Goal: Task Accomplishment & Management: Manage account settings

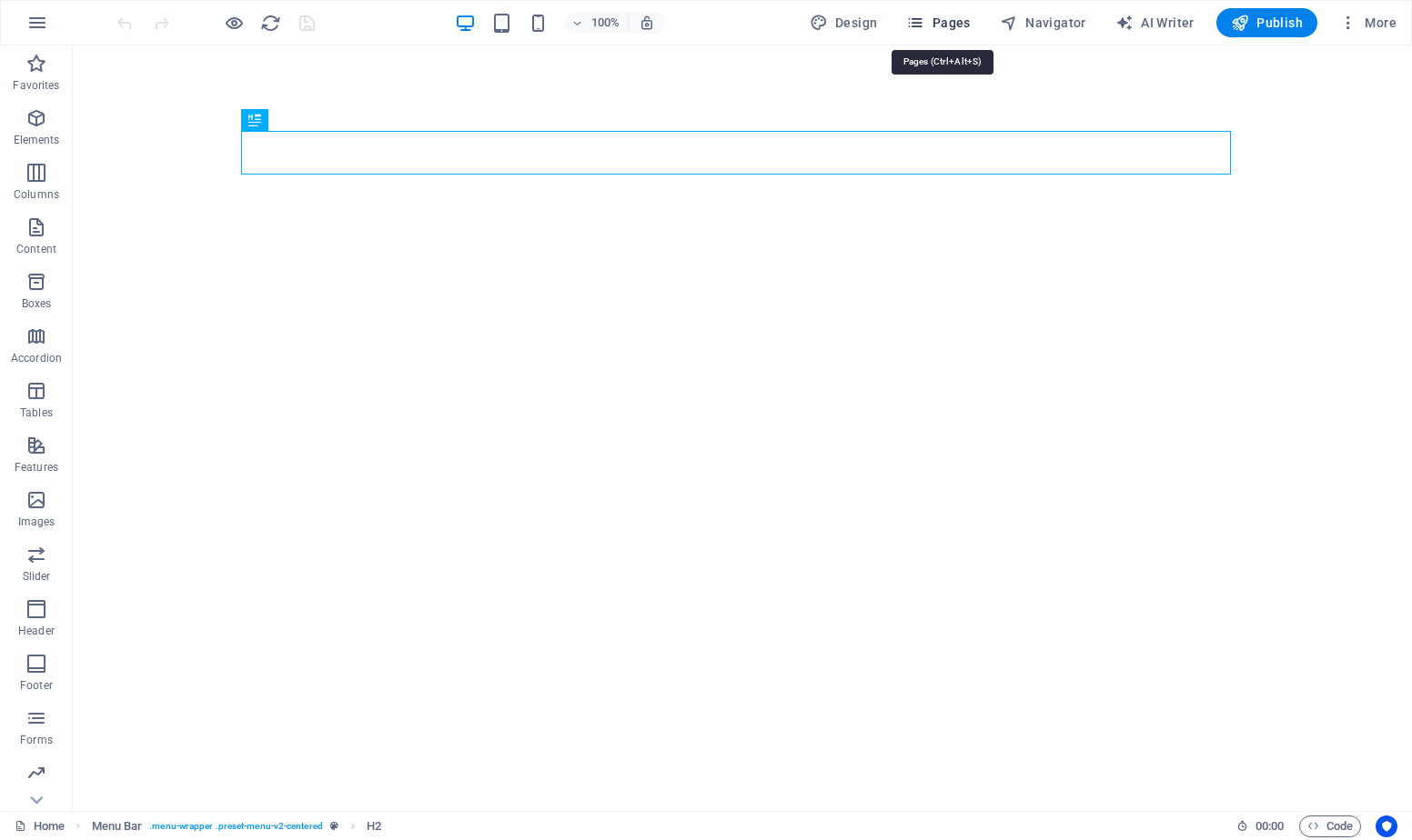
click at [945, 25] on span "Pages" at bounding box center [937, 23] width 64 height 19
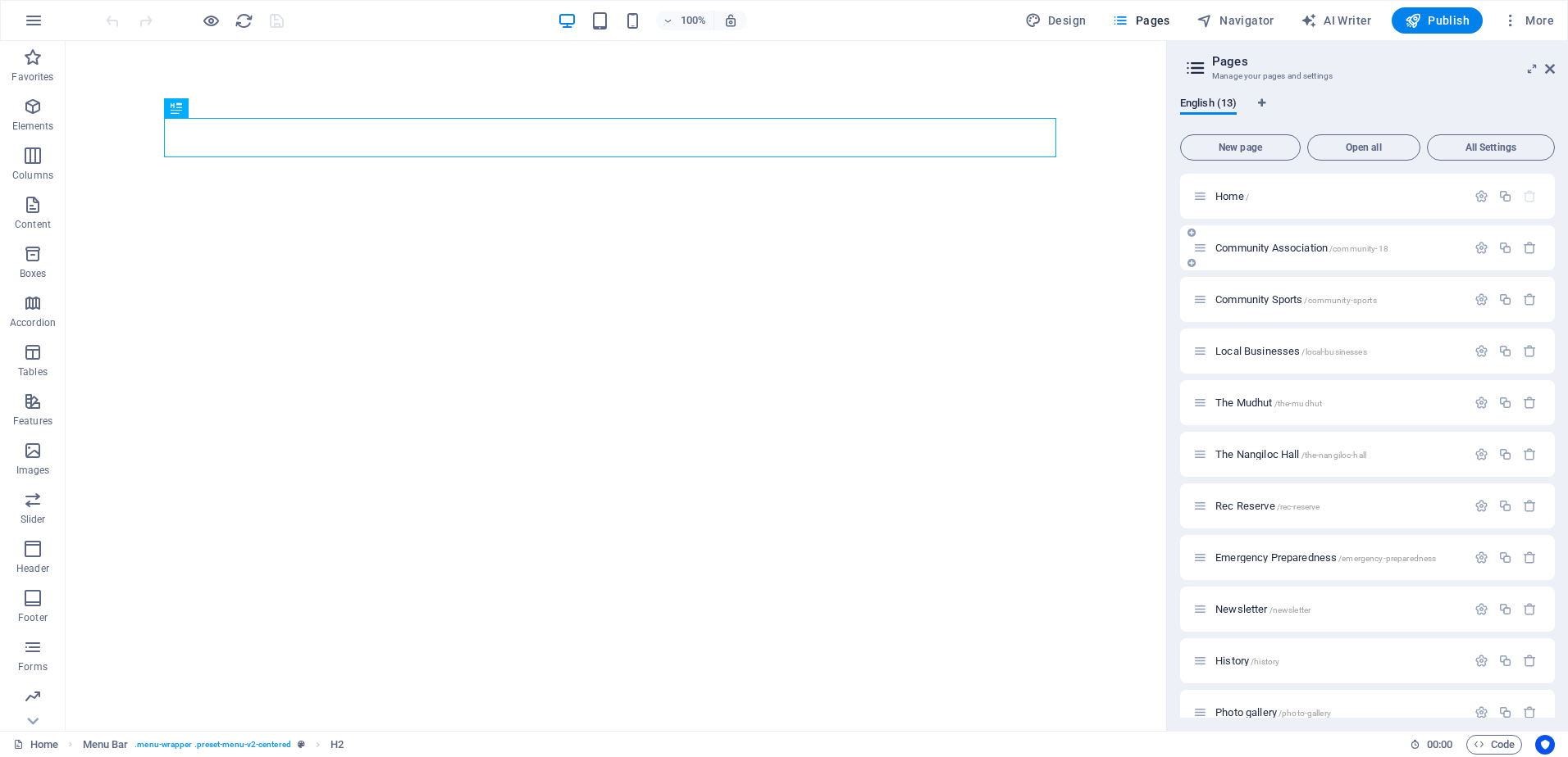
click at [1266, 251] on span "Community Association /community-18" at bounding box center [1302, 248] width 173 height 12
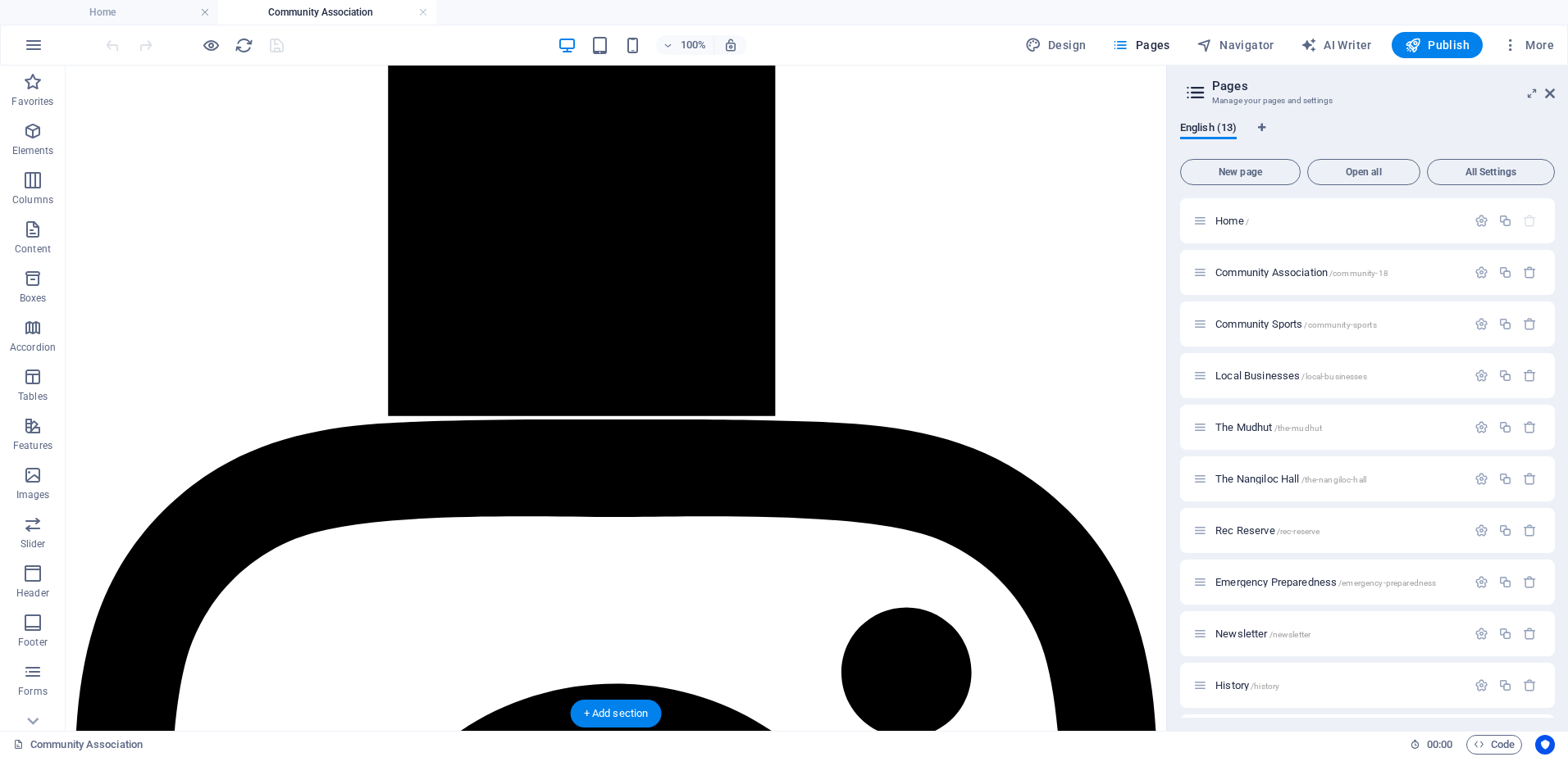
scroll to position [1885, 0]
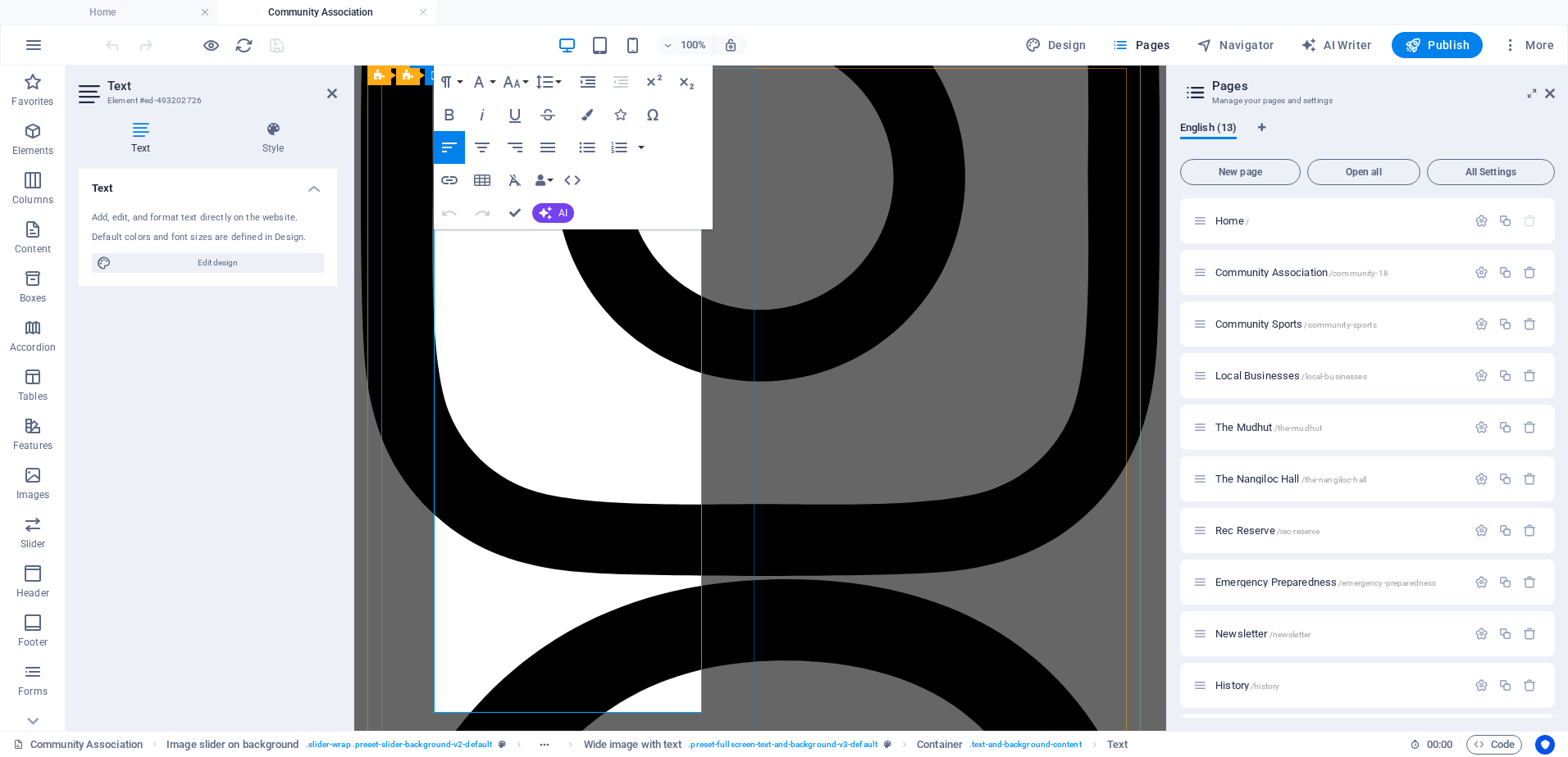
scroll to position [2219, 0]
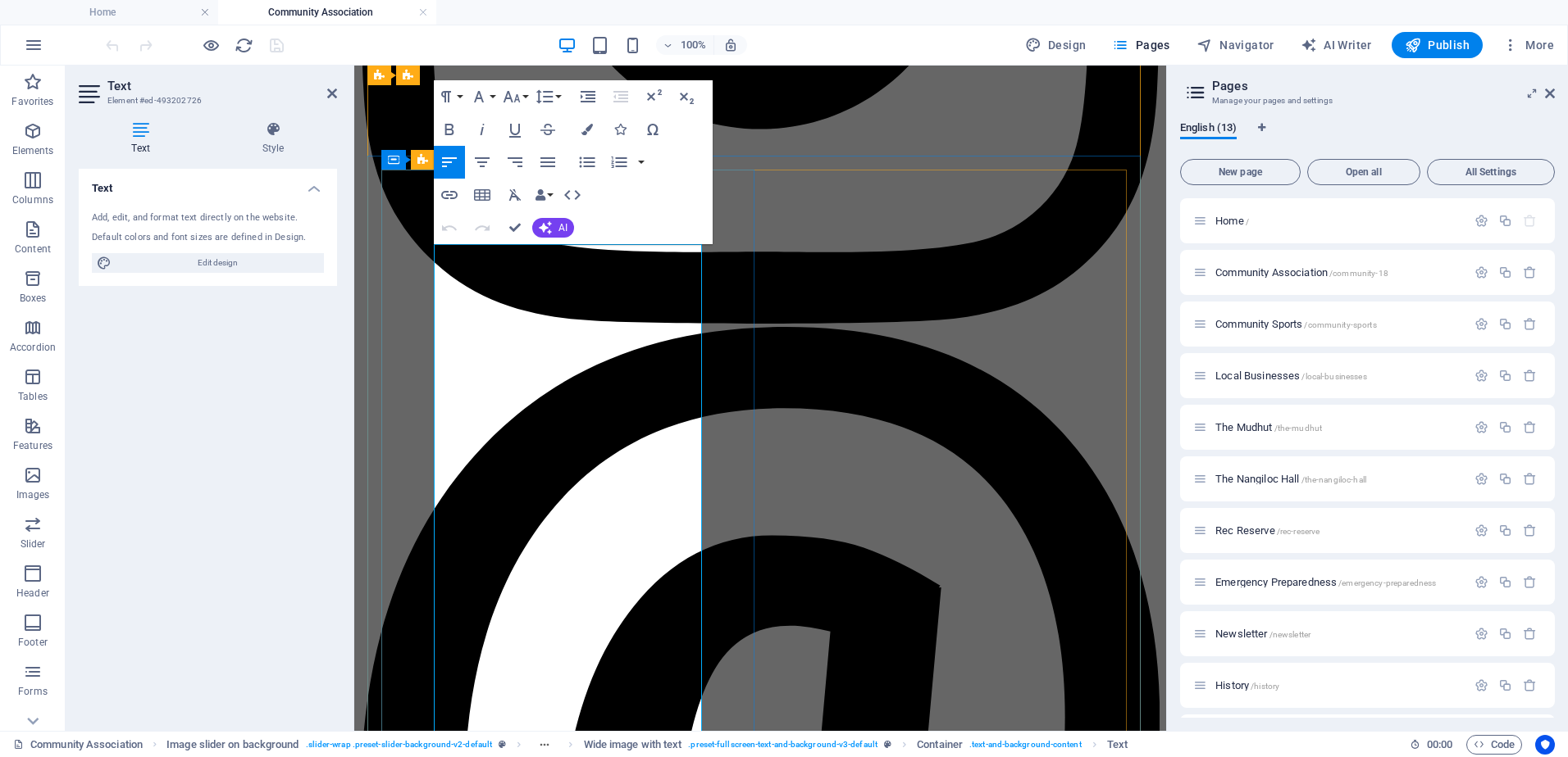
scroll to position [2055, 0]
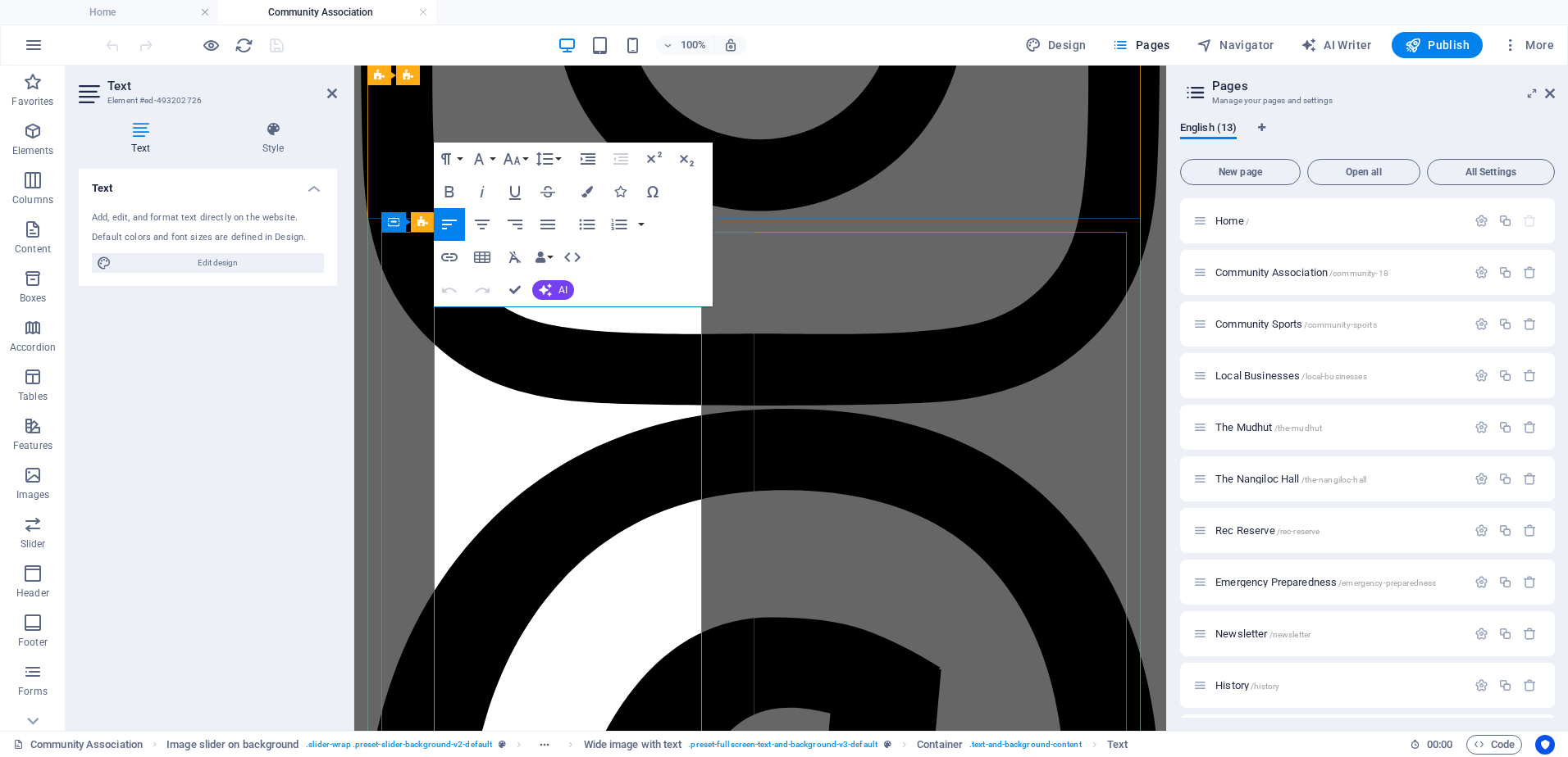
drag, startPoint x: 514, startPoint y: 702, endPoint x: 425, endPoint y: 279, distance: 432.3
click at [266, 132] on icon at bounding box center [273, 129] width 128 height 17
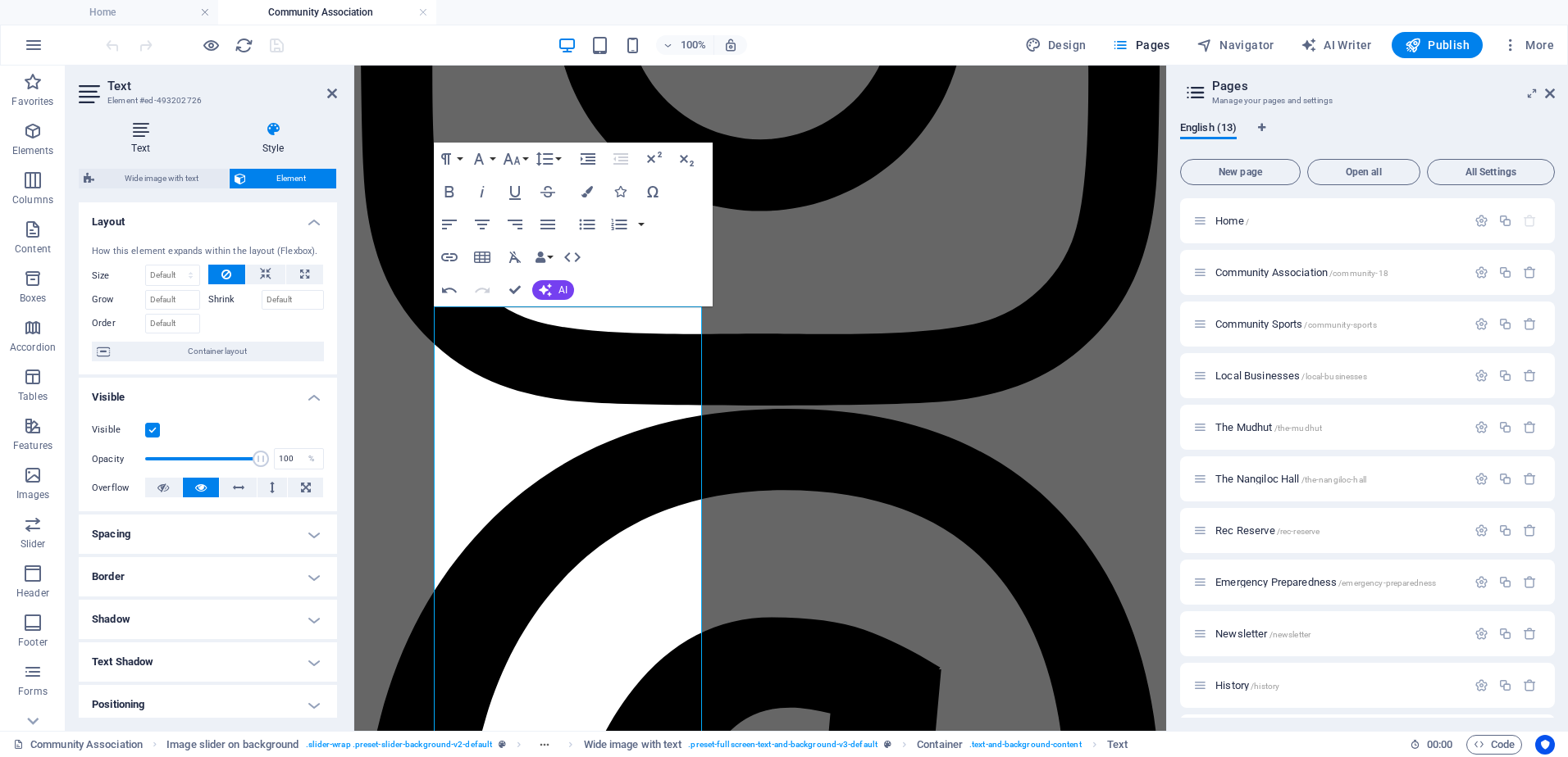
click at [141, 131] on icon at bounding box center [141, 129] width 124 height 17
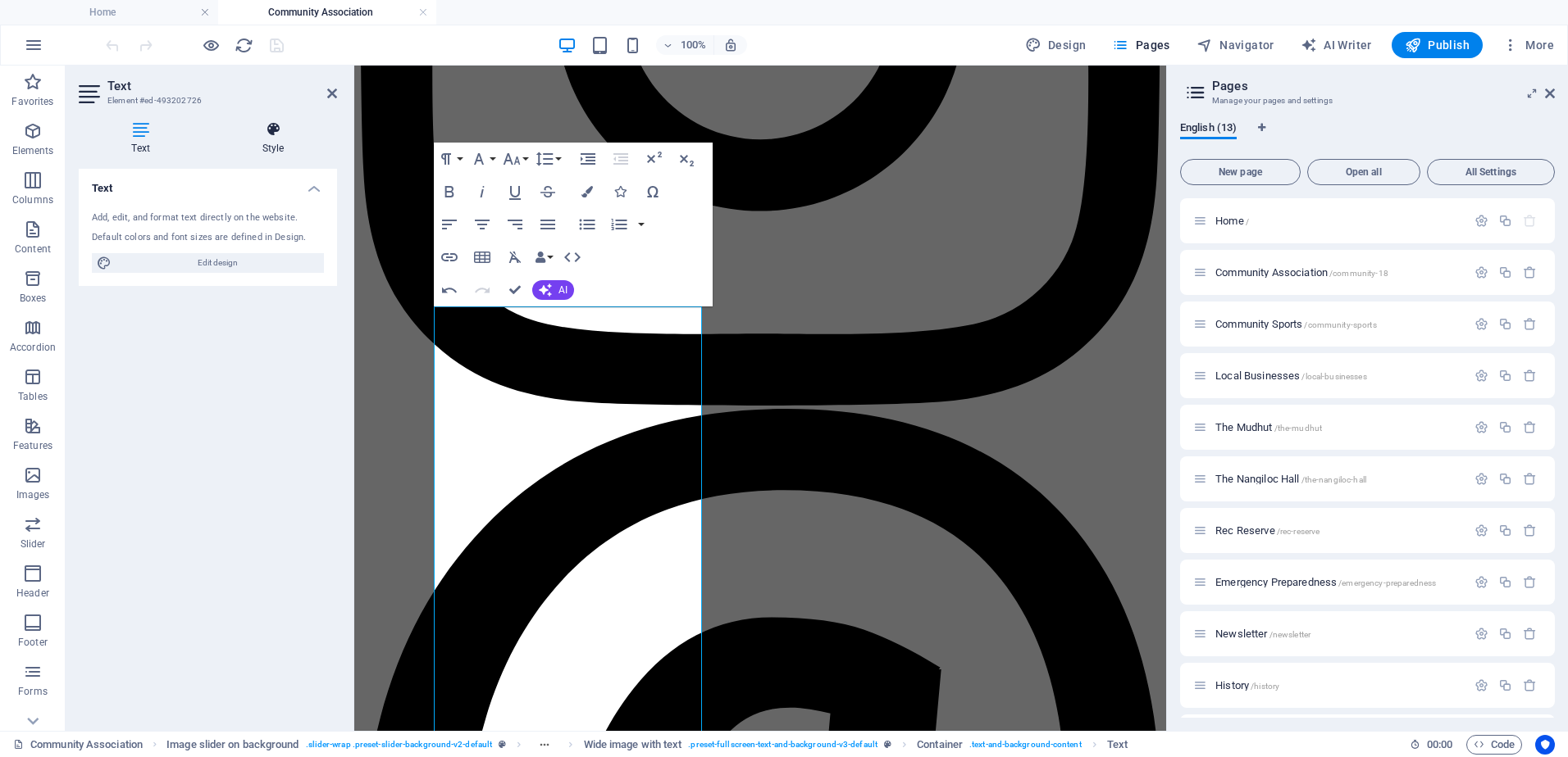
click at [278, 134] on icon at bounding box center [273, 129] width 128 height 17
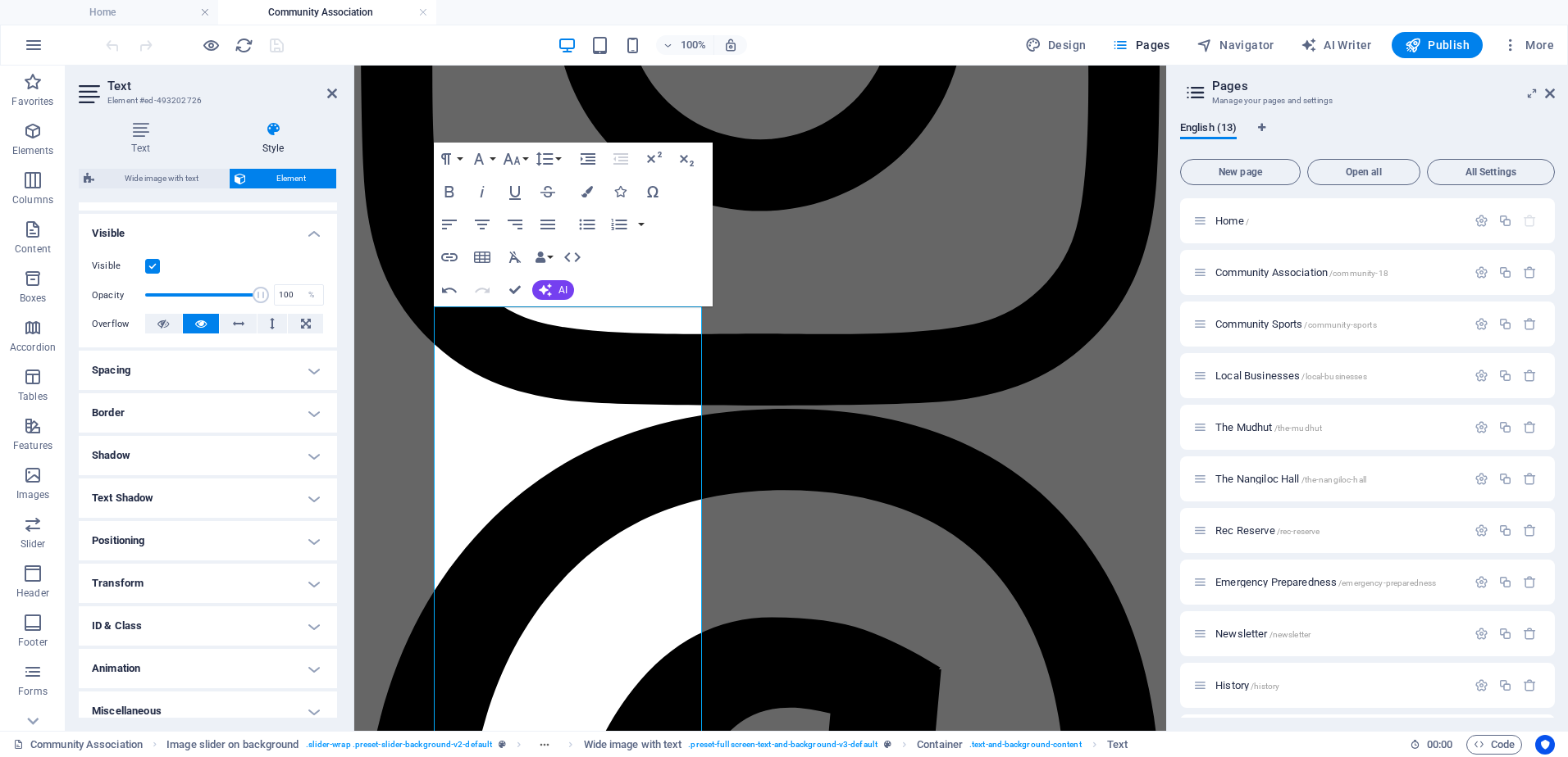
scroll to position [177, 0]
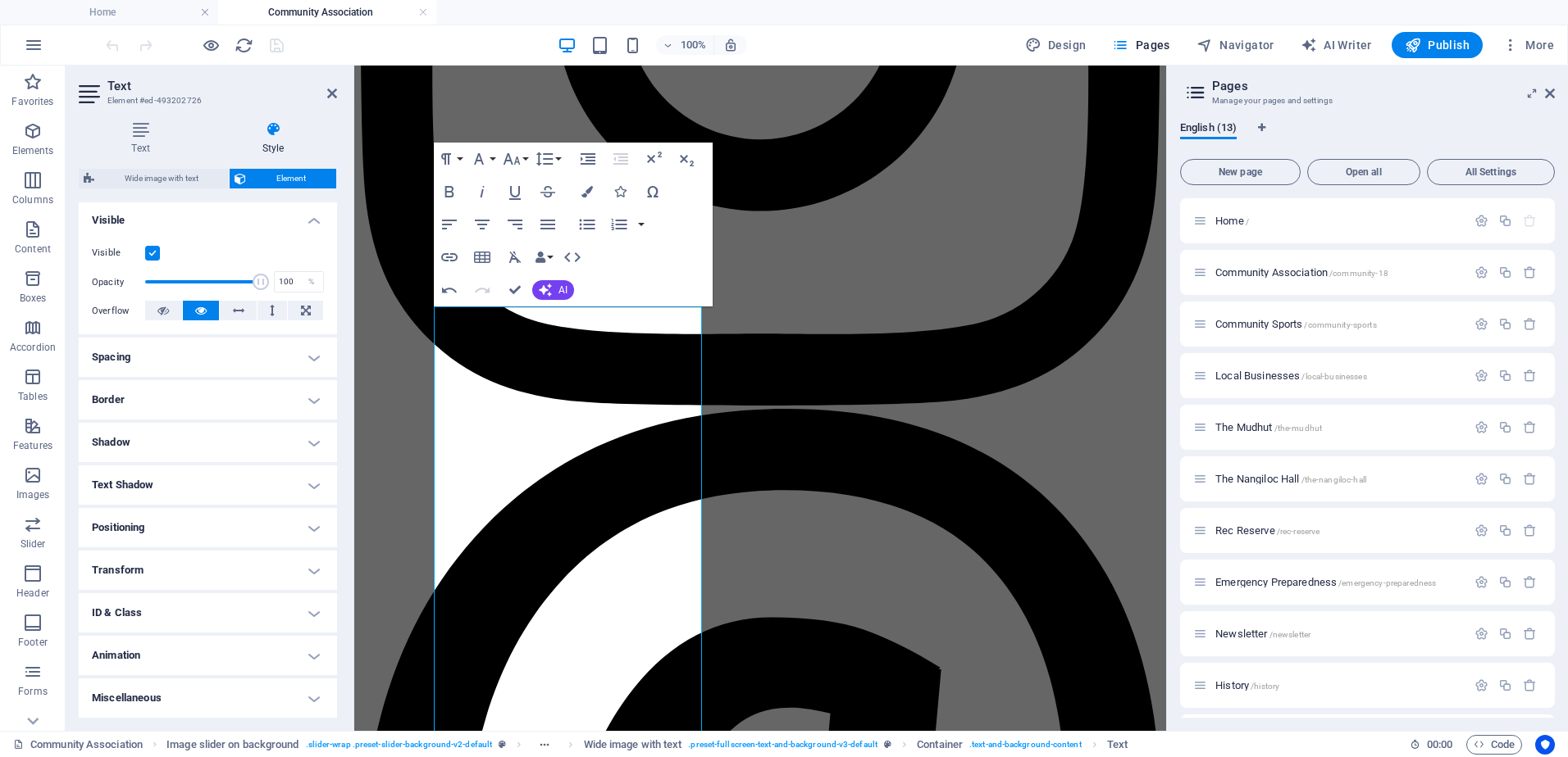
click at [311, 486] on h4 "Text Shadow" at bounding box center [208, 485] width 258 height 40
click at [311, 486] on h4 "Text Shadow" at bounding box center [208, 480] width 258 height 29
click at [303, 358] on h4 "Spacing" at bounding box center [208, 357] width 258 height 40
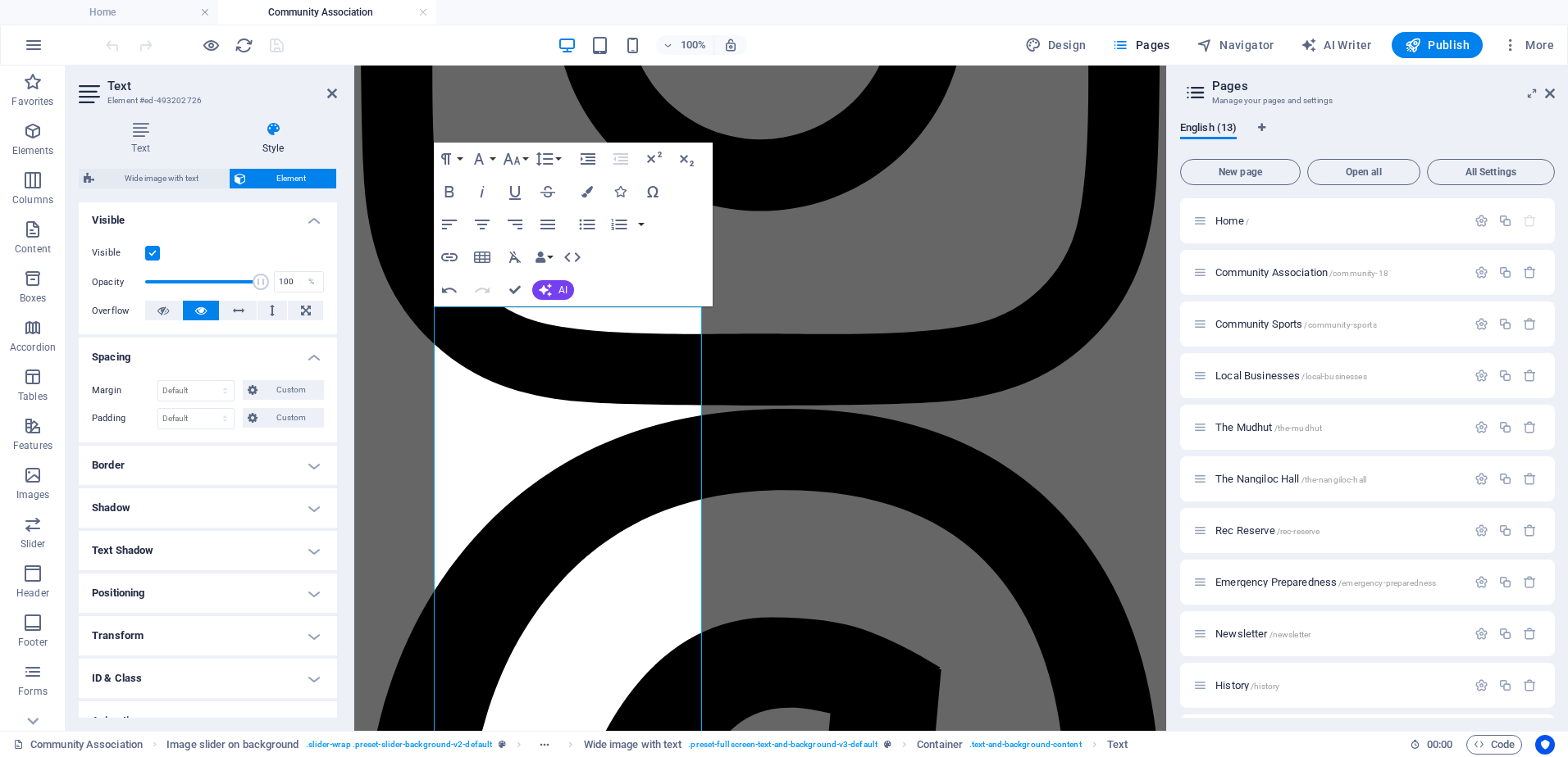
click at [303, 358] on h4 "Spacing" at bounding box center [208, 352] width 258 height 29
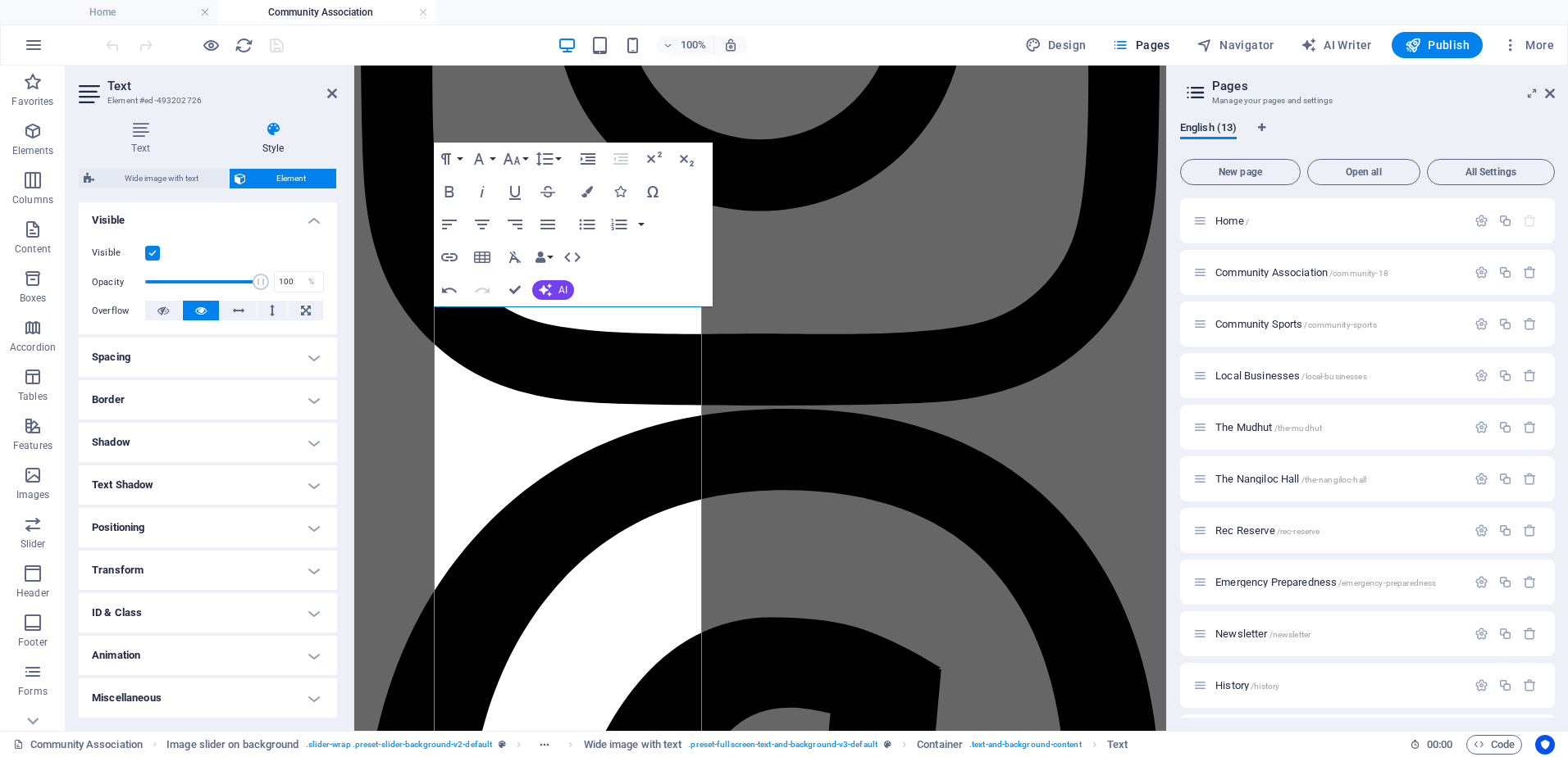
click at [307, 393] on h4 "Border" at bounding box center [208, 399] width 258 height 40
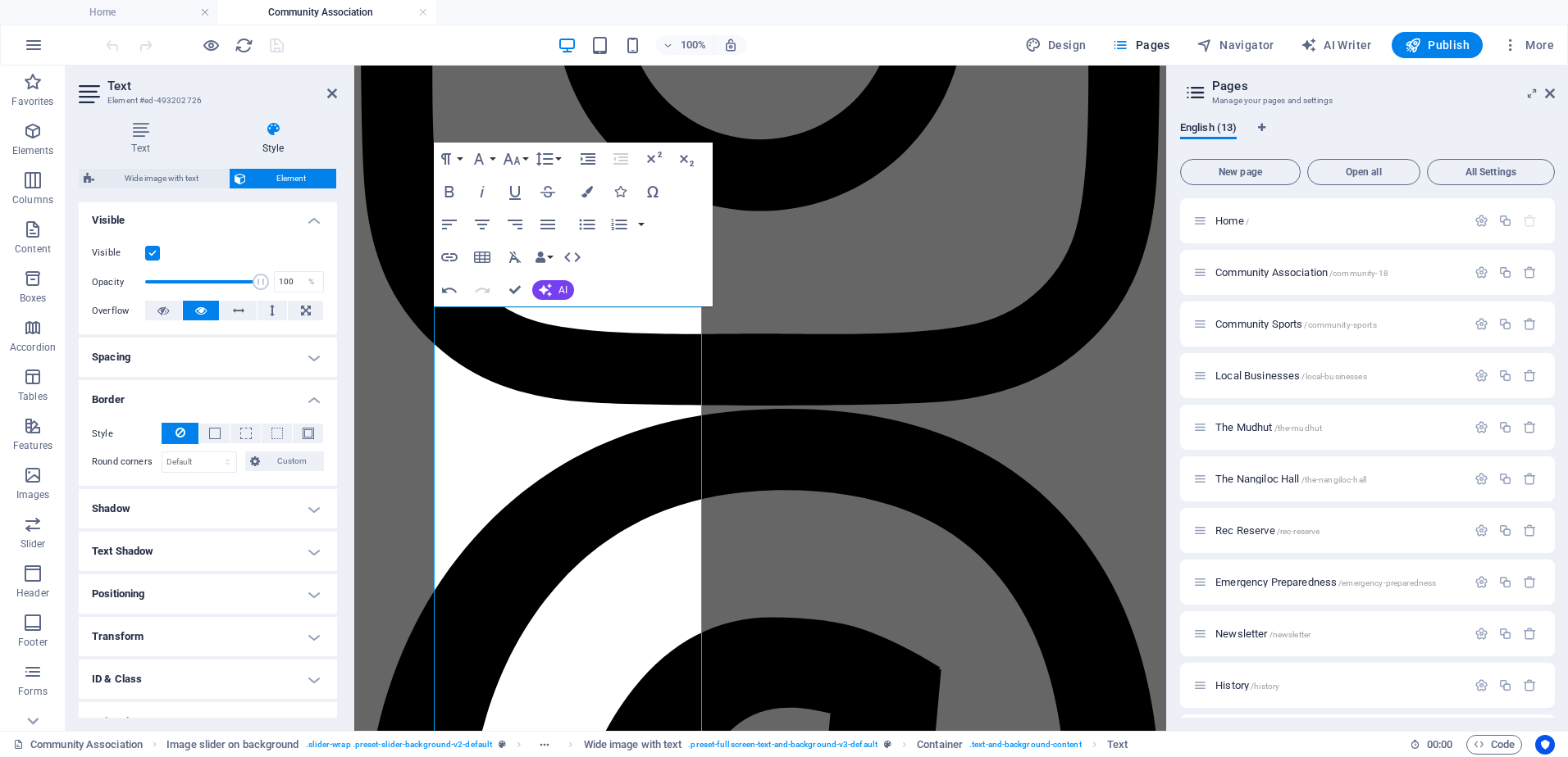
click at [307, 393] on h4 "Border" at bounding box center [208, 394] width 258 height 29
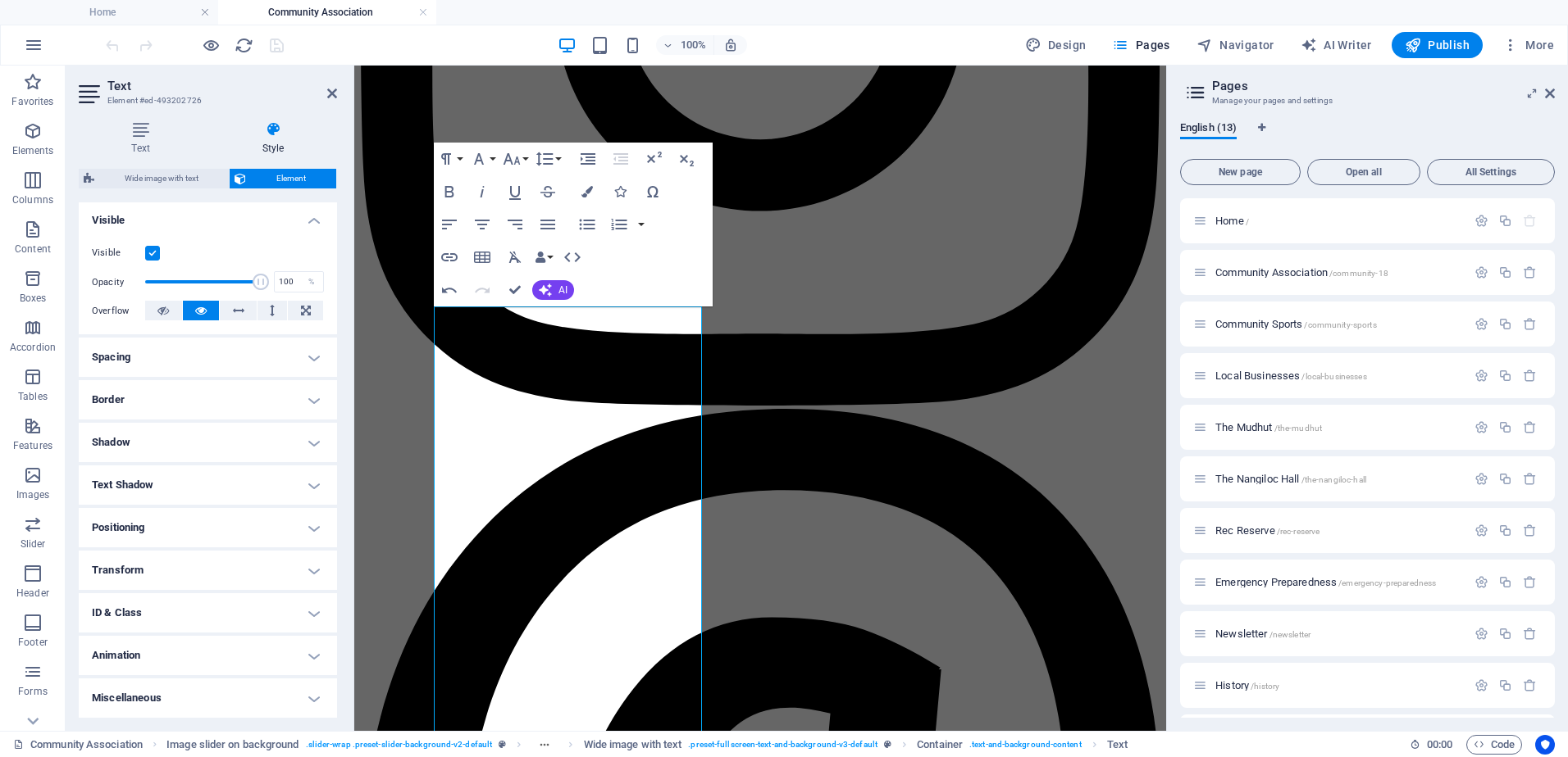
click at [307, 437] on h4 "Shadow" at bounding box center [208, 443] width 258 height 40
click at [307, 437] on h4 "Shadow" at bounding box center [208, 437] width 258 height 29
click at [307, 531] on h4 "Positioning" at bounding box center [208, 527] width 258 height 40
click at [307, 531] on h4 "Positioning" at bounding box center [208, 522] width 258 height 29
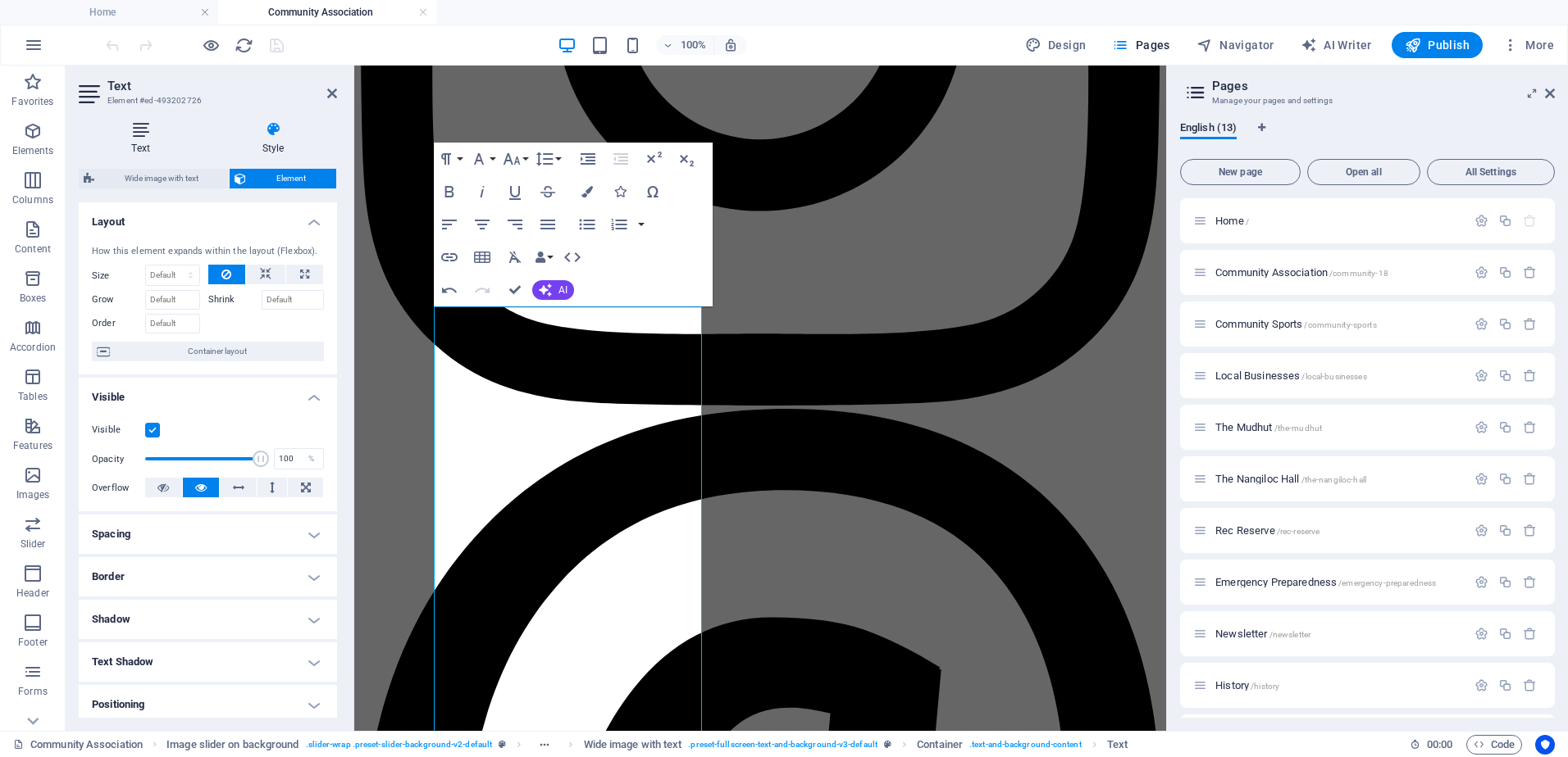
click at [138, 133] on icon at bounding box center [141, 129] width 124 height 17
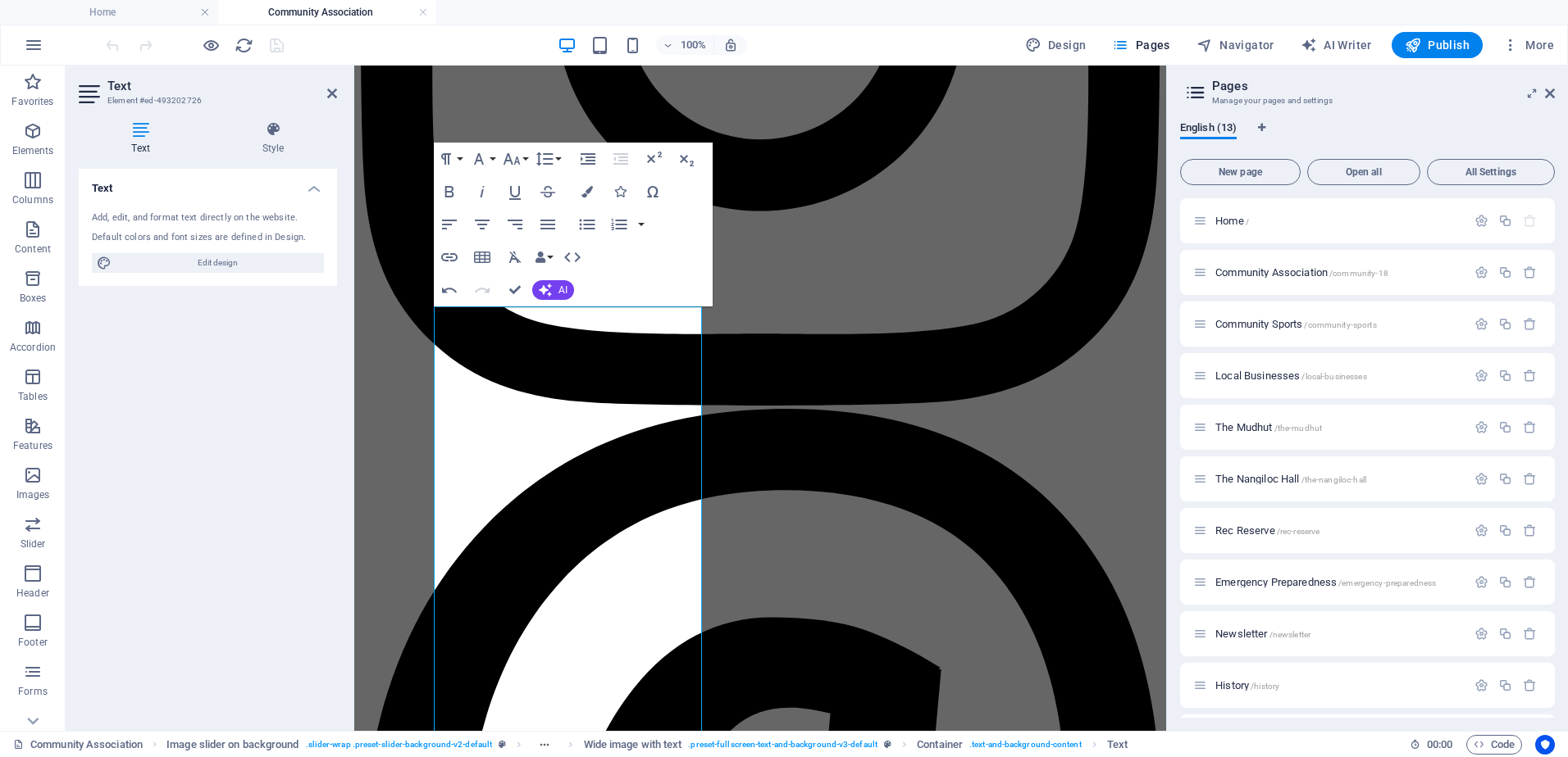
click at [138, 132] on icon at bounding box center [141, 129] width 124 height 17
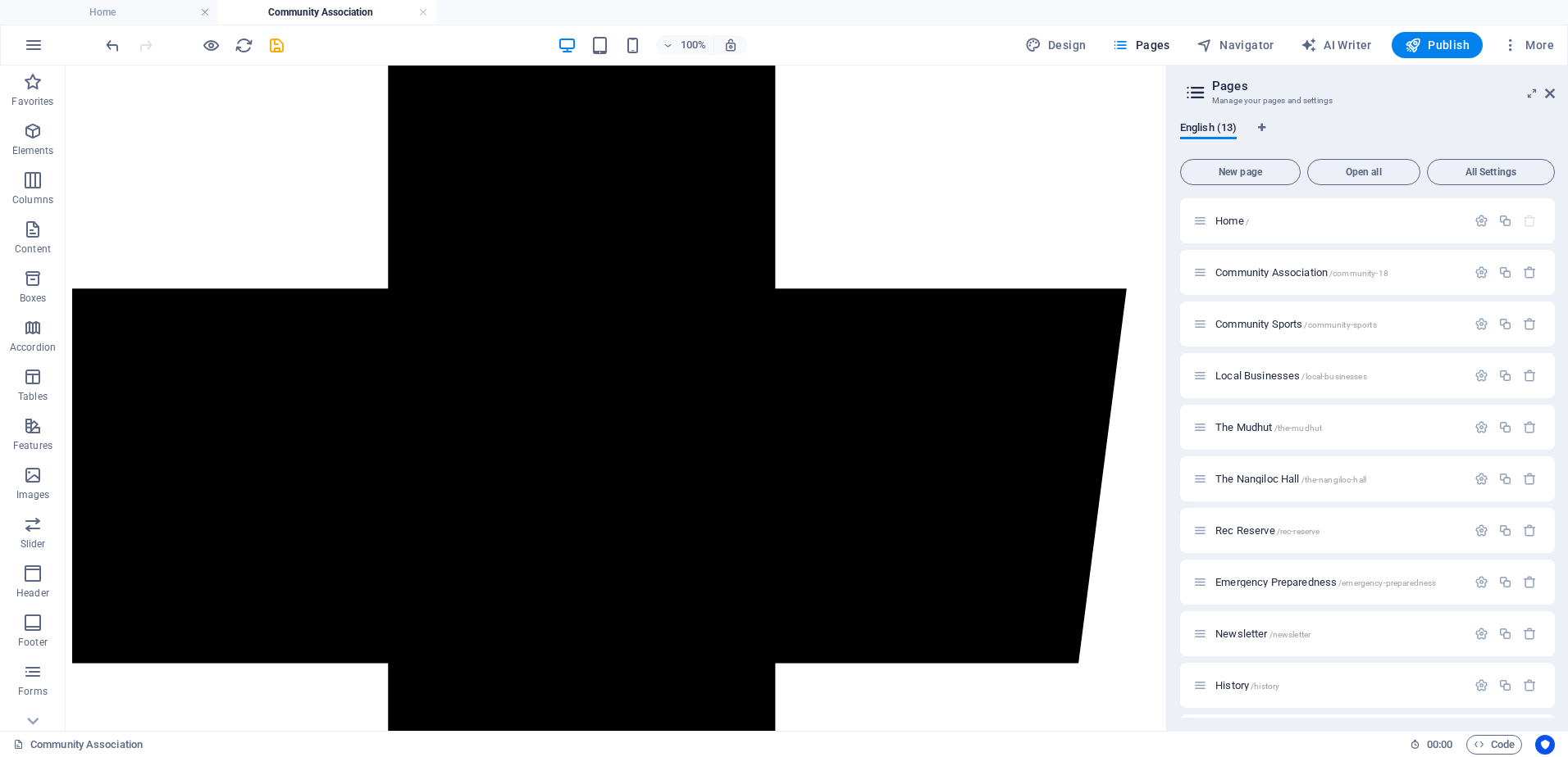
scroll to position [40, 0]
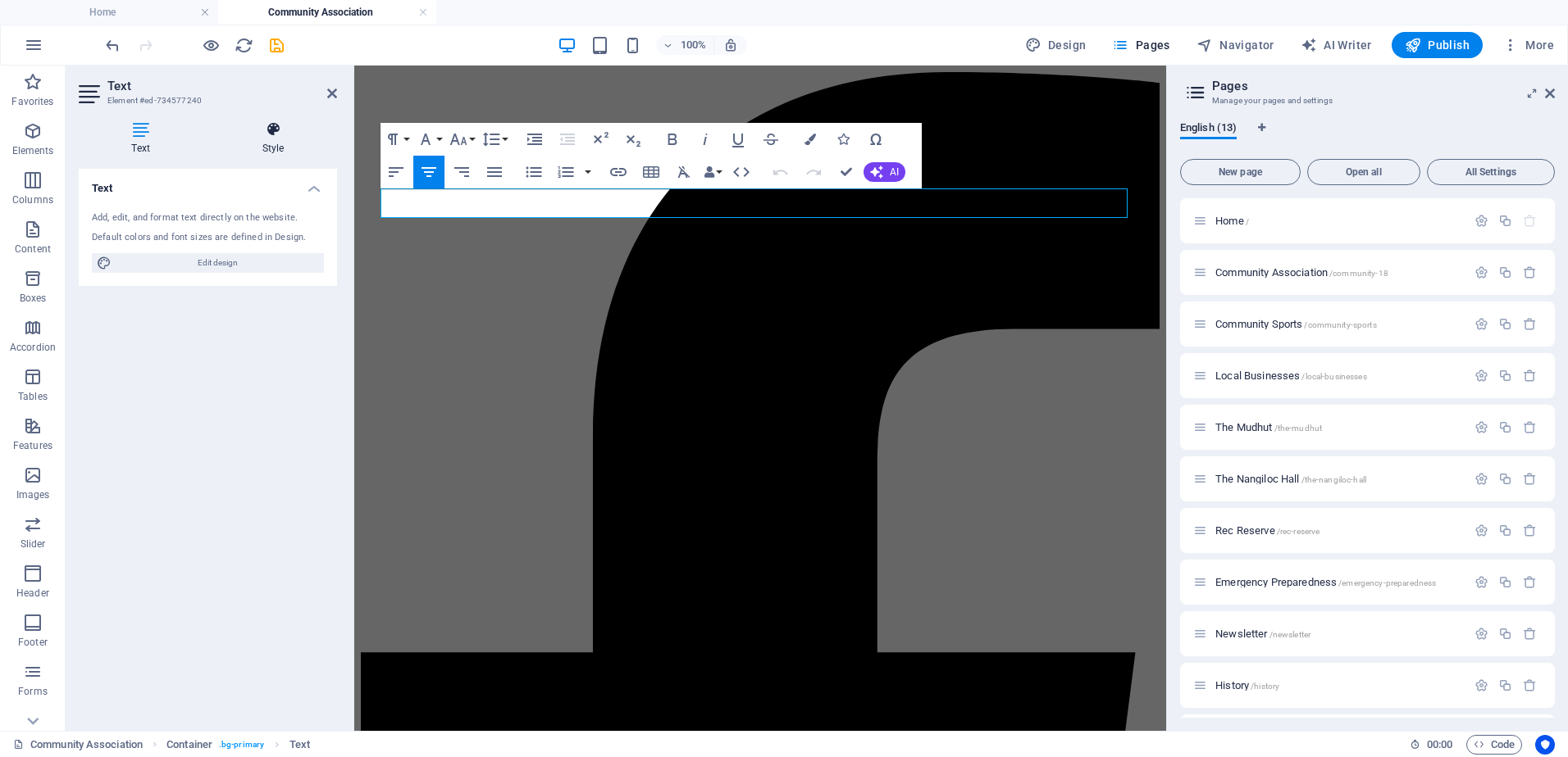
click at [269, 134] on icon at bounding box center [273, 129] width 128 height 17
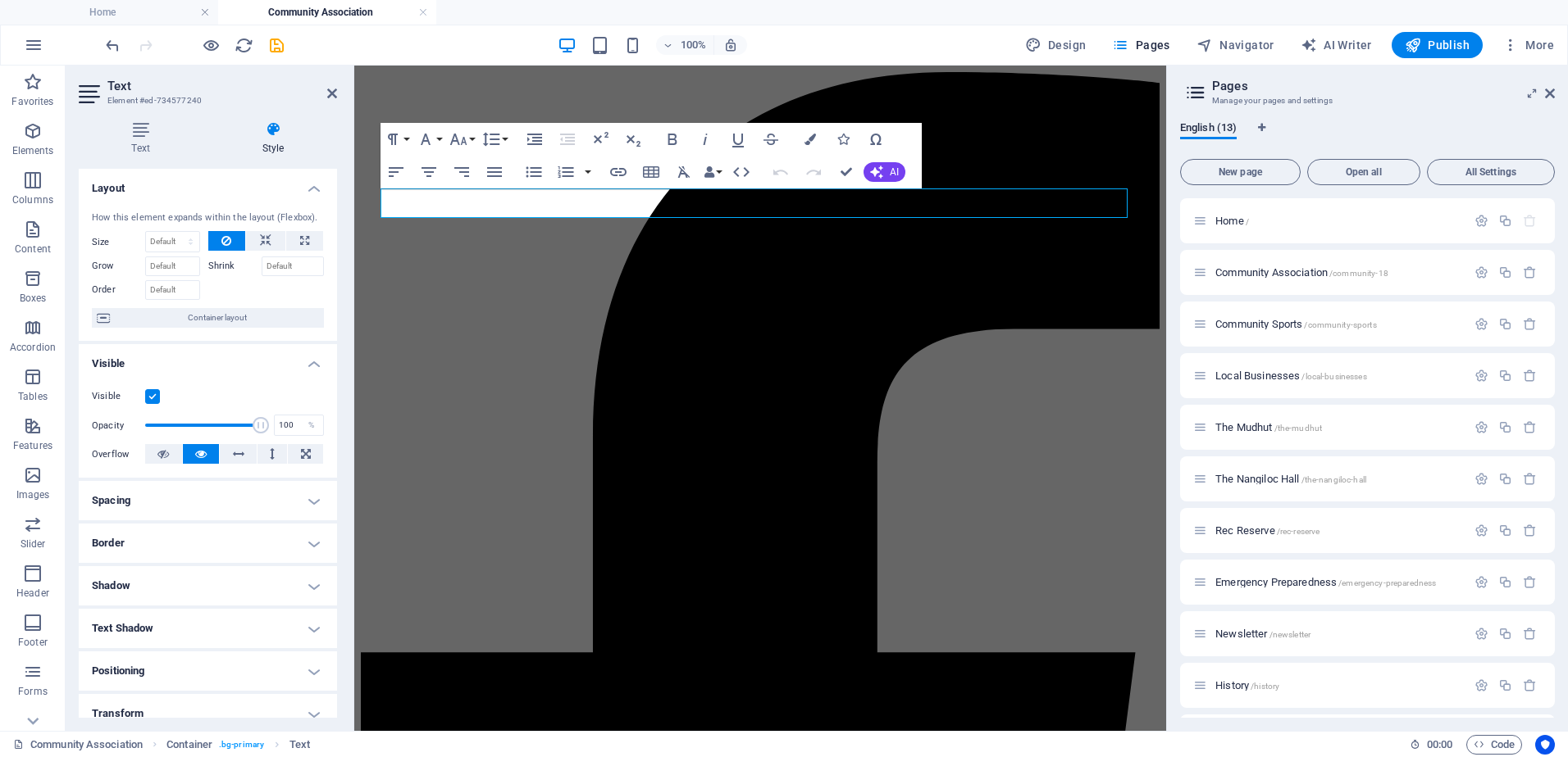
click at [307, 189] on h4 "Layout" at bounding box center [208, 183] width 258 height 29
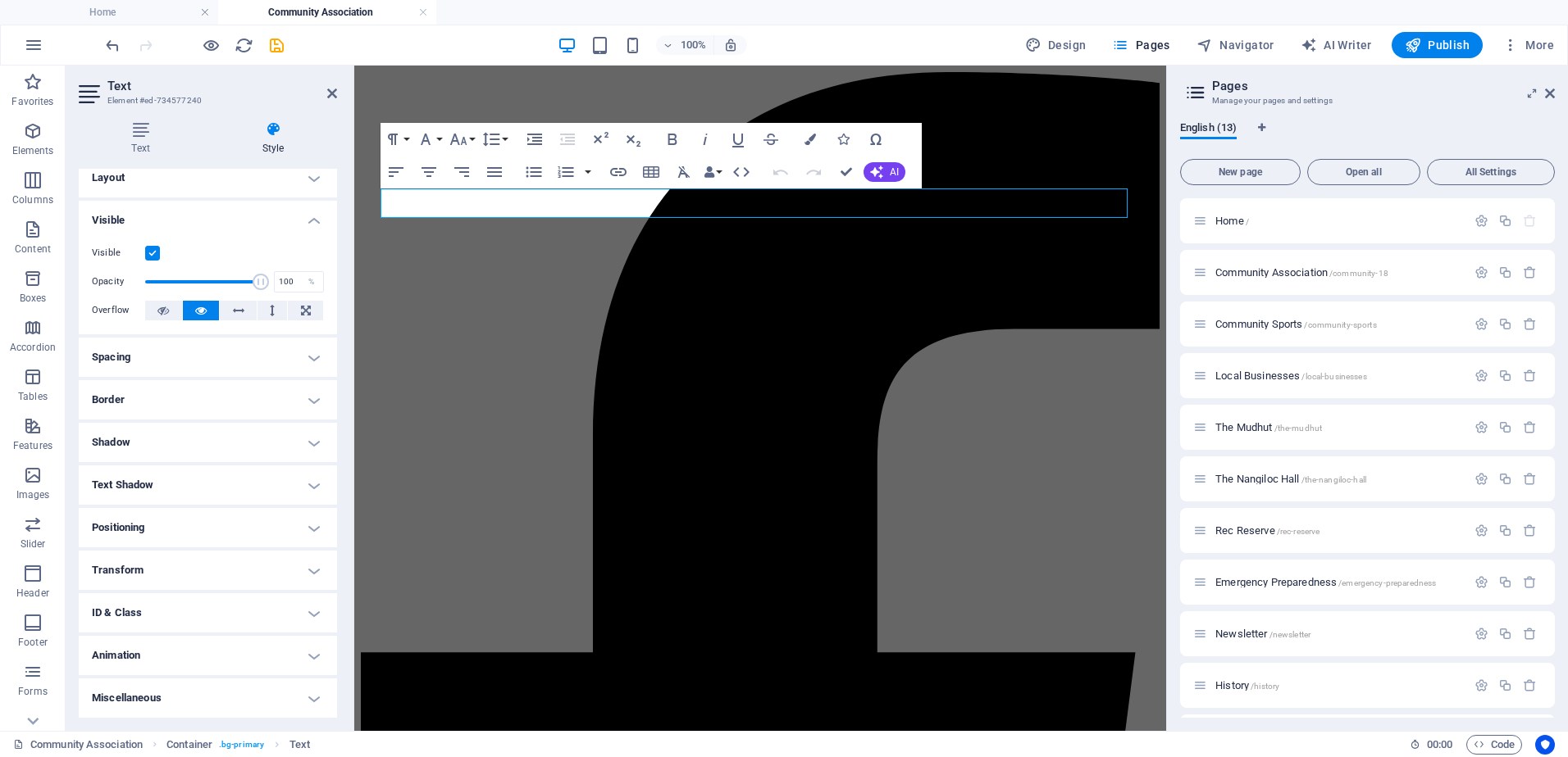
scroll to position [0, 0]
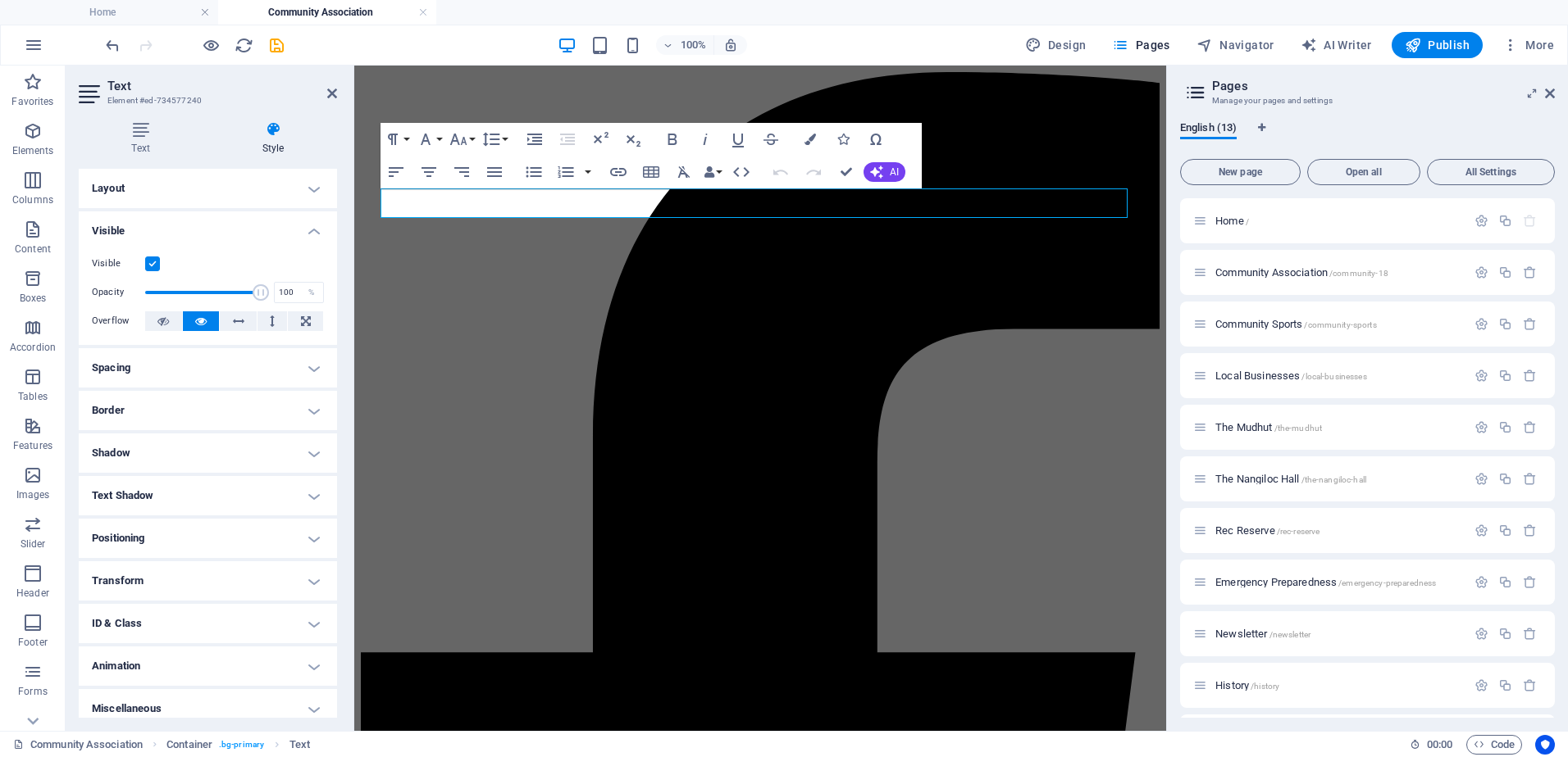
click at [308, 233] on h4 "Visible" at bounding box center [208, 225] width 258 height 29
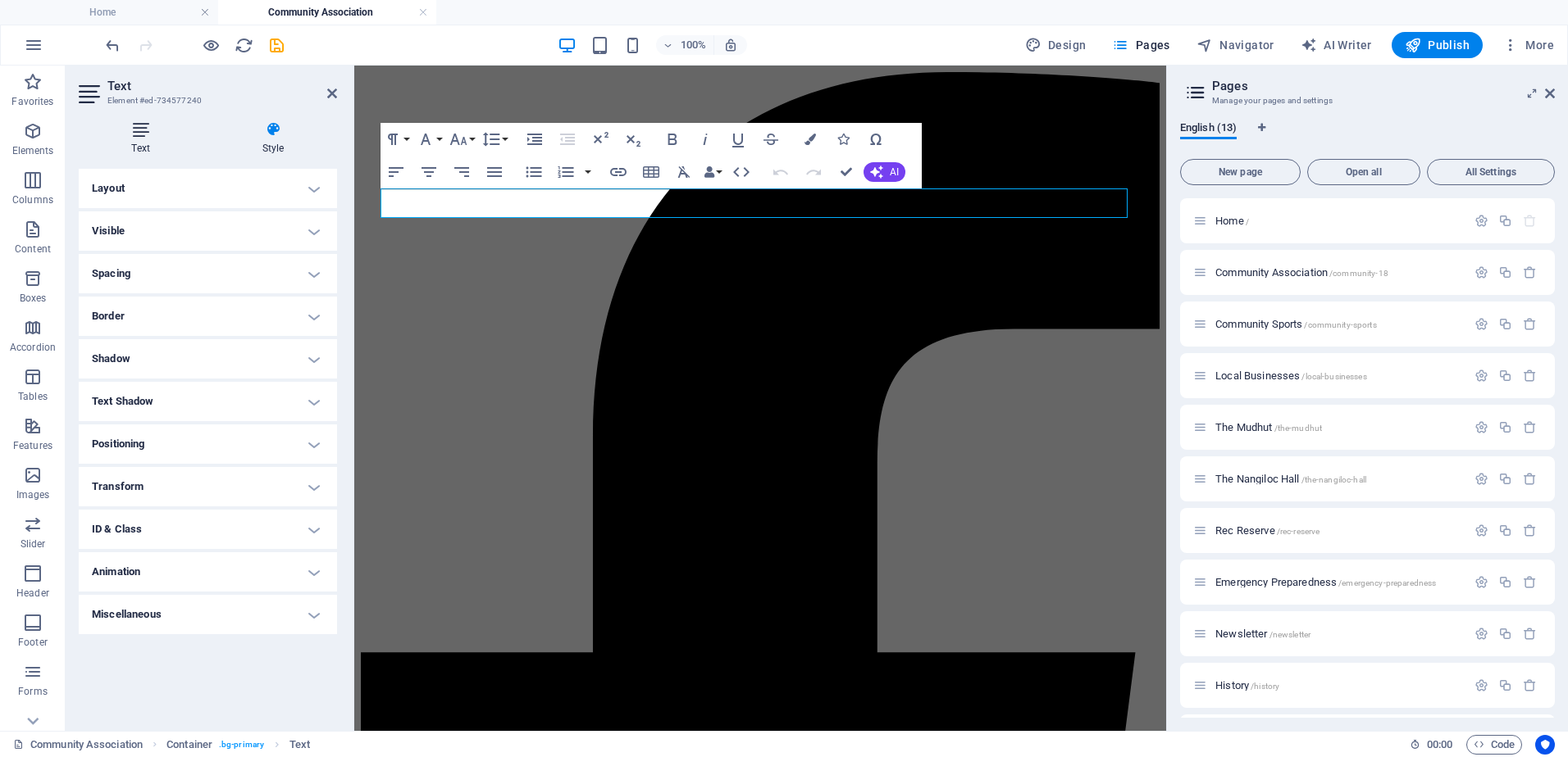
click at [147, 131] on icon at bounding box center [141, 129] width 124 height 17
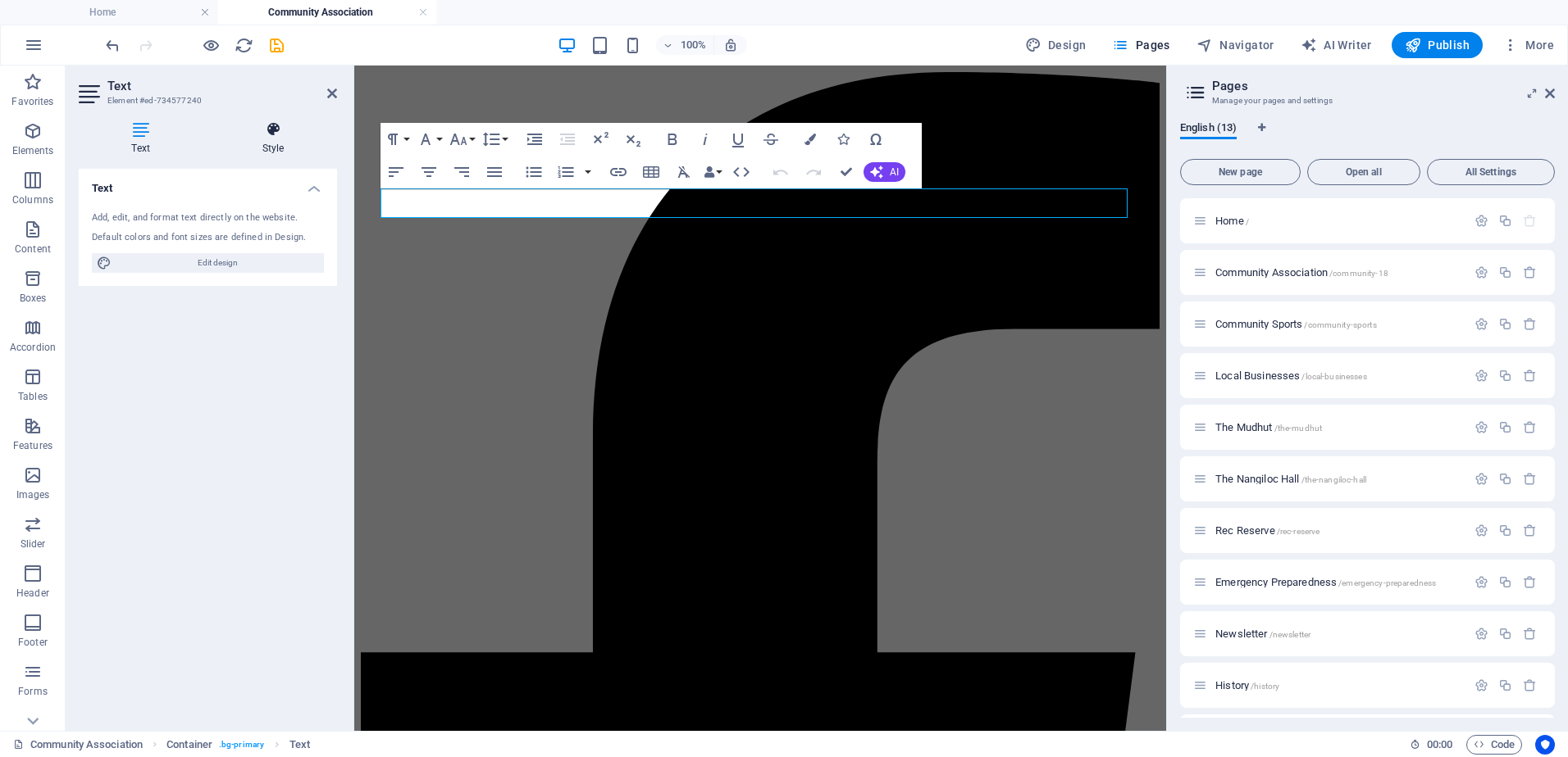
click at [264, 132] on icon at bounding box center [273, 129] width 128 height 17
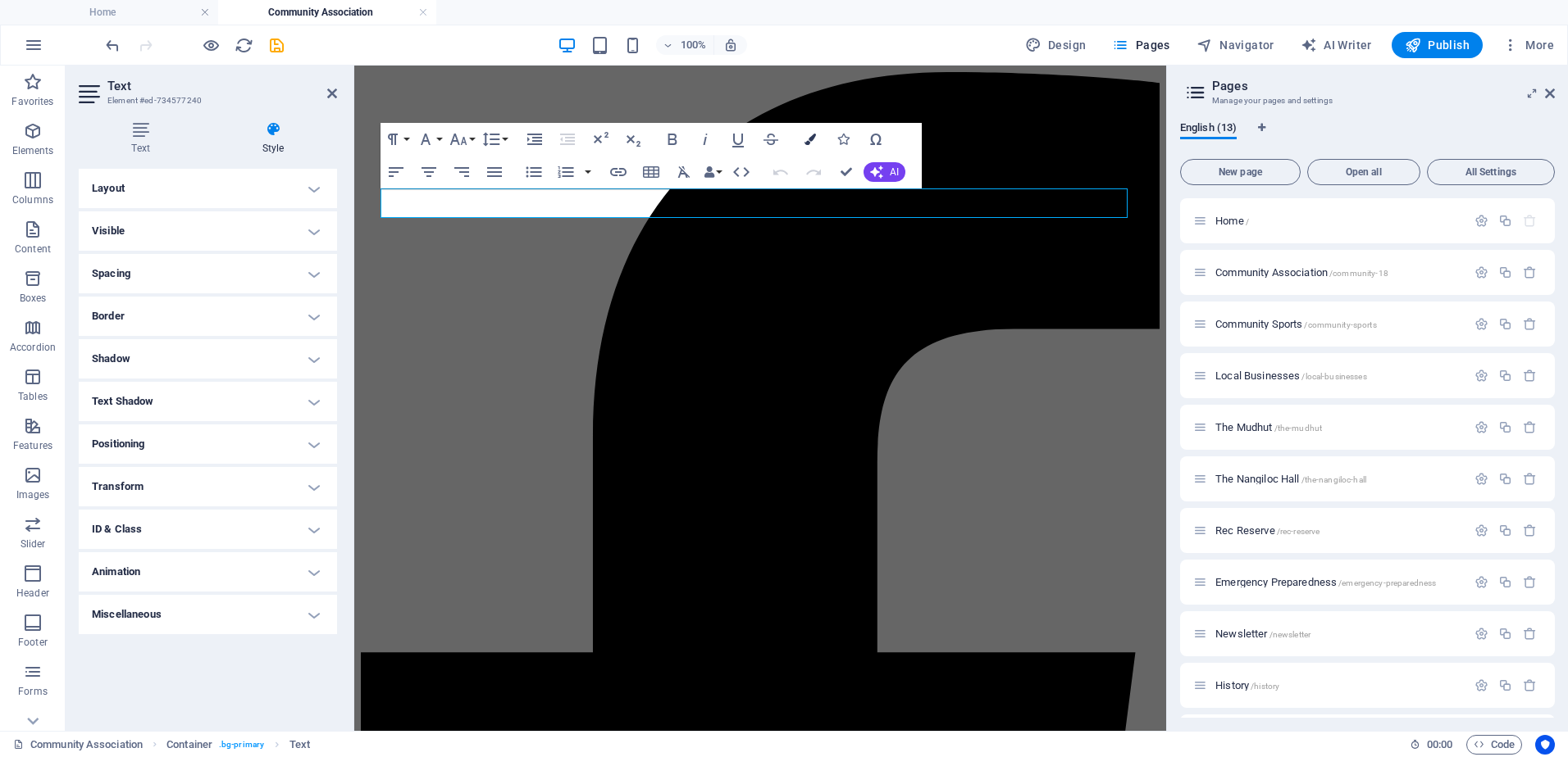
click at [806, 139] on icon "button" at bounding box center [810, 139] width 11 height 11
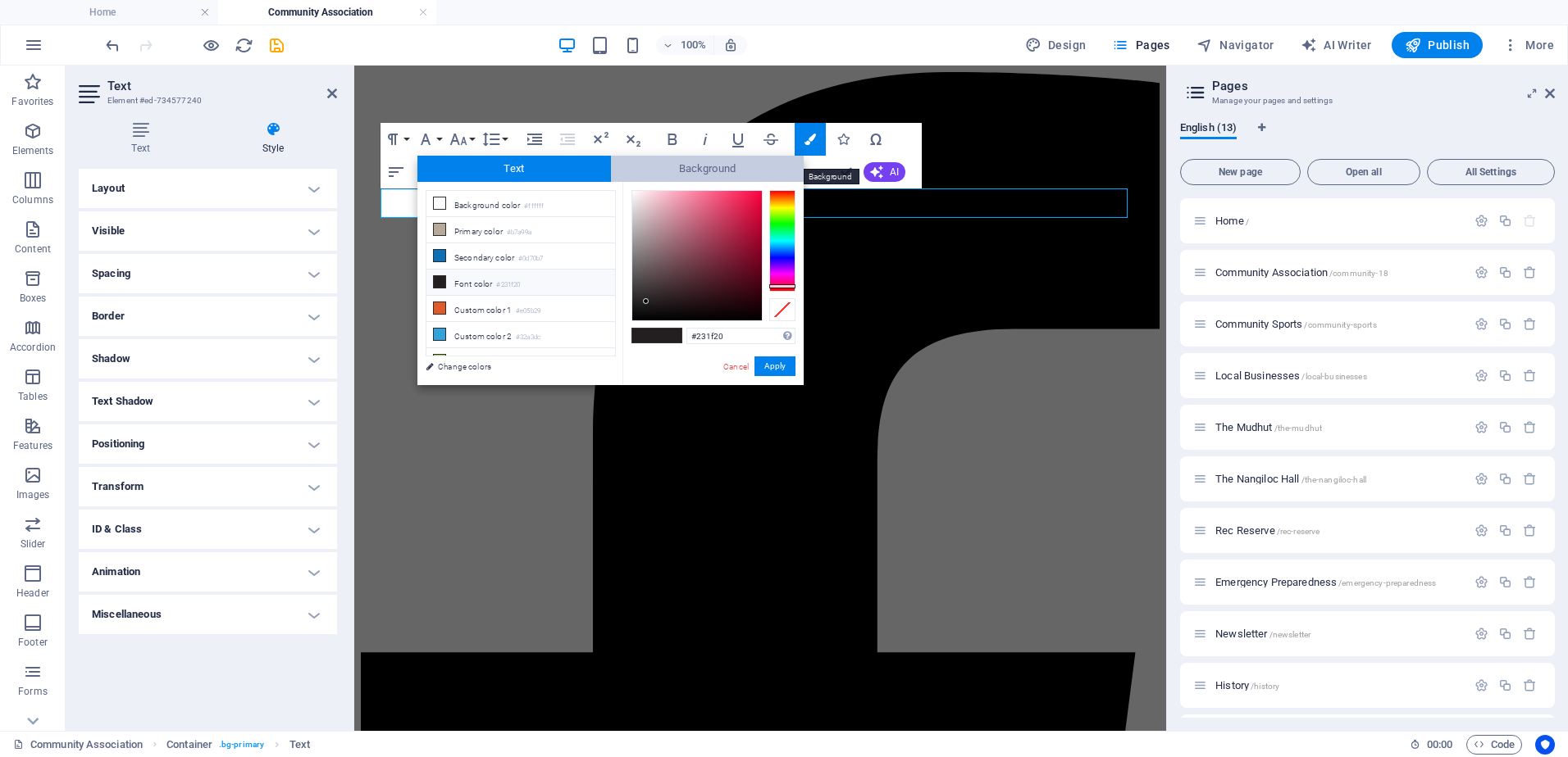
click at [704, 165] on span "Background" at bounding box center [707, 169] width 194 height 26
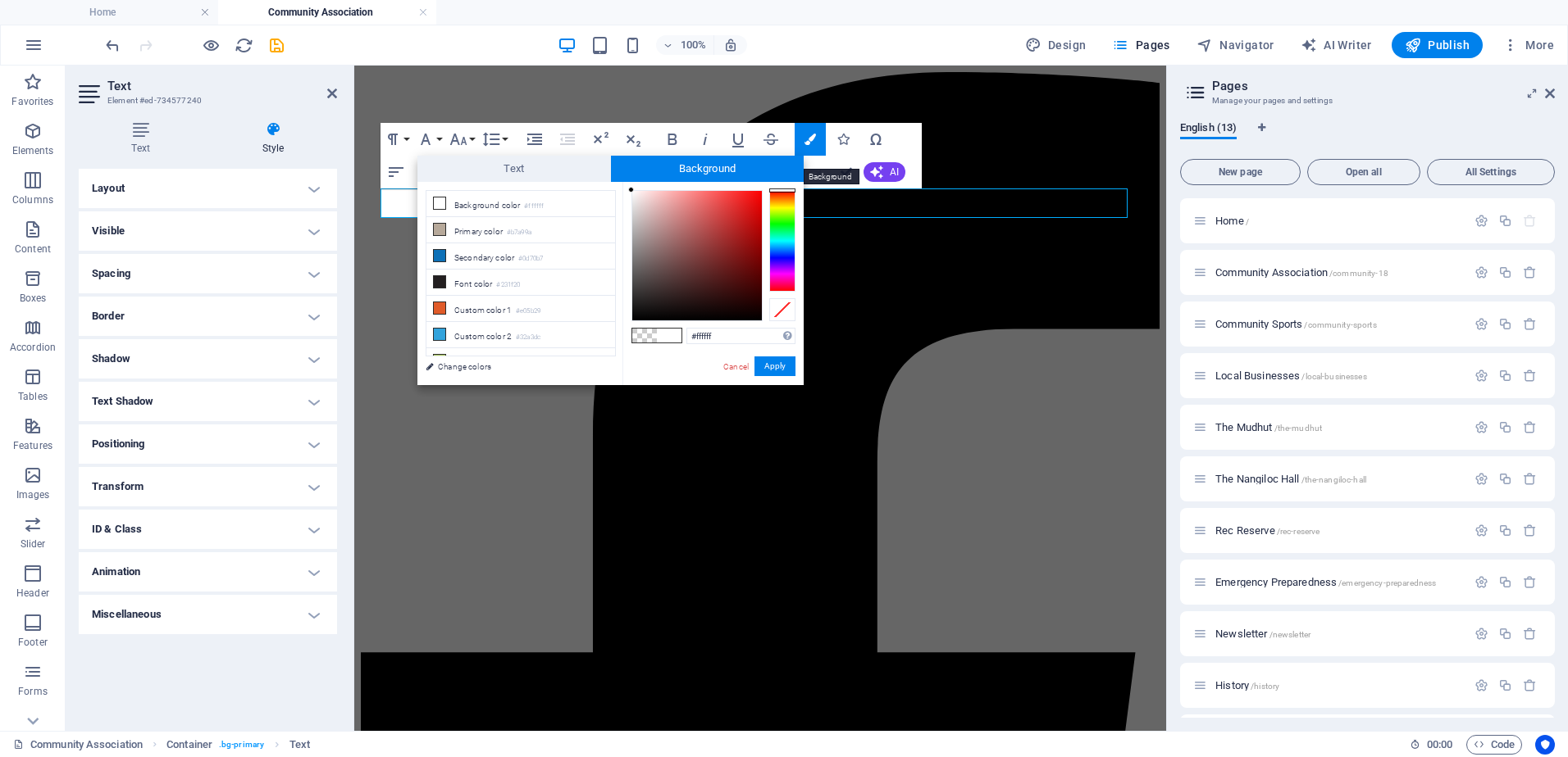
click at [704, 165] on span "Background" at bounding box center [707, 169] width 194 height 26
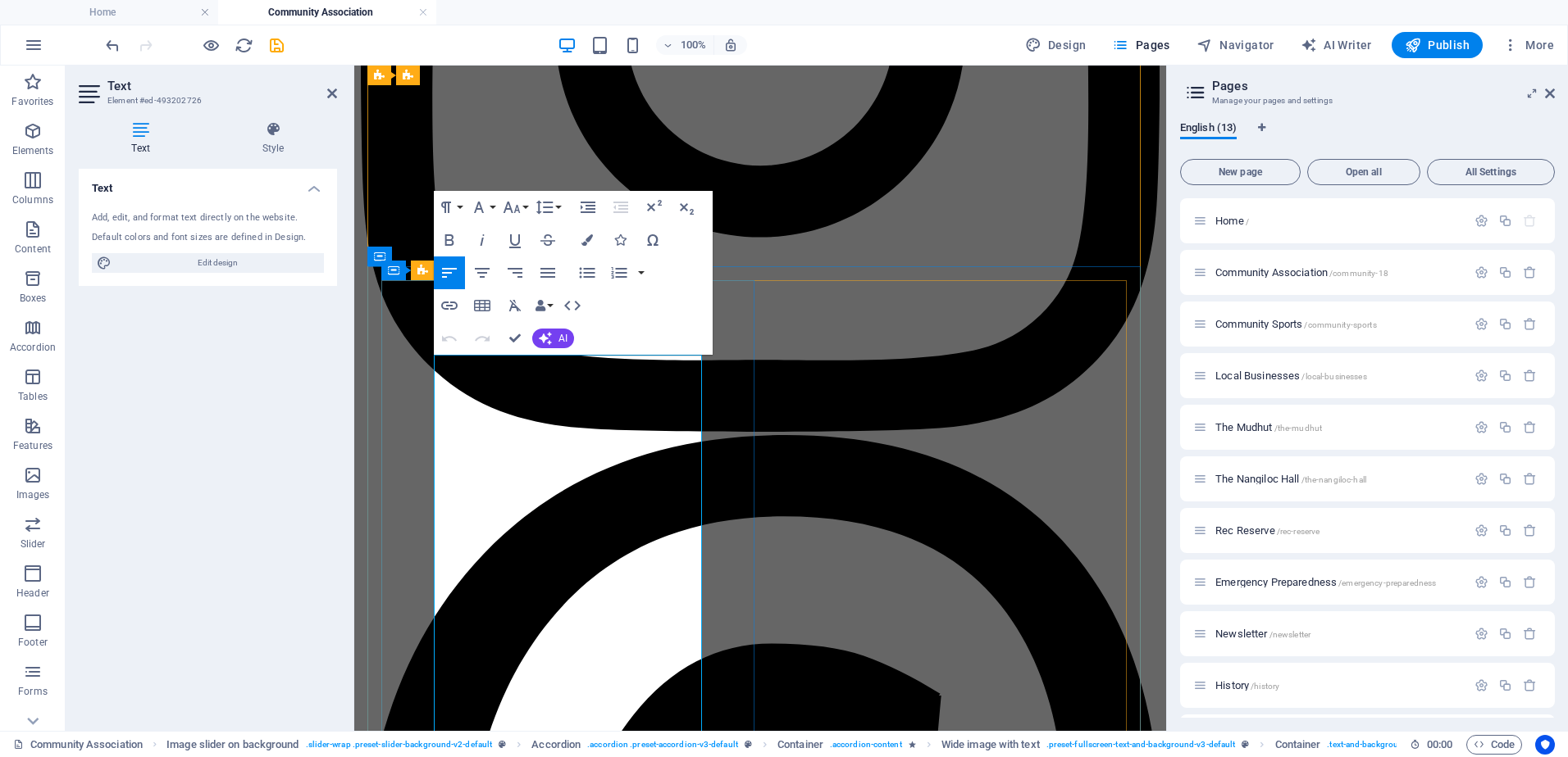
scroll to position [1940, 0]
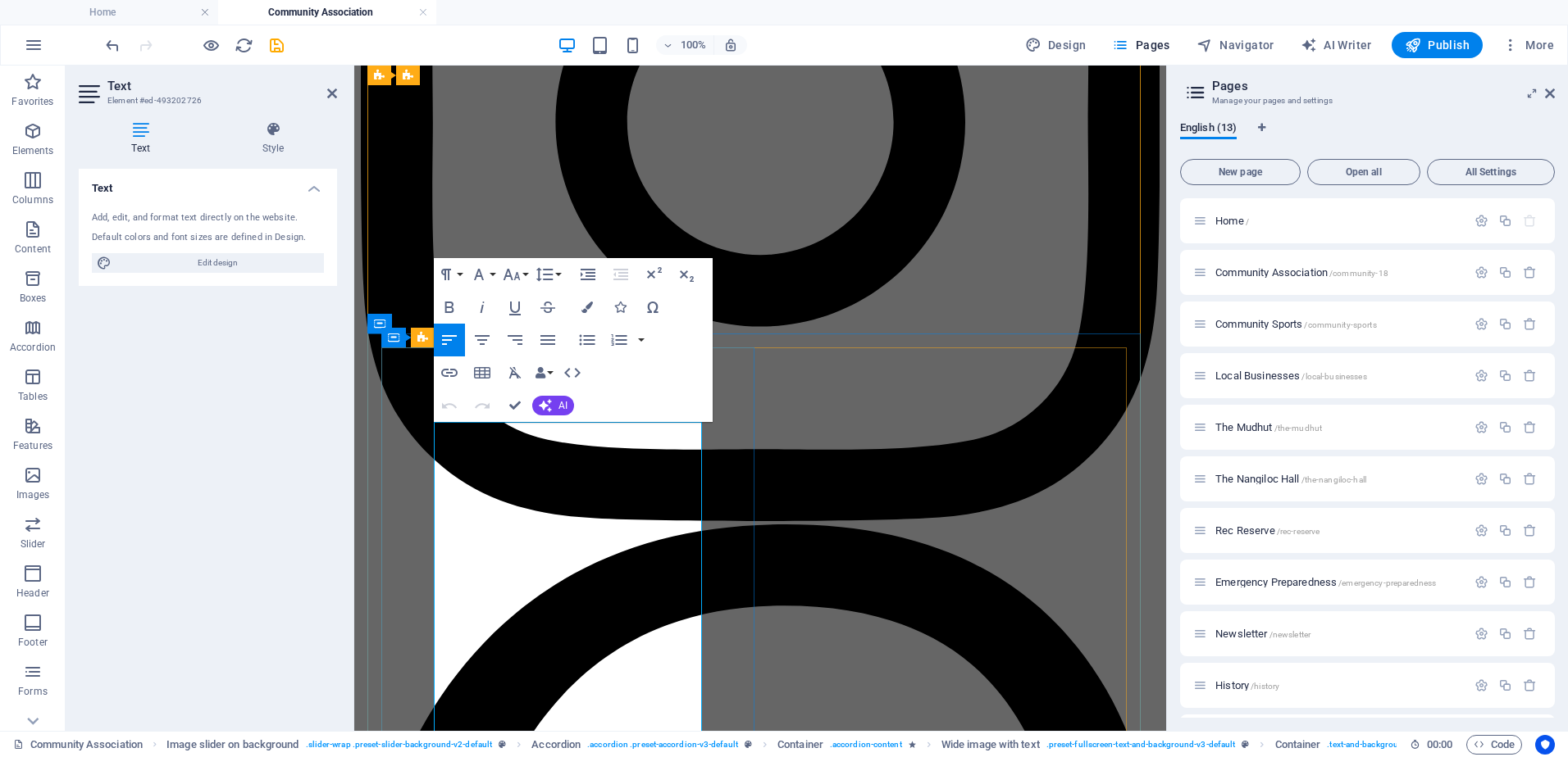
drag, startPoint x: 466, startPoint y: 474, endPoint x: 400, endPoint y: 401, distance: 98.4
click at [586, 306] on icon "button" at bounding box center [587, 307] width 11 height 11
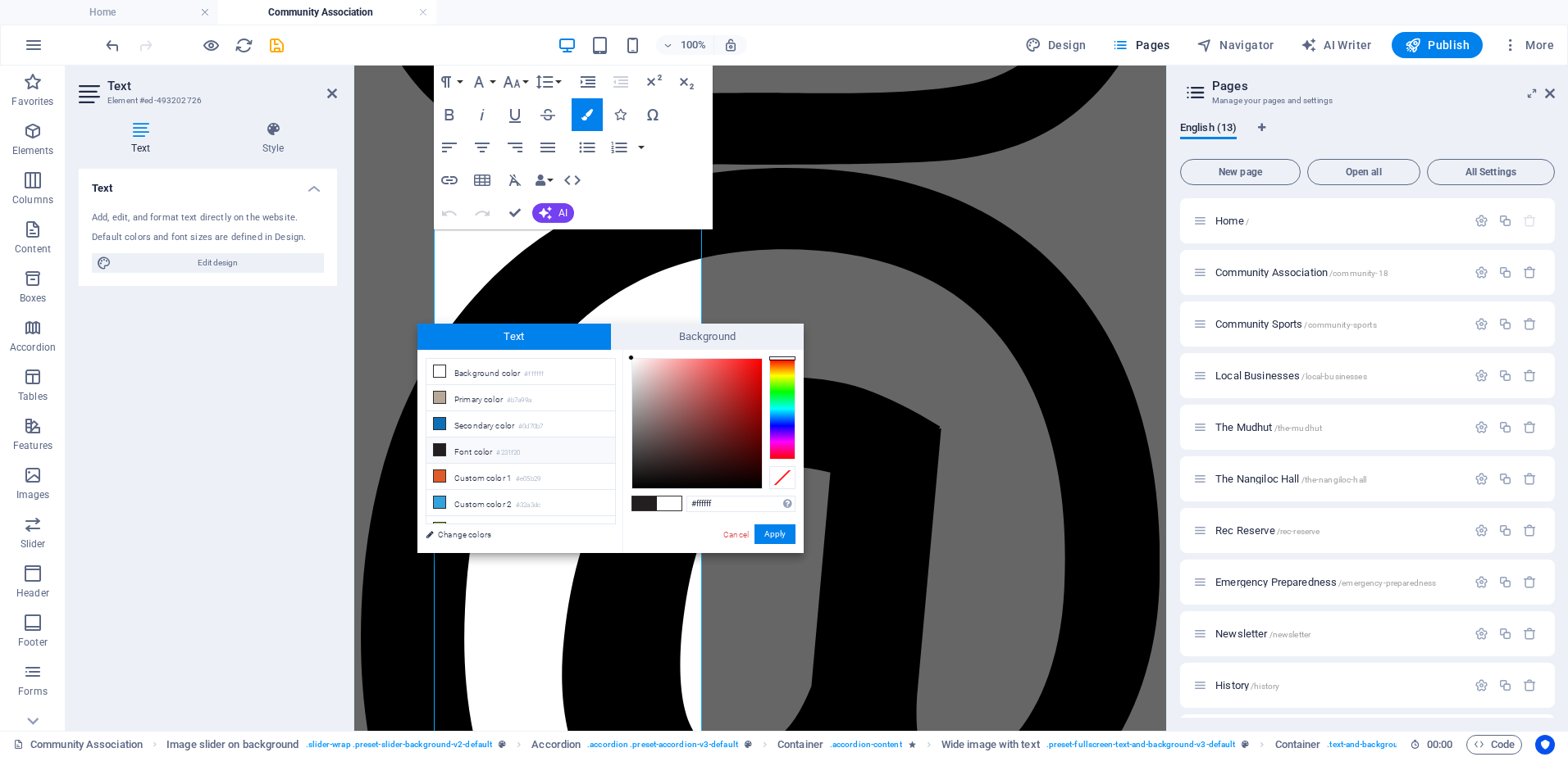
click at [434, 446] on icon at bounding box center [439, 450] width 11 height 11
type input "#231f20"
click at [777, 533] on button "Apply" at bounding box center [774, 534] width 41 height 19
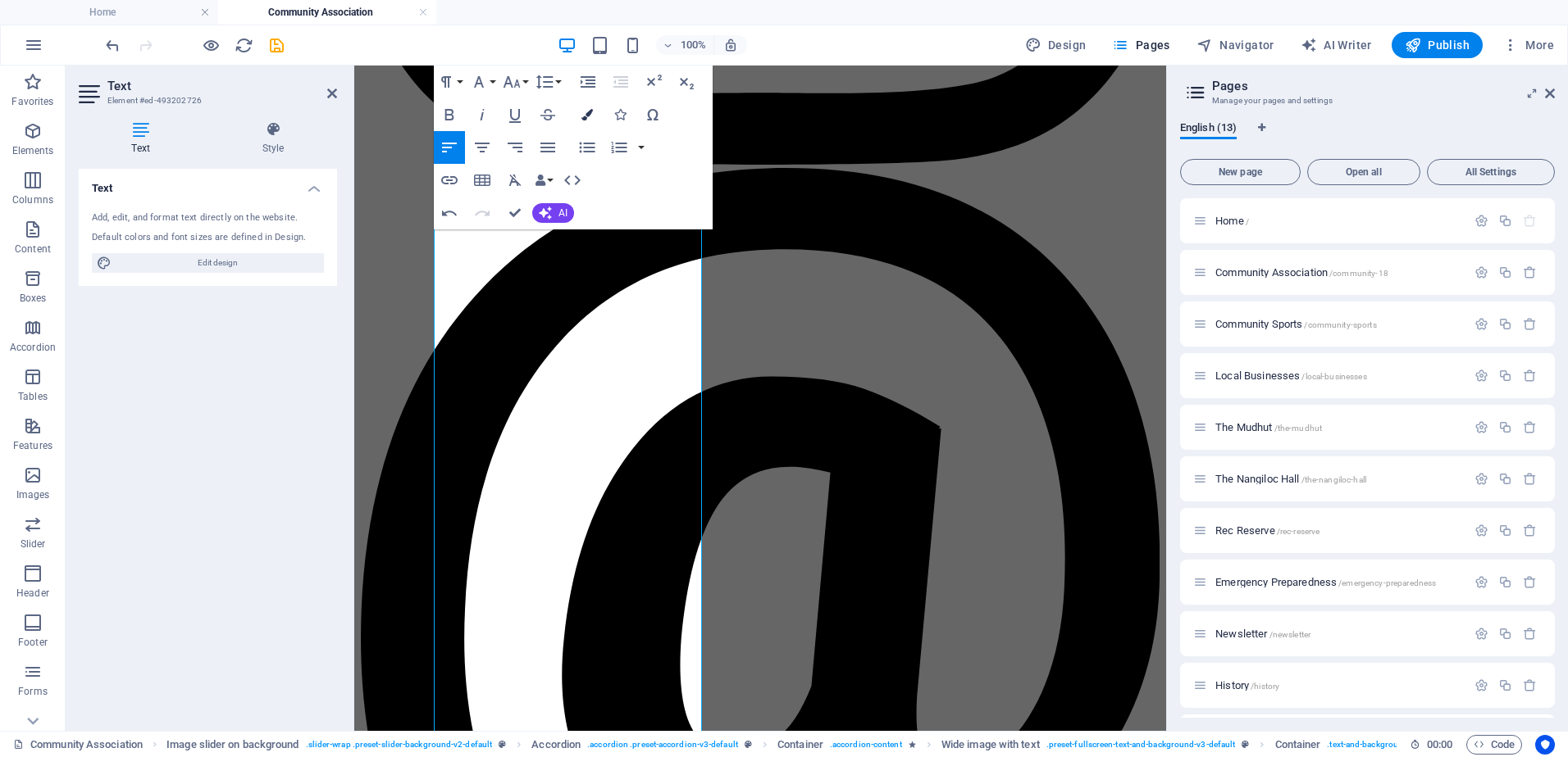
drag, startPoint x: 221, startPoint y: 221, endPoint x: 588, endPoint y: 117, distance: 381.5
click at [588, 117] on icon "button" at bounding box center [587, 114] width 11 height 11
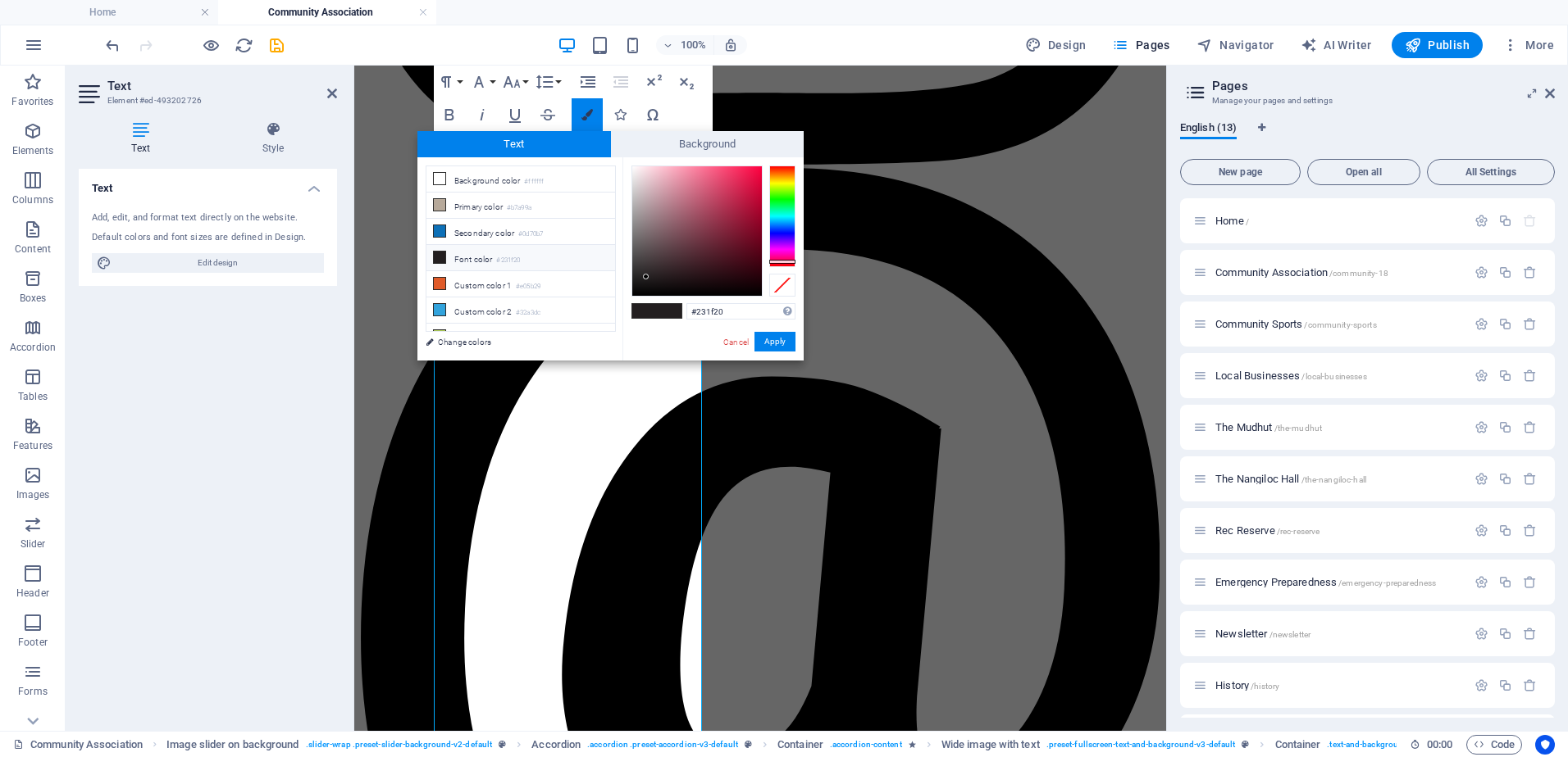
click at [588, 117] on icon "button" at bounding box center [587, 114] width 11 height 11
click at [705, 141] on span "Background" at bounding box center [707, 144] width 194 height 26
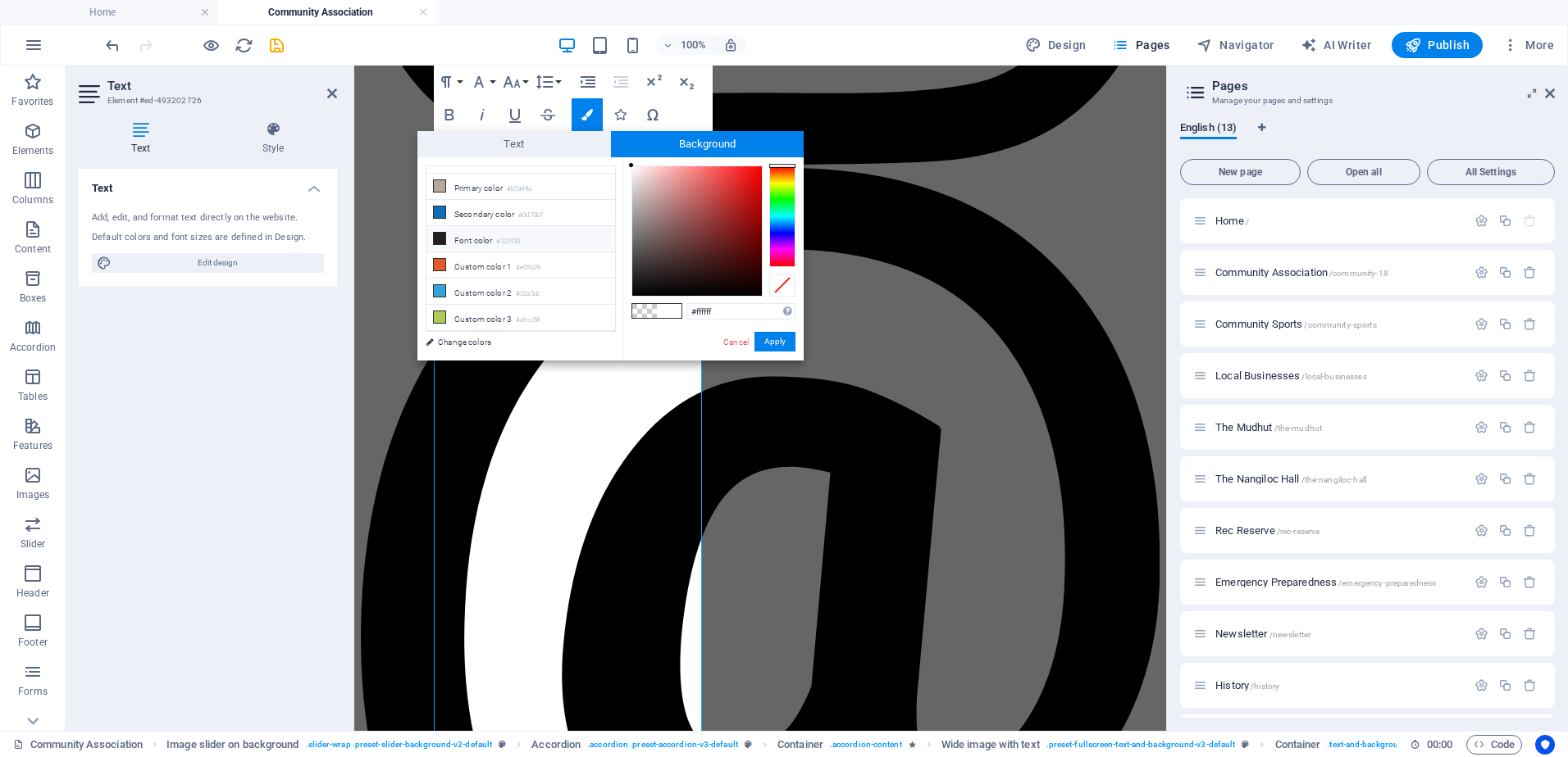
scroll to position [0, 0]
click at [787, 278] on div at bounding box center [782, 285] width 27 height 23
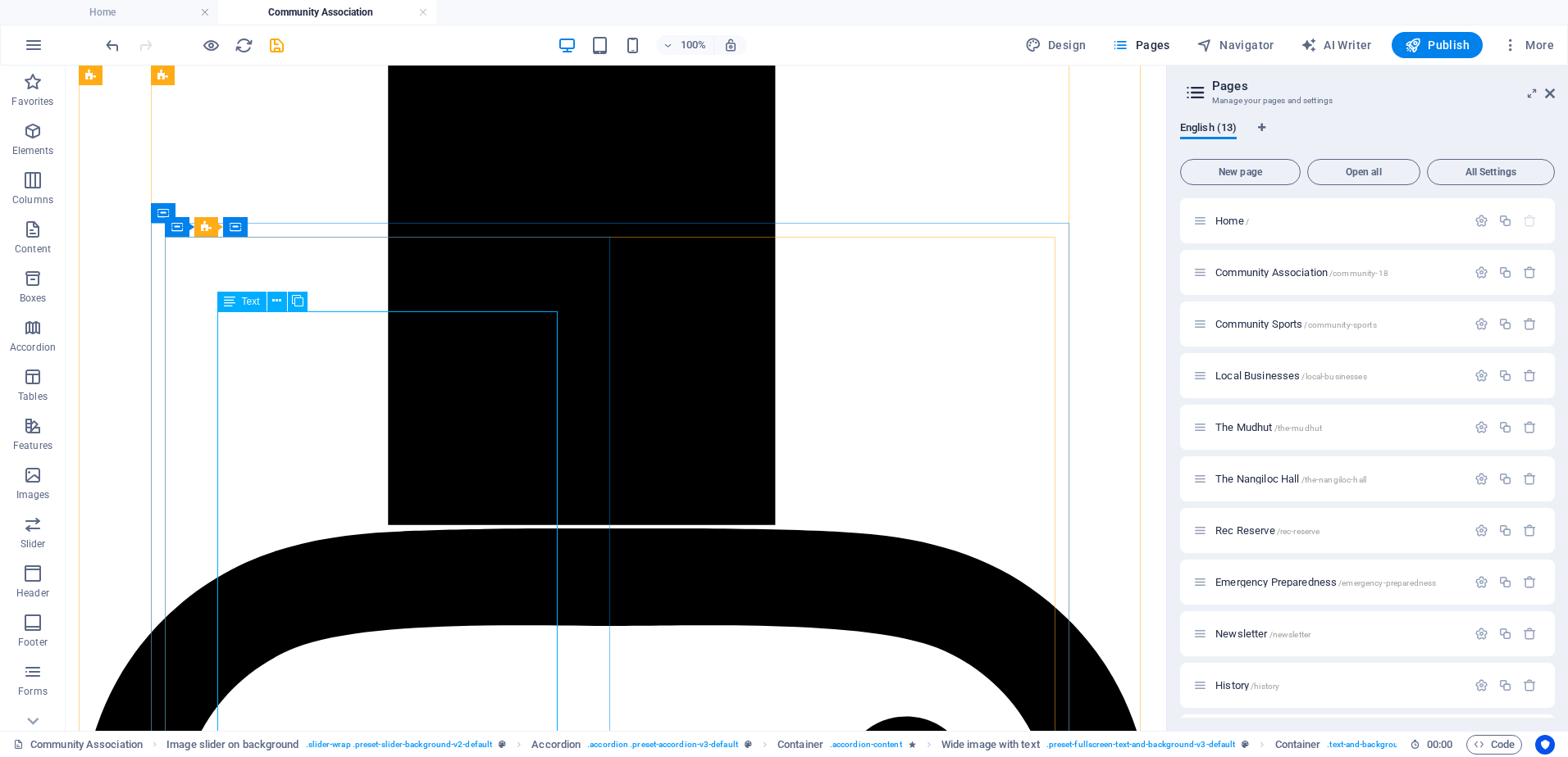
scroll to position [1716, 0]
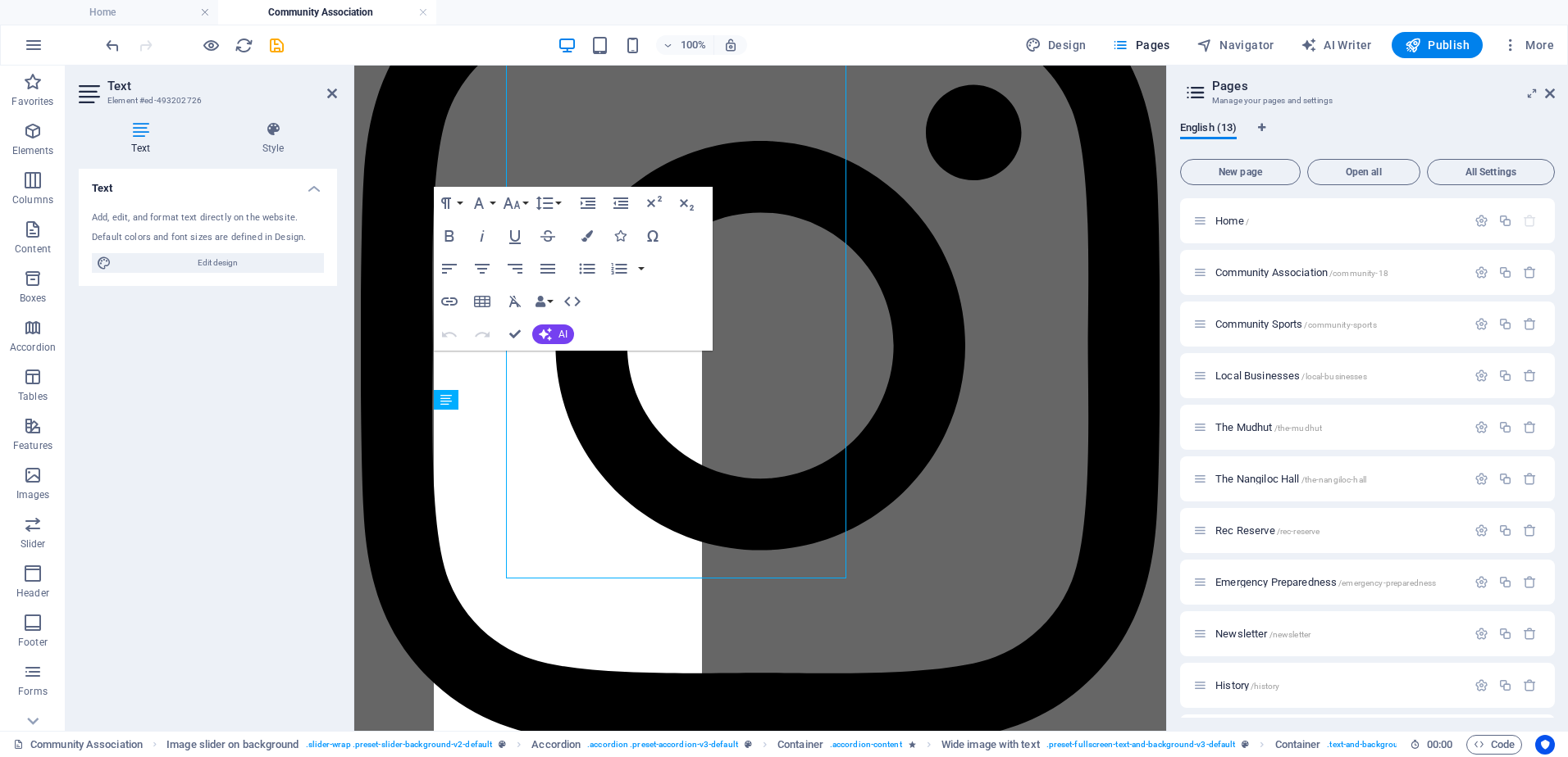
scroll to position [2011, 0]
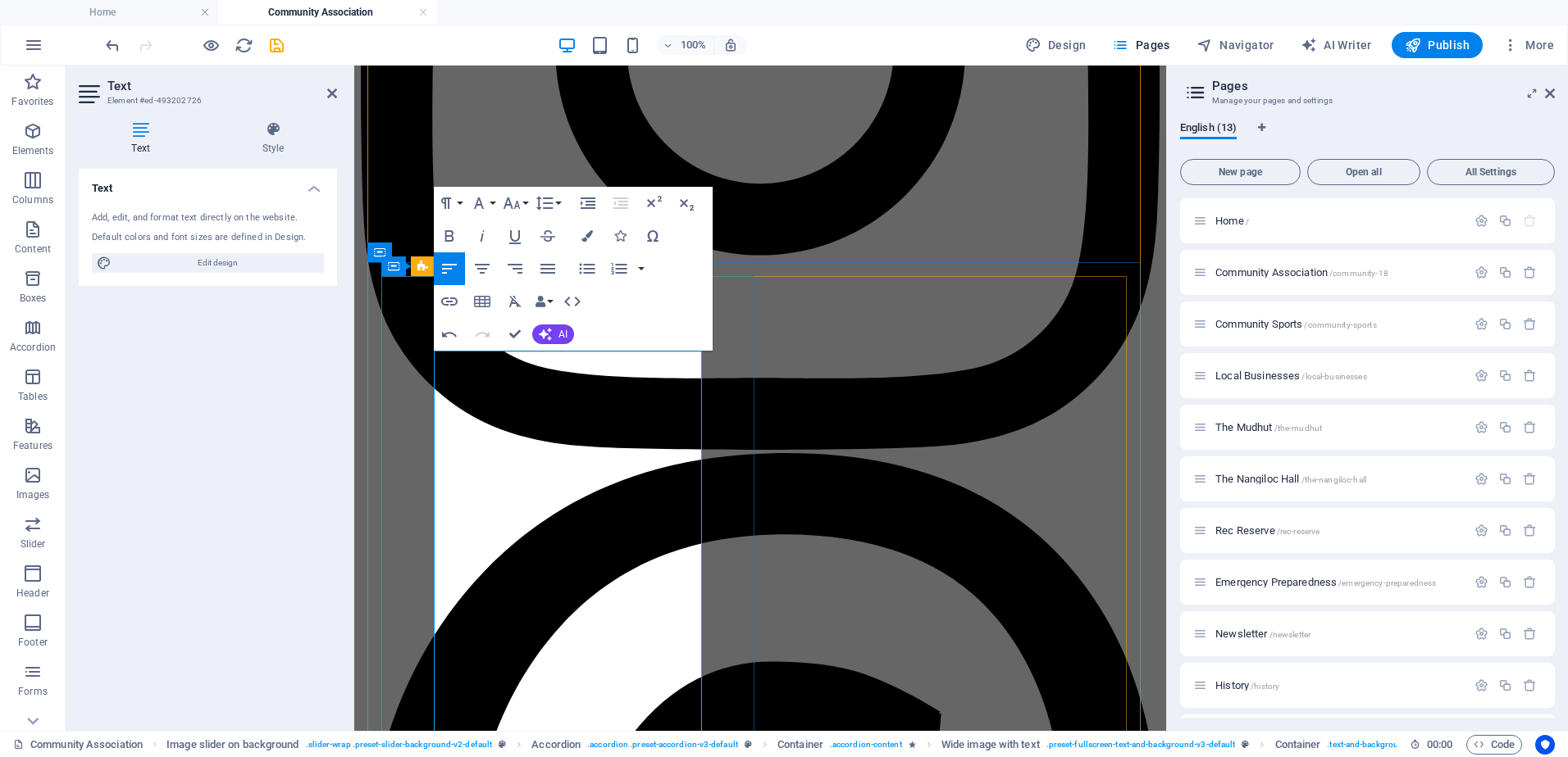
click at [493, 207] on button "Font Family" at bounding box center [482, 203] width 31 height 33
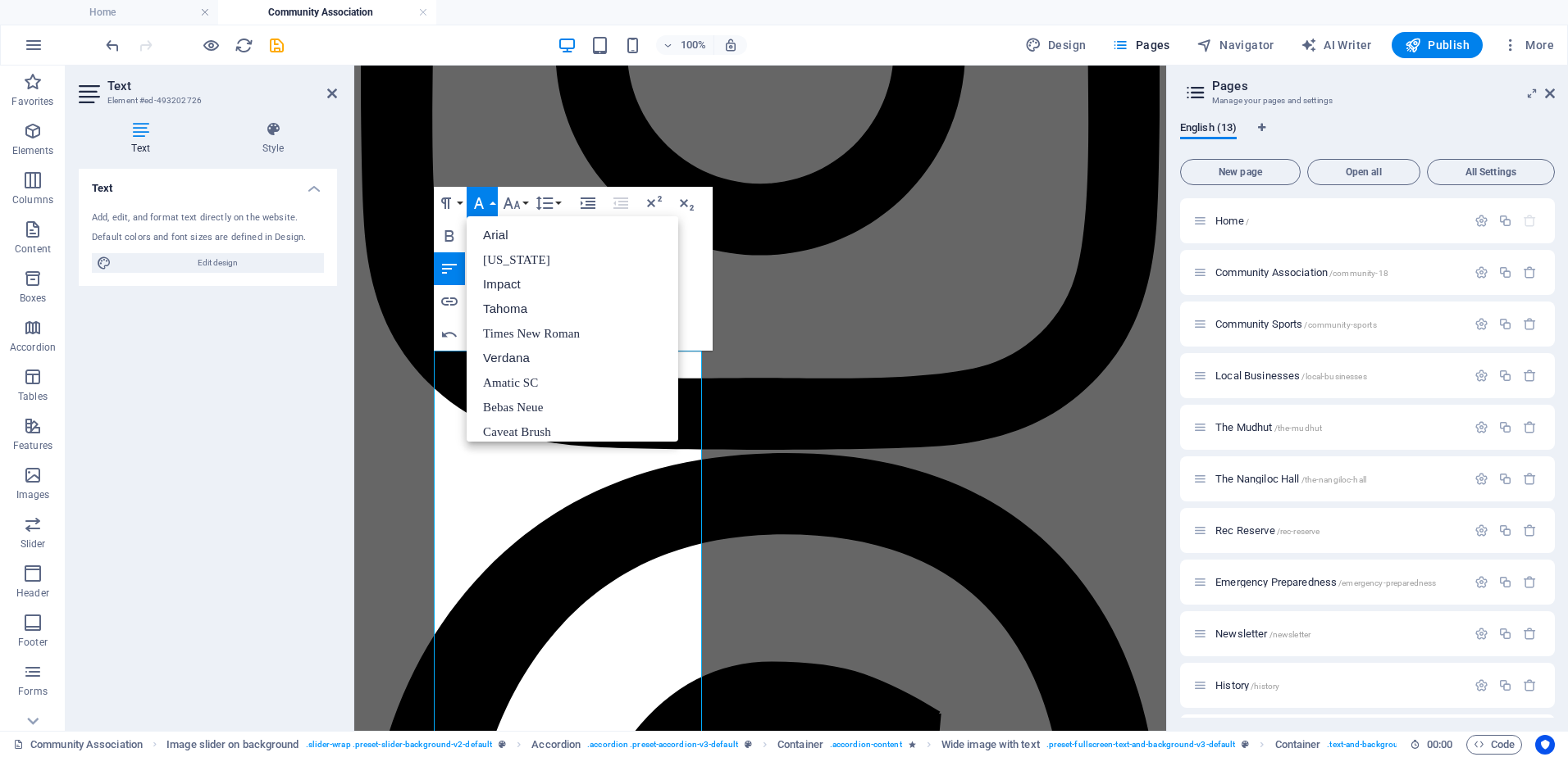
scroll to position [413, 0]
click at [493, 207] on button "Font Family" at bounding box center [482, 203] width 31 height 33
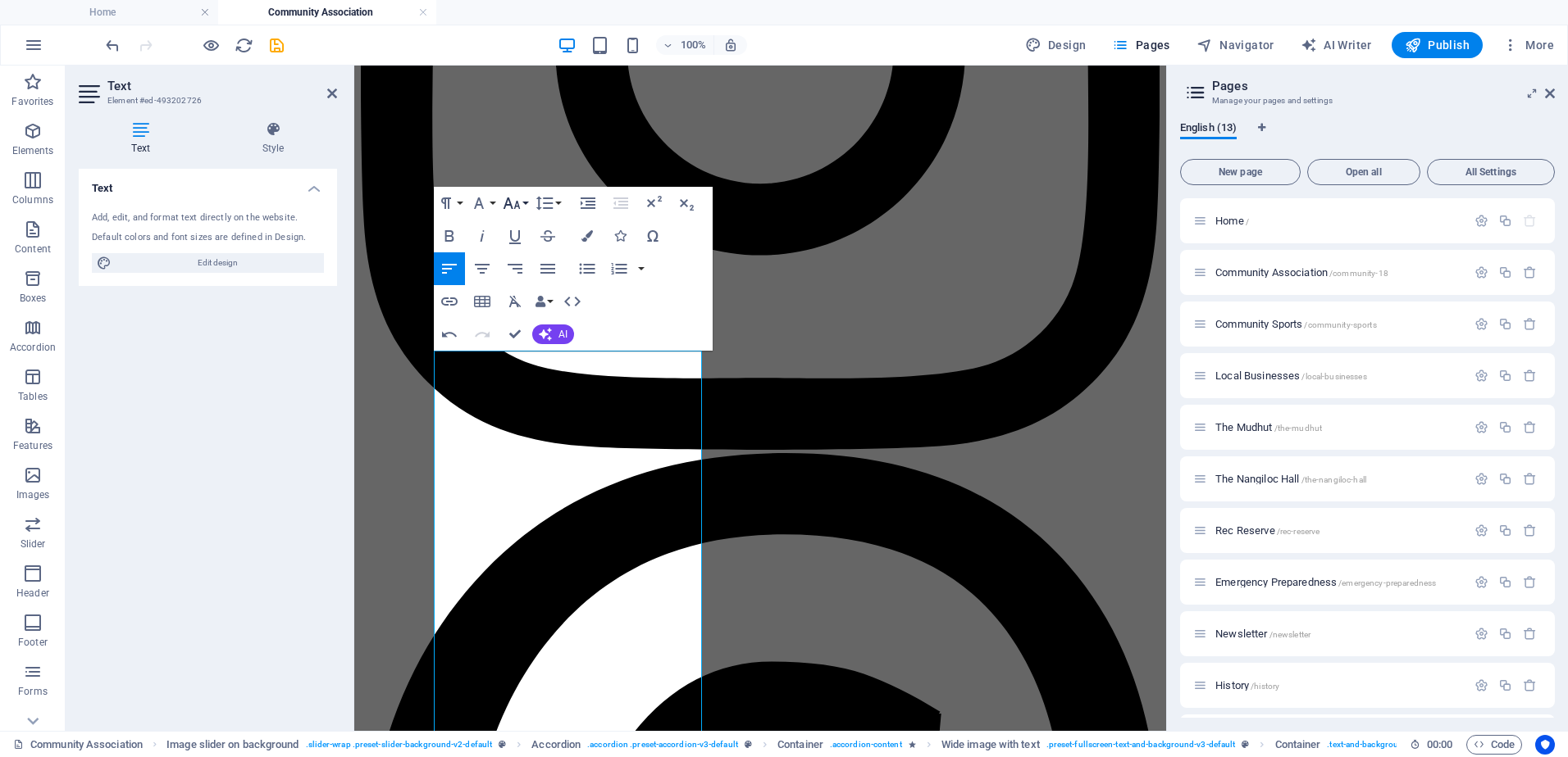
click at [515, 205] on icon "button" at bounding box center [512, 203] width 19 height 19
click at [520, 229] on link "8" at bounding box center [529, 235] width 59 height 25
click at [520, 204] on icon "button" at bounding box center [512, 203] width 19 height 19
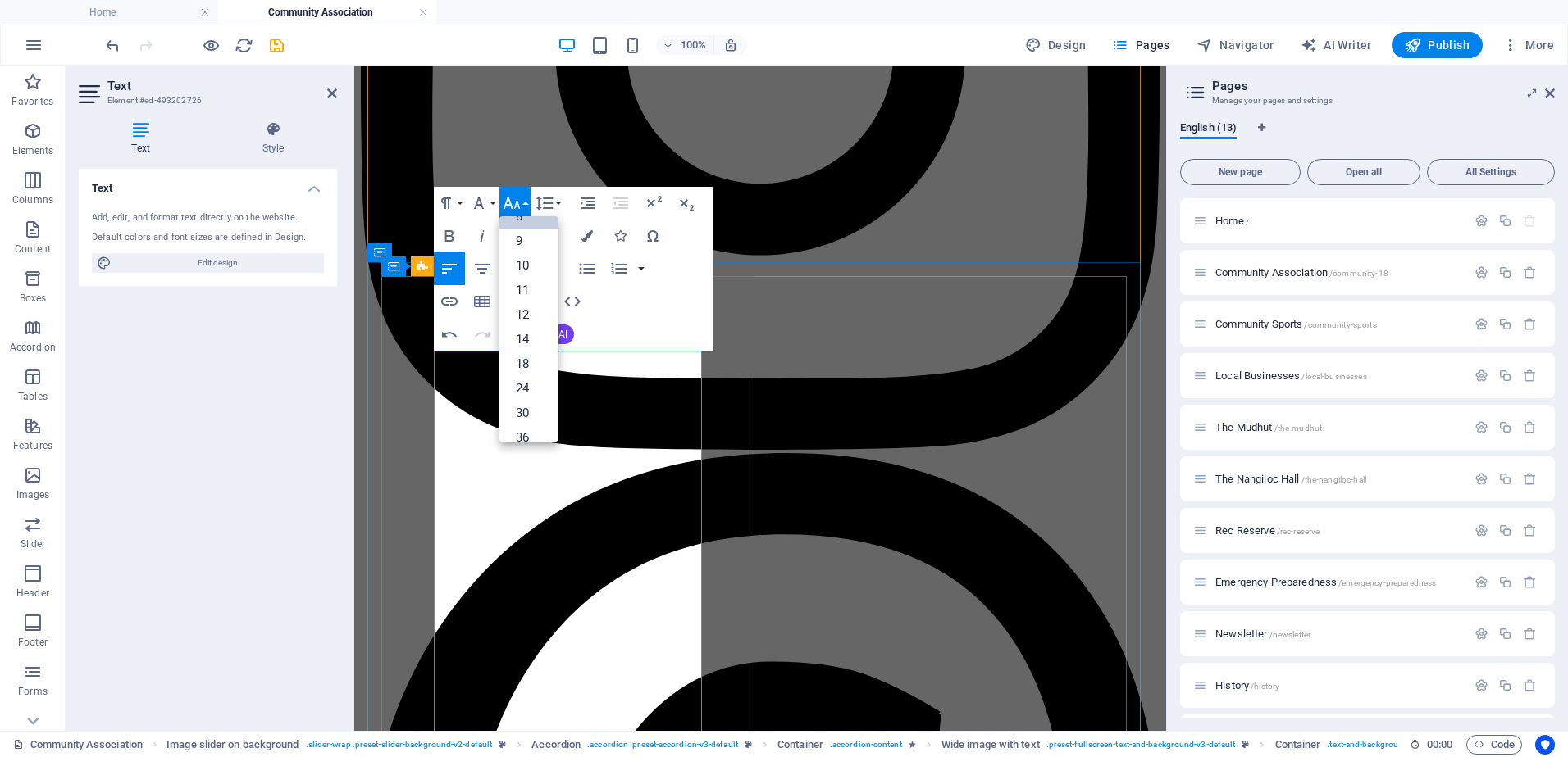
drag, startPoint x: 460, startPoint y: 376, endPoint x: 432, endPoint y: 379, distance: 28.2
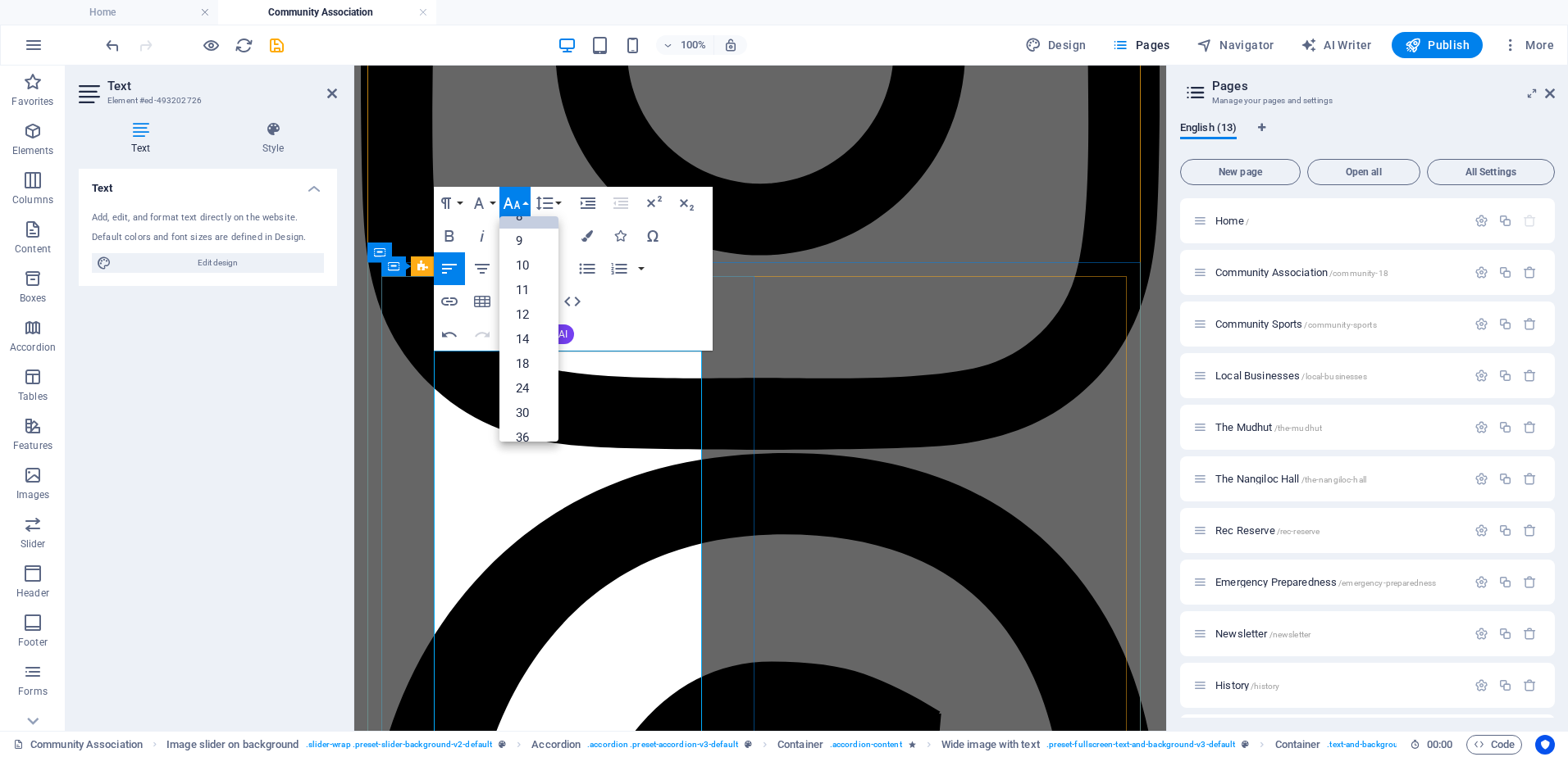
drag, startPoint x: 658, startPoint y: 364, endPoint x: 435, endPoint y: 364, distance: 223.0
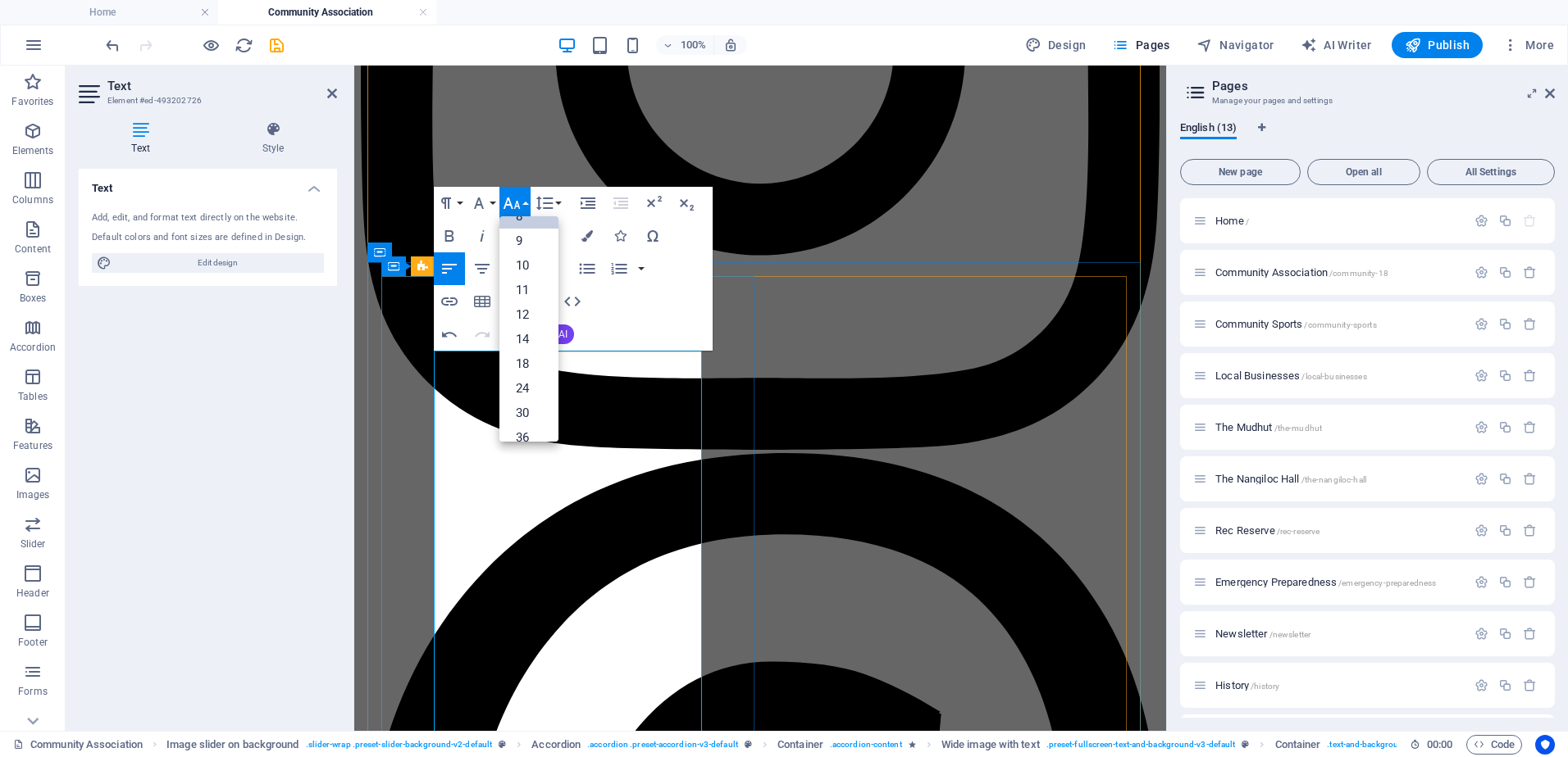
drag, startPoint x: 453, startPoint y: 380, endPoint x: 432, endPoint y: 378, distance: 21.1
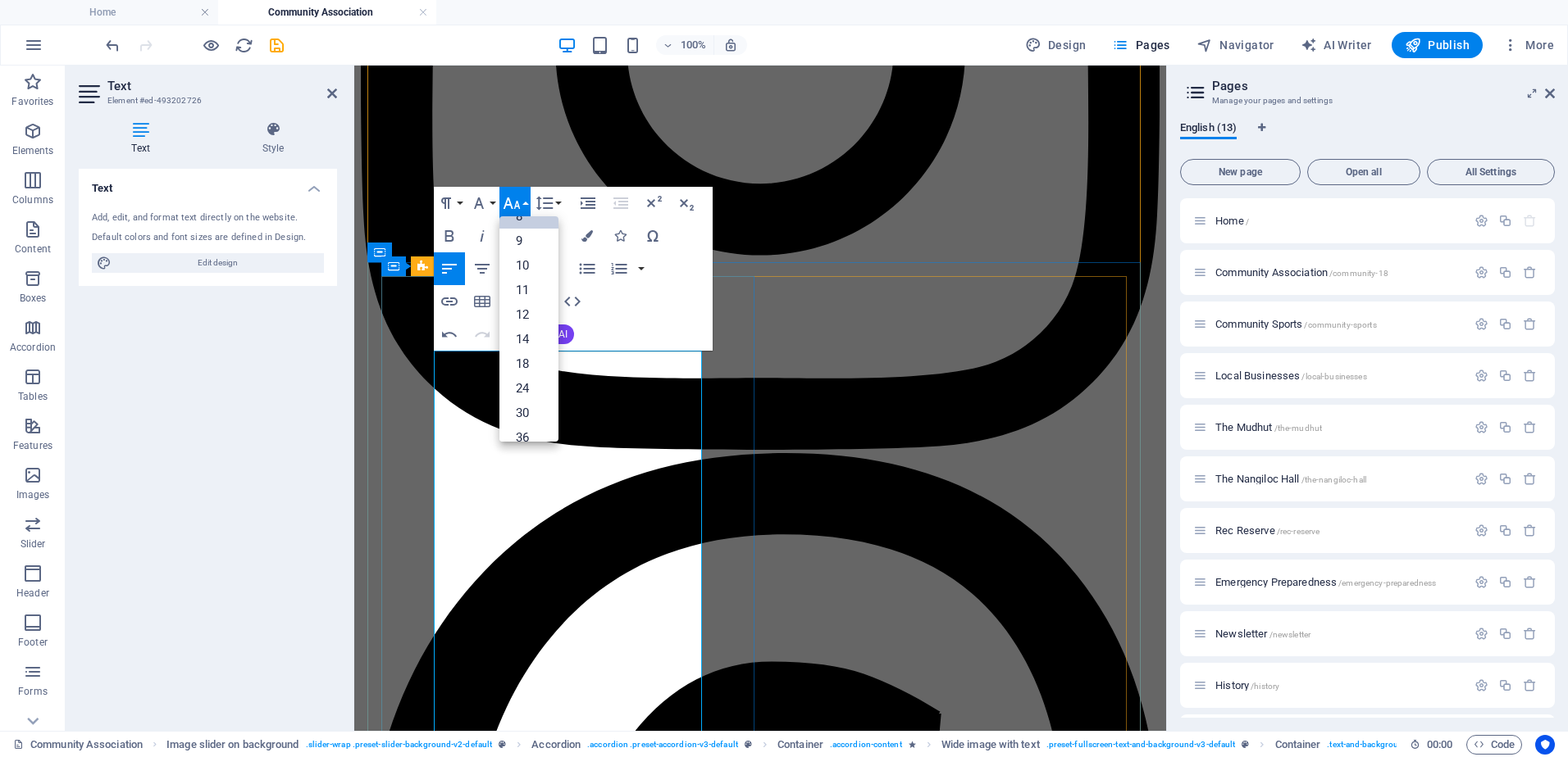
click at [526, 221] on link "8" at bounding box center [529, 216] width 59 height 25
drag, startPoint x: 665, startPoint y: 365, endPoint x: 430, endPoint y: 364, distance: 235.0
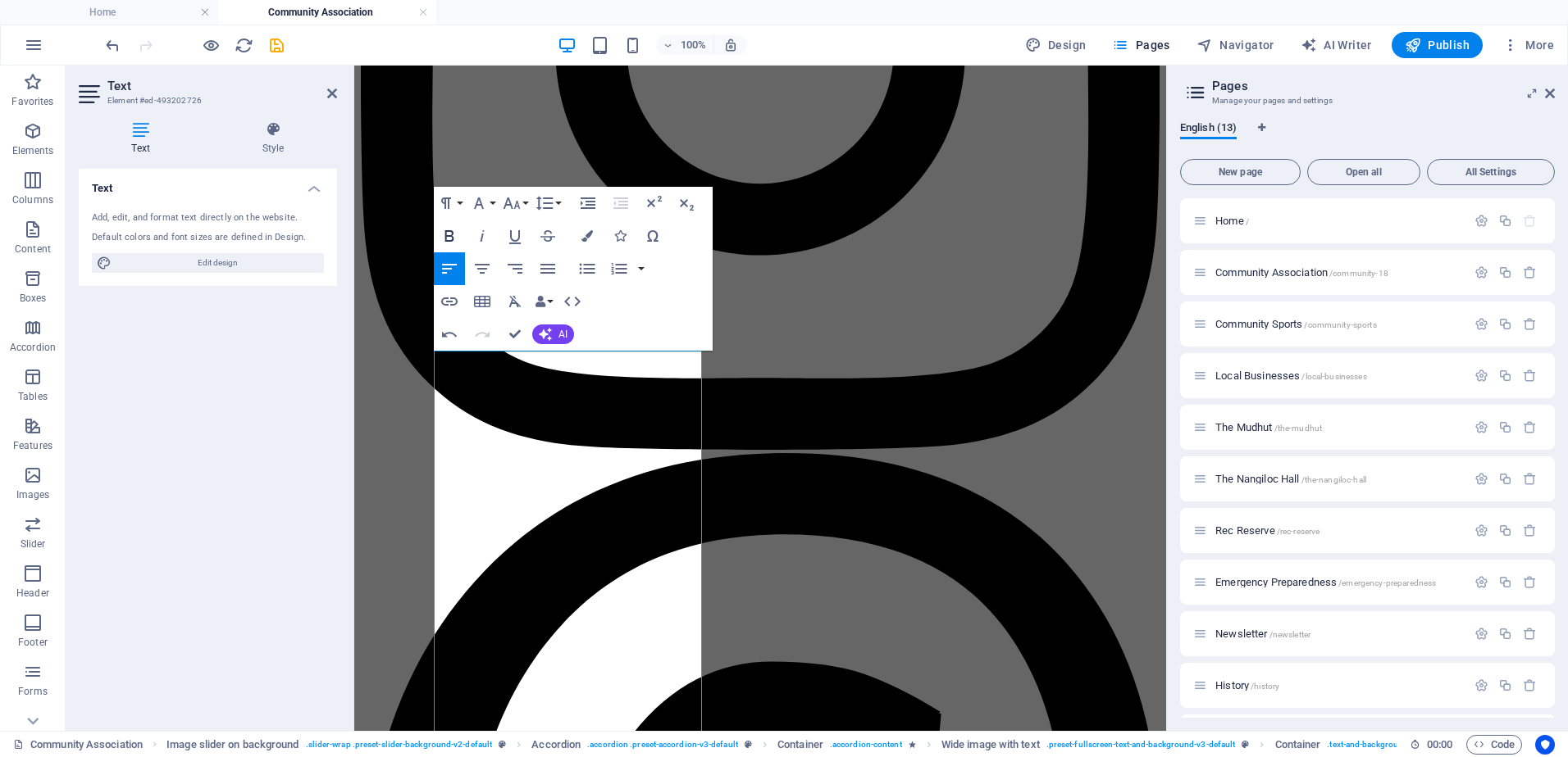
click at [449, 234] on icon "button" at bounding box center [449, 236] width 19 height 19
click at [477, 237] on icon "button" at bounding box center [482, 236] width 19 height 19
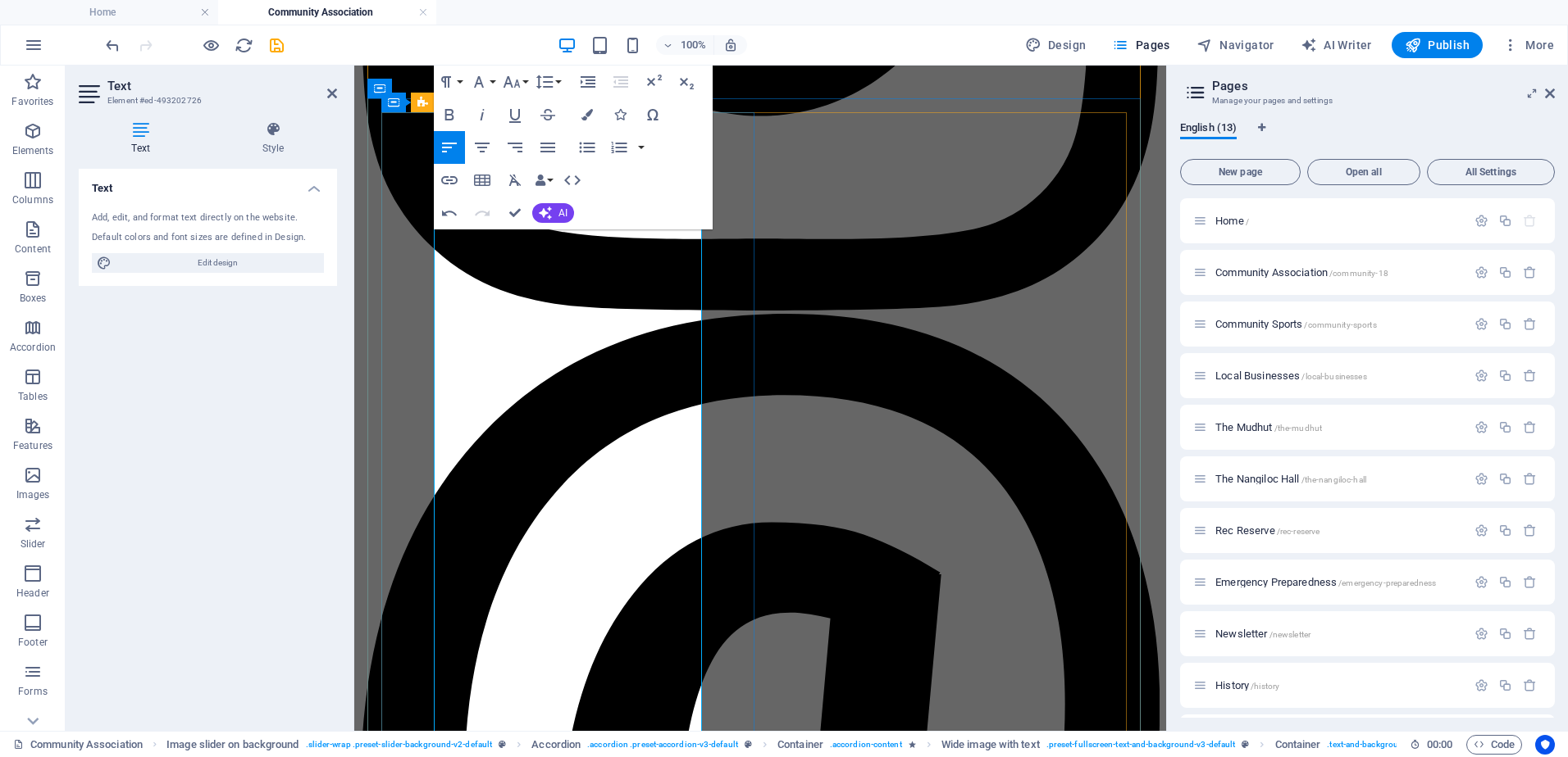
scroll to position [2175, 0]
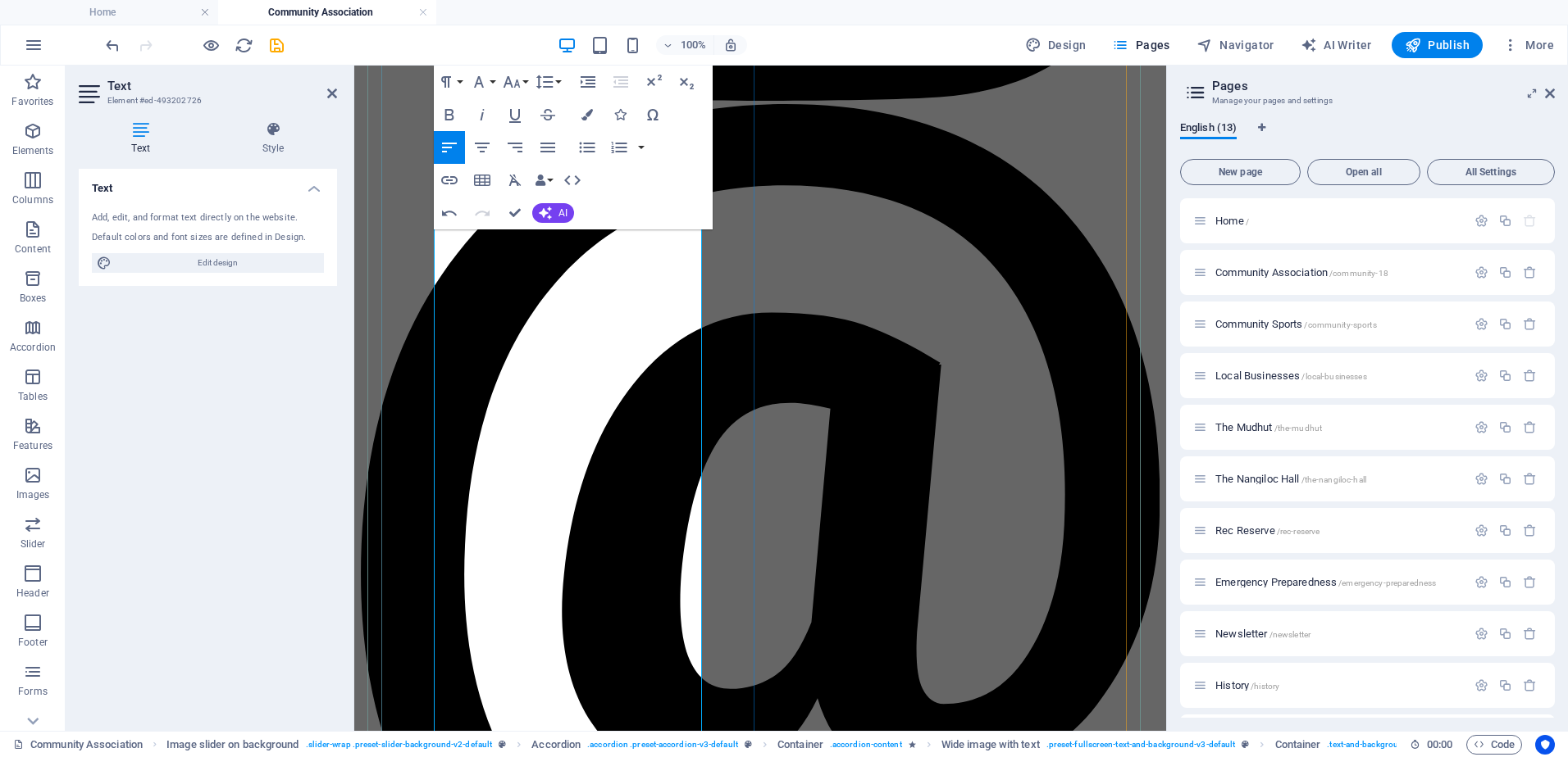
scroll to position [2339, 0]
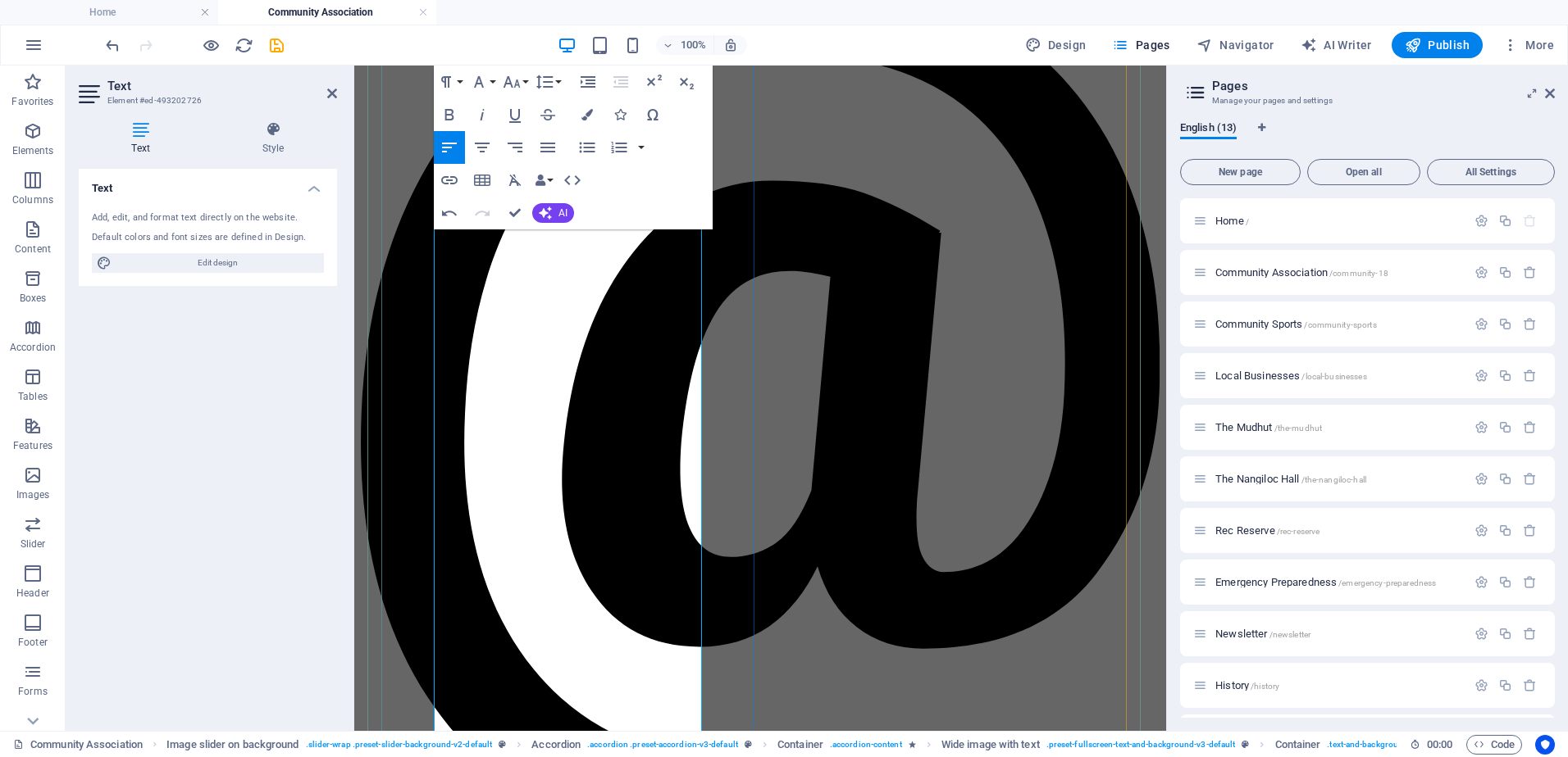
scroll to position [2502, 0]
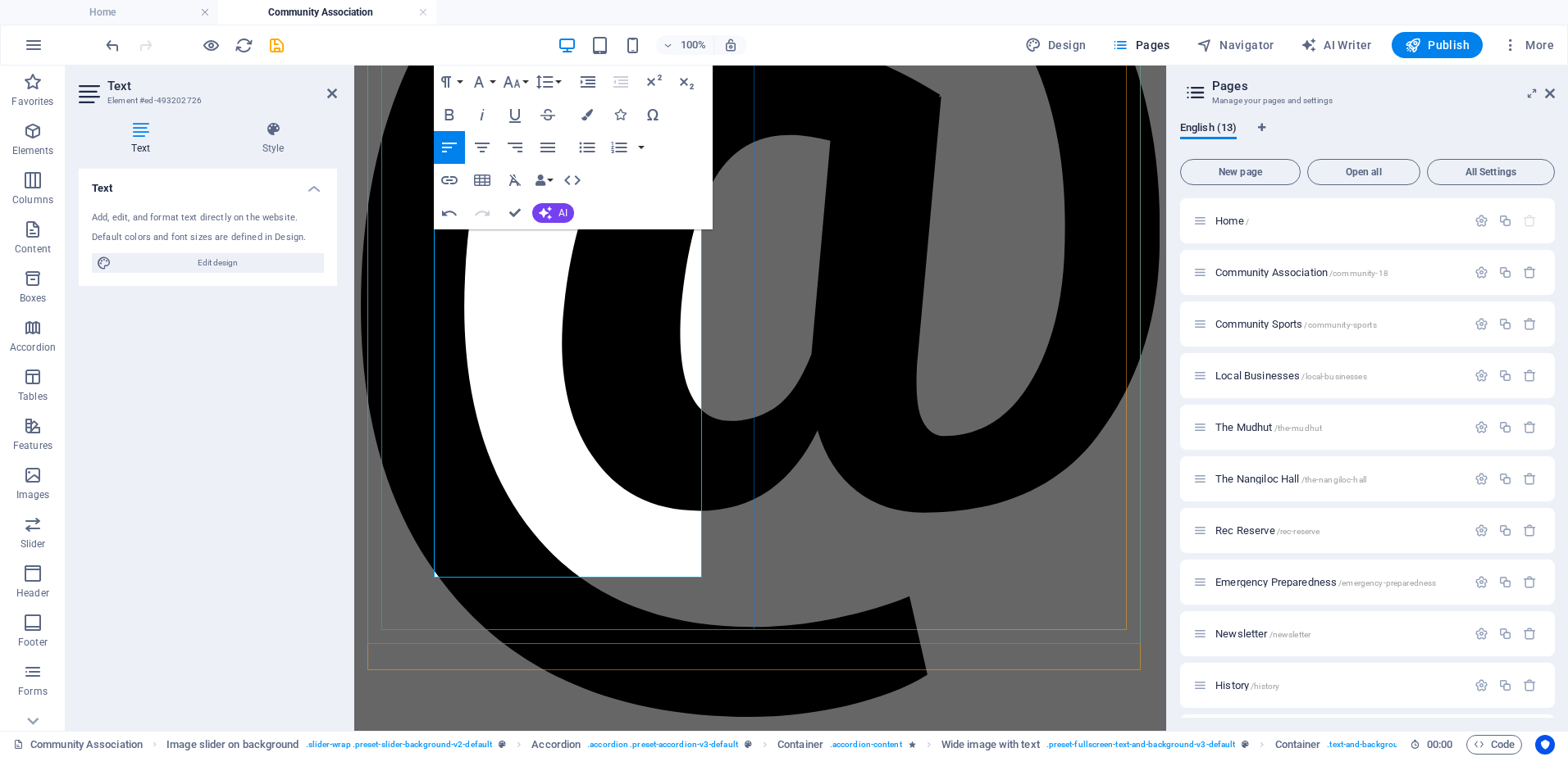
scroll to position [2631, 0]
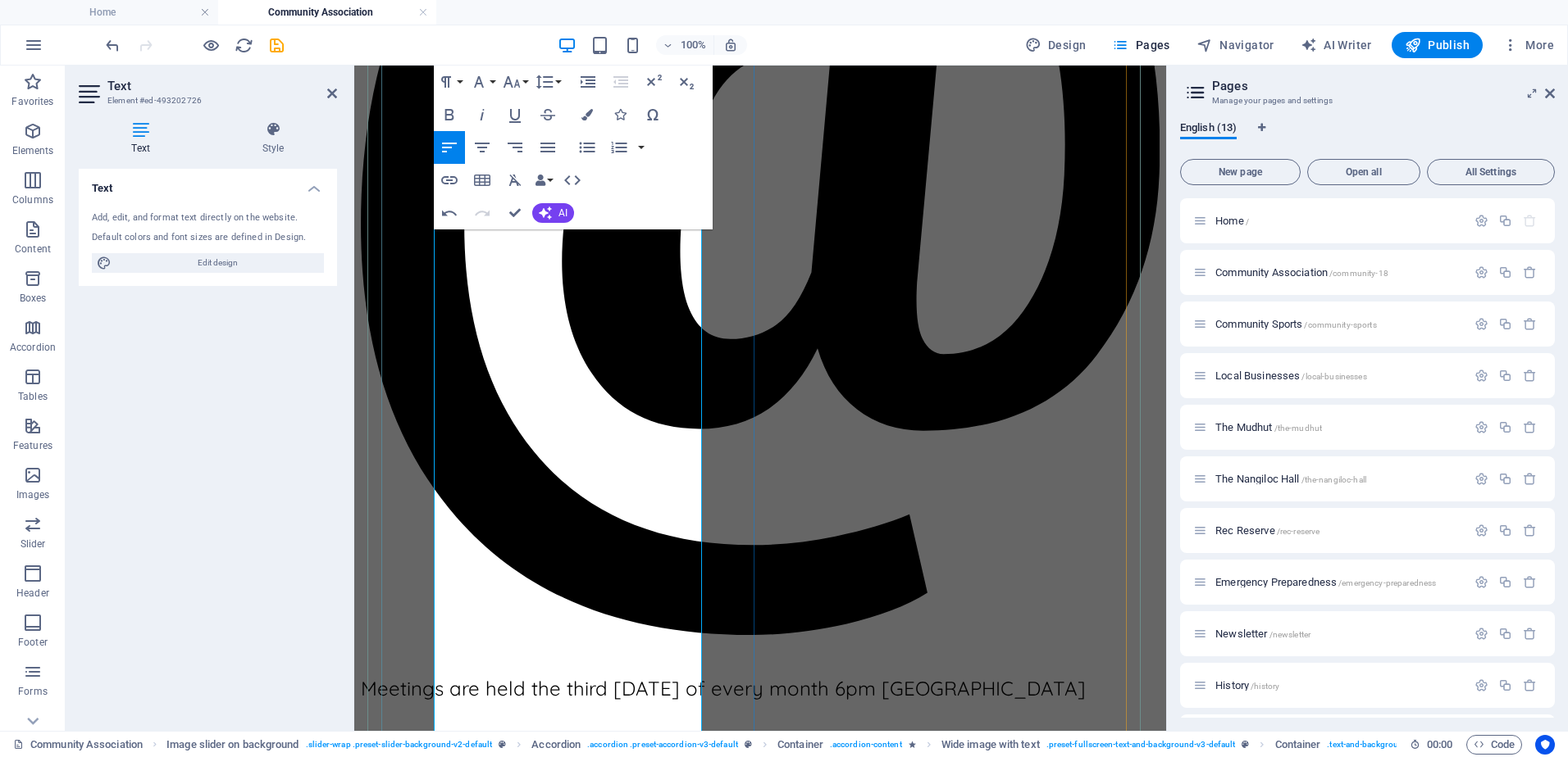
scroll to position [2711, 0]
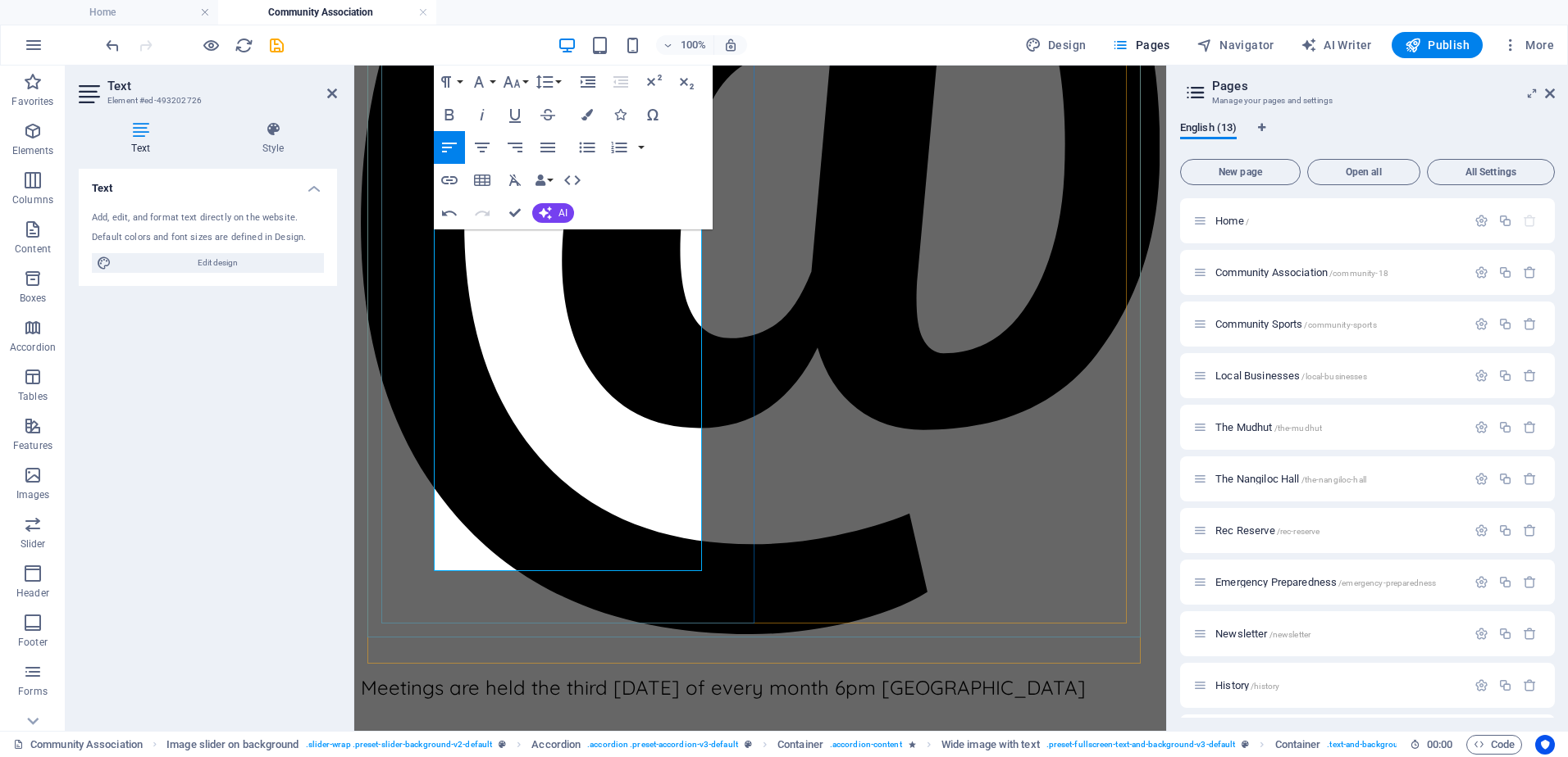
drag, startPoint x: 549, startPoint y: 555, endPoint x: 470, endPoint y: 518, distance: 87.2
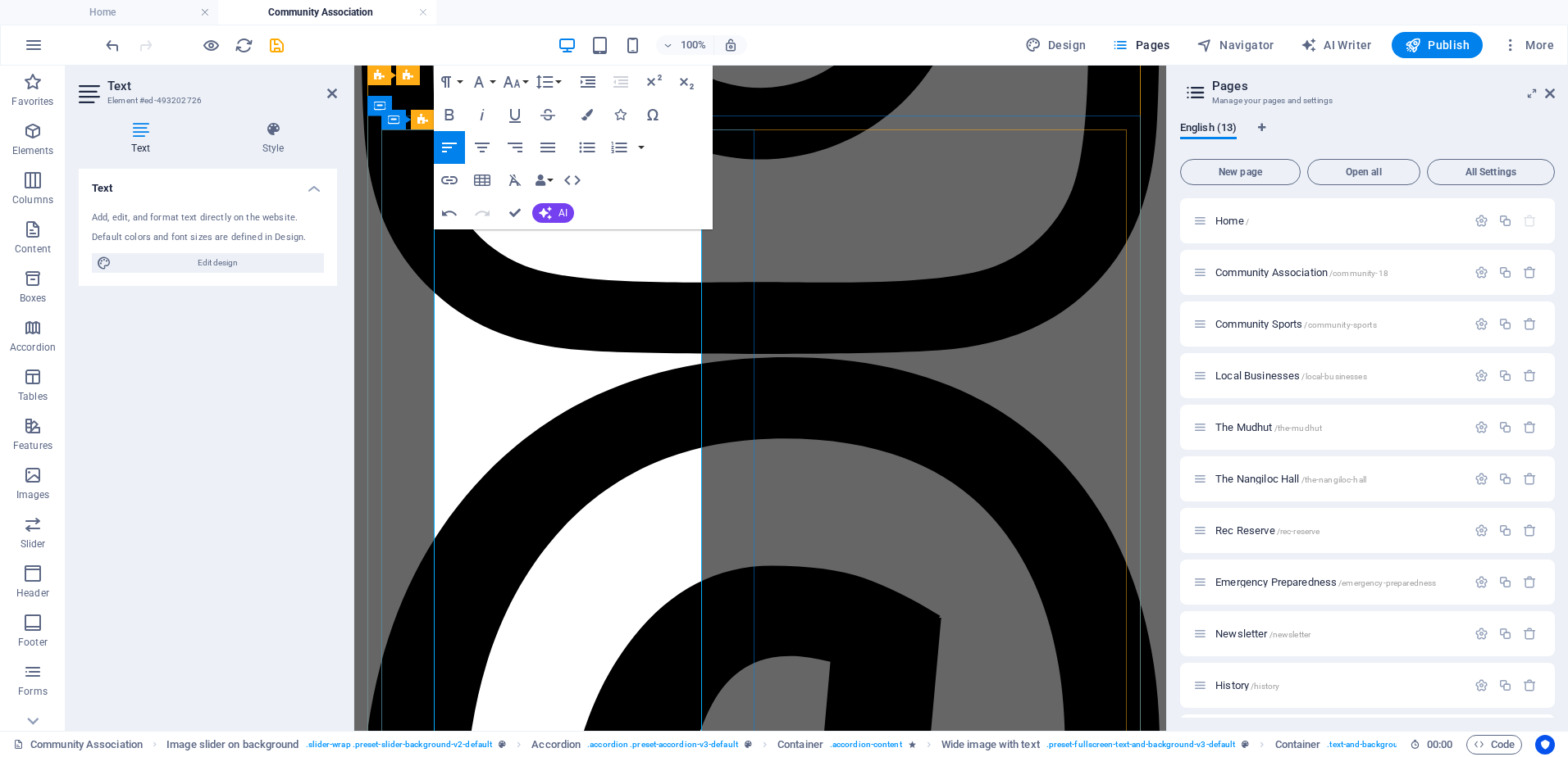
scroll to position [2078, 0]
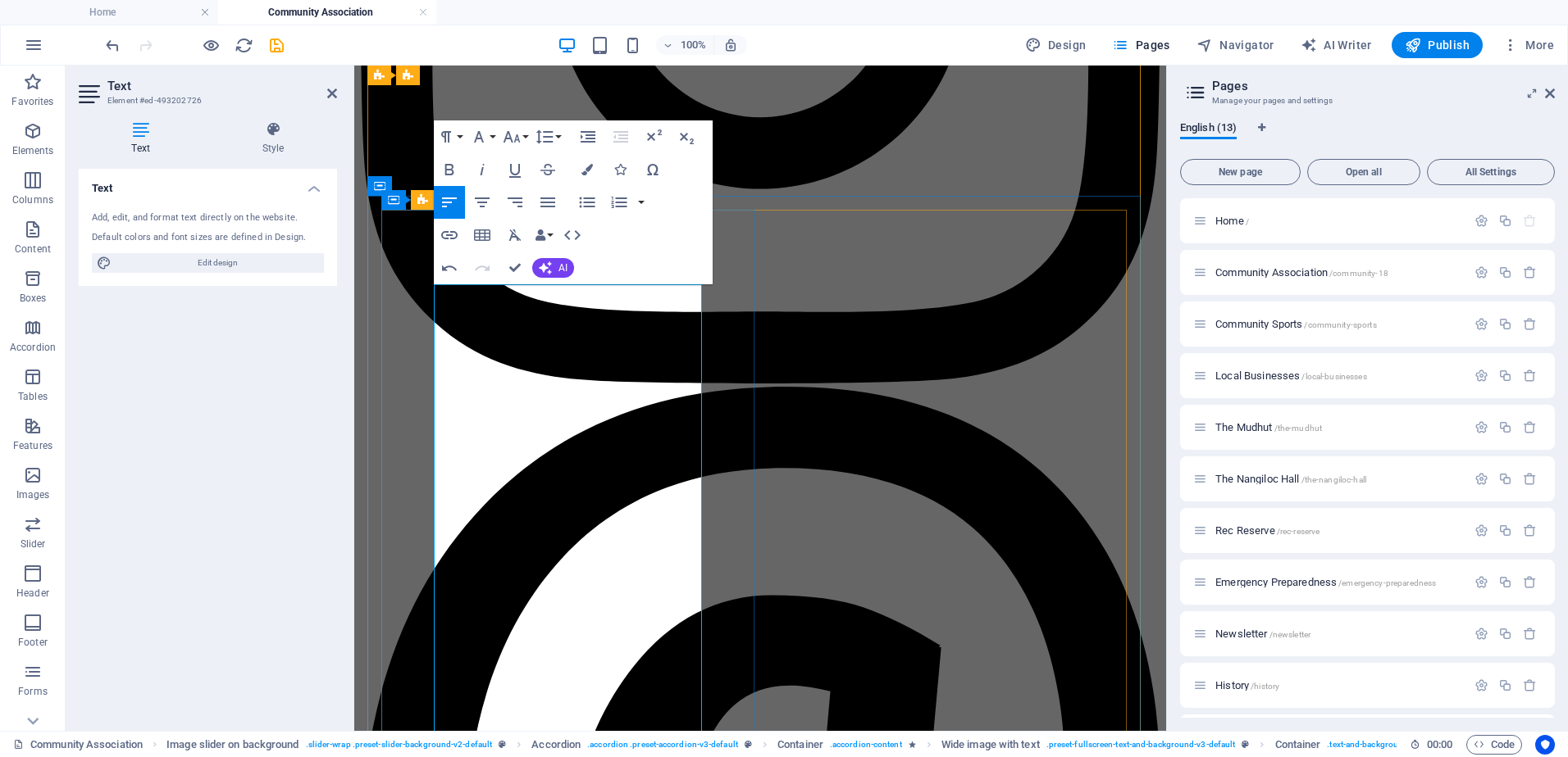
scroll to position [2159, 0]
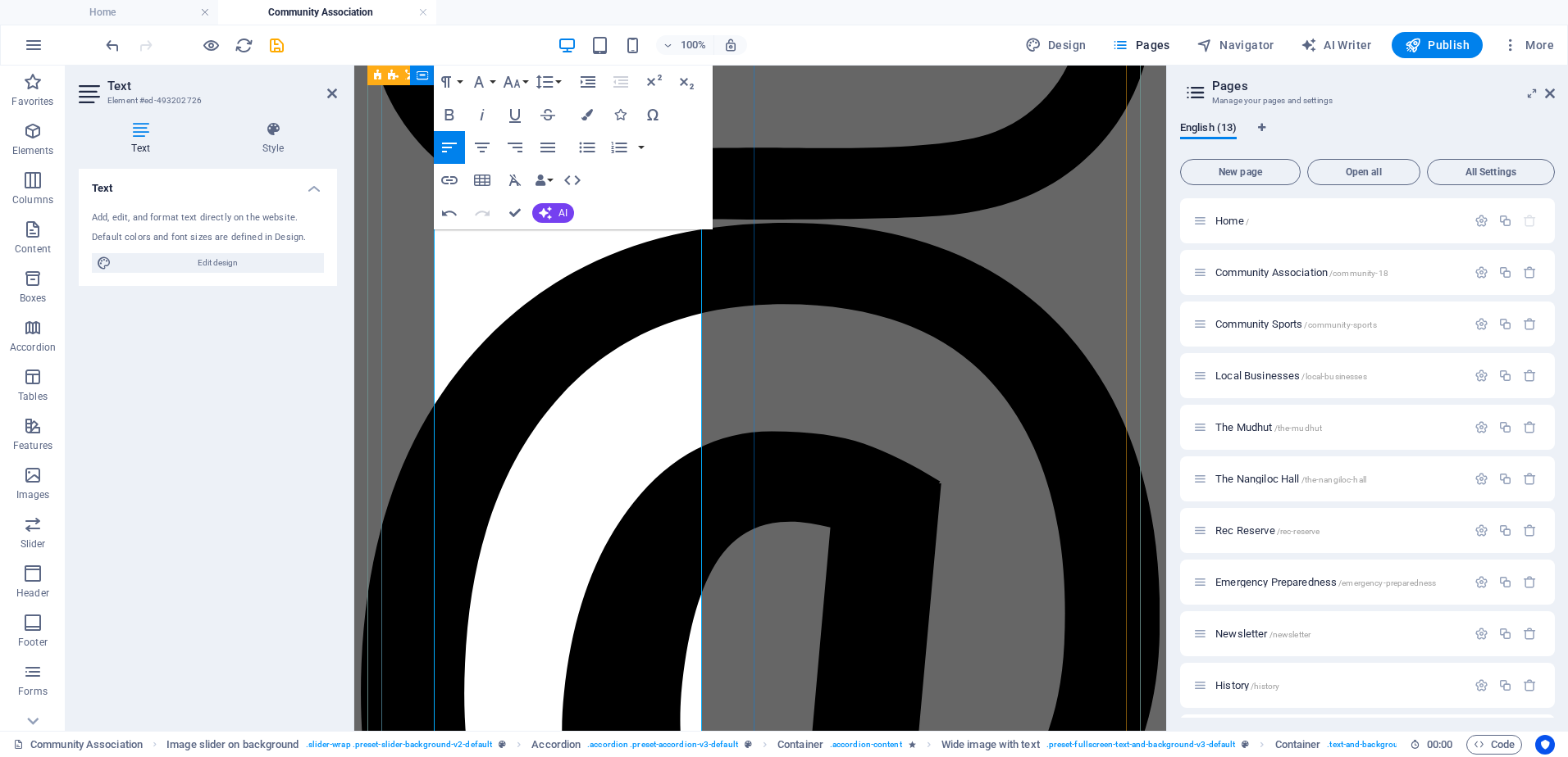
scroll to position [2323, 0]
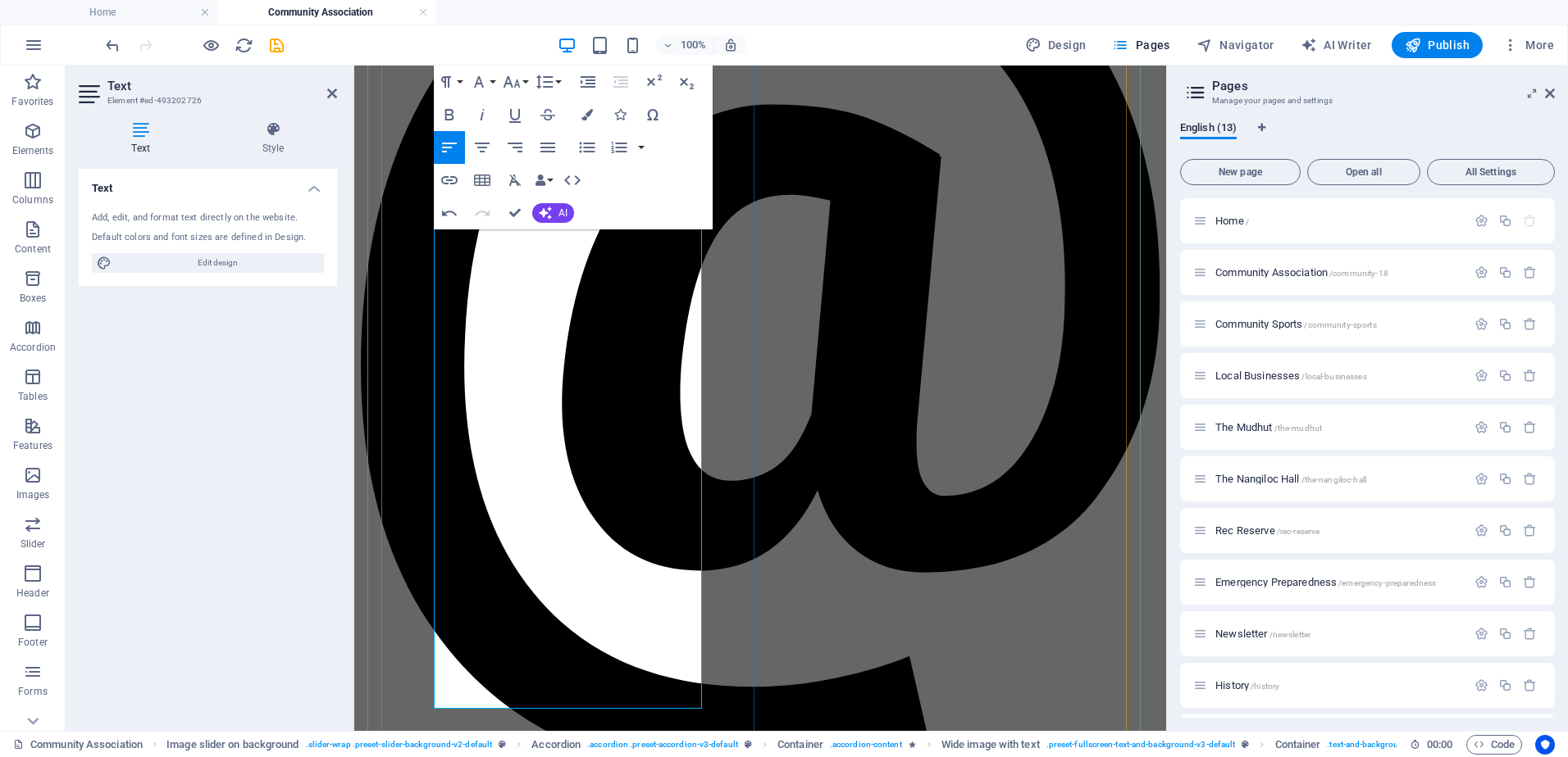
scroll to position [2569, 0]
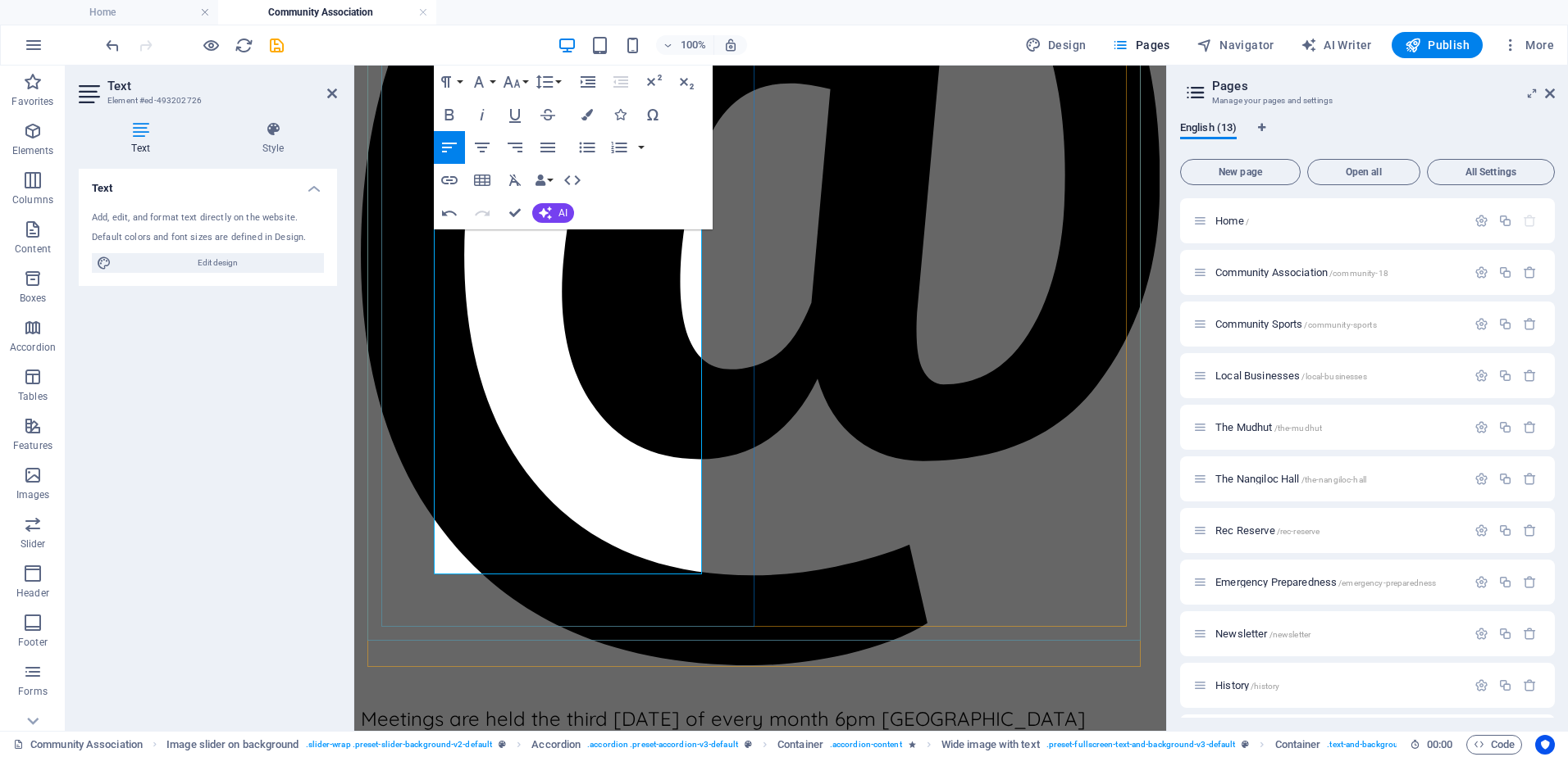
scroll to position [2691, 0]
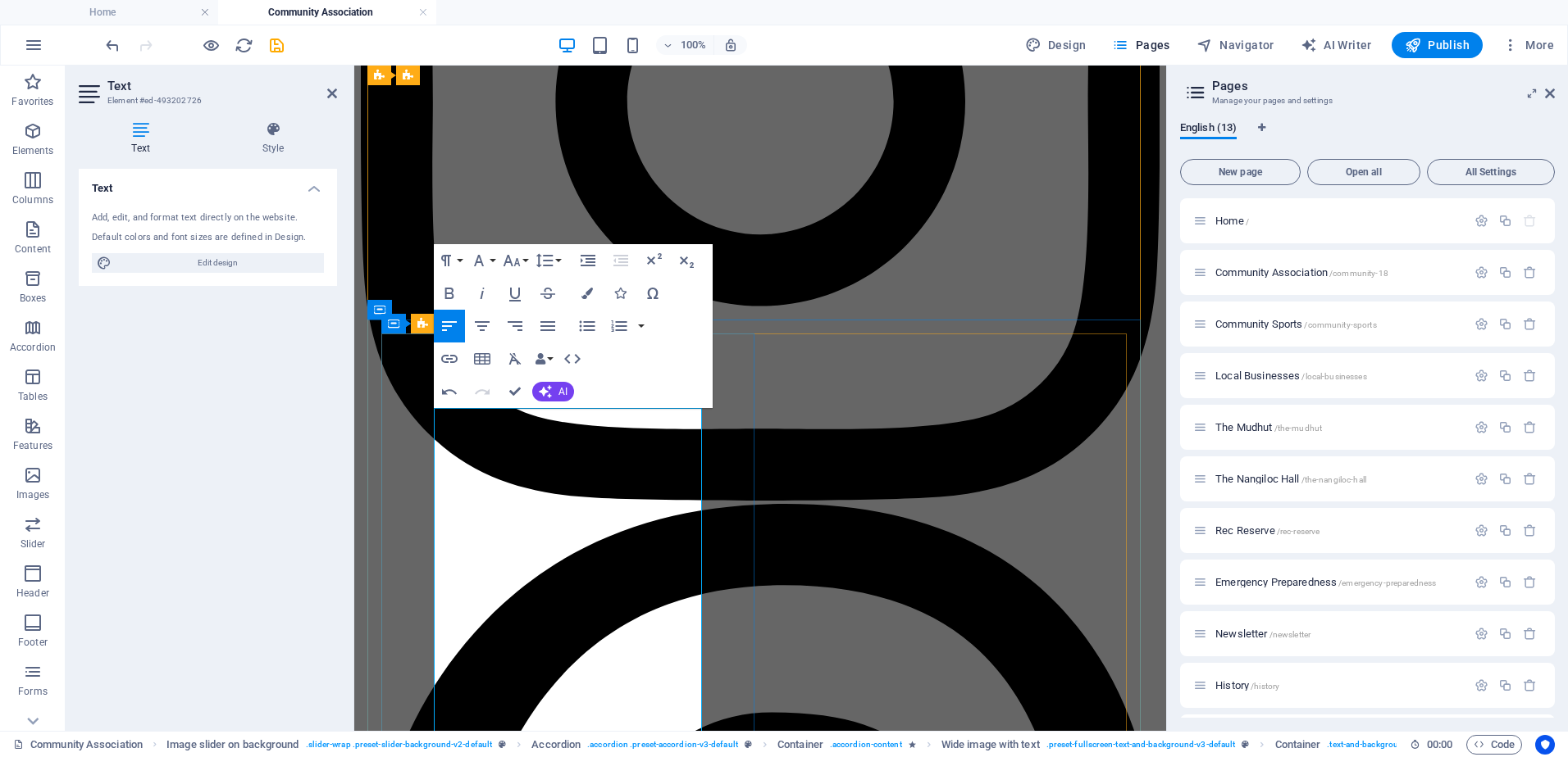
scroll to position [1954, 0]
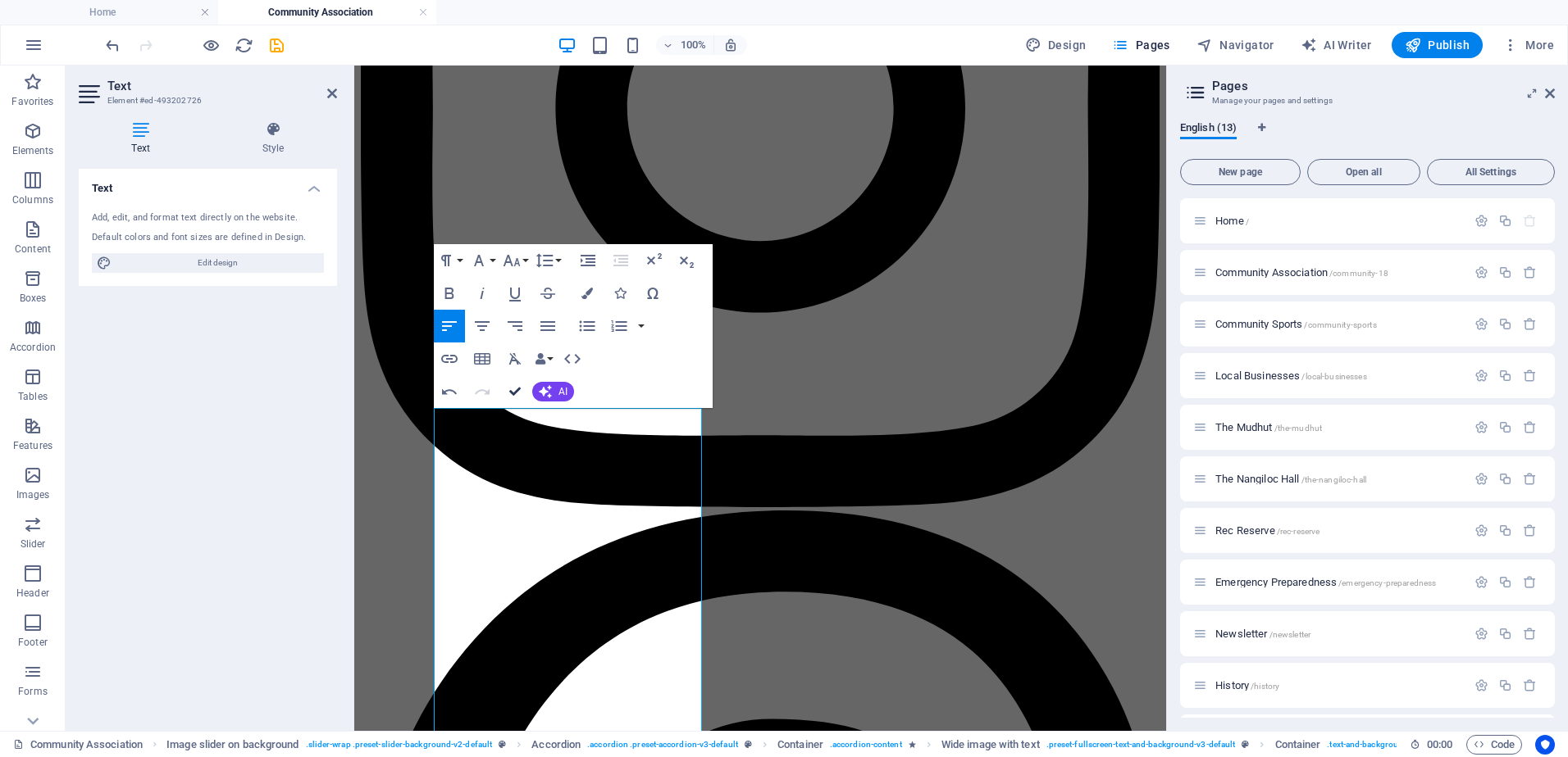
drag, startPoint x: 509, startPoint y: 393, endPoint x: 439, endPoint y: 329, distance: 94.8
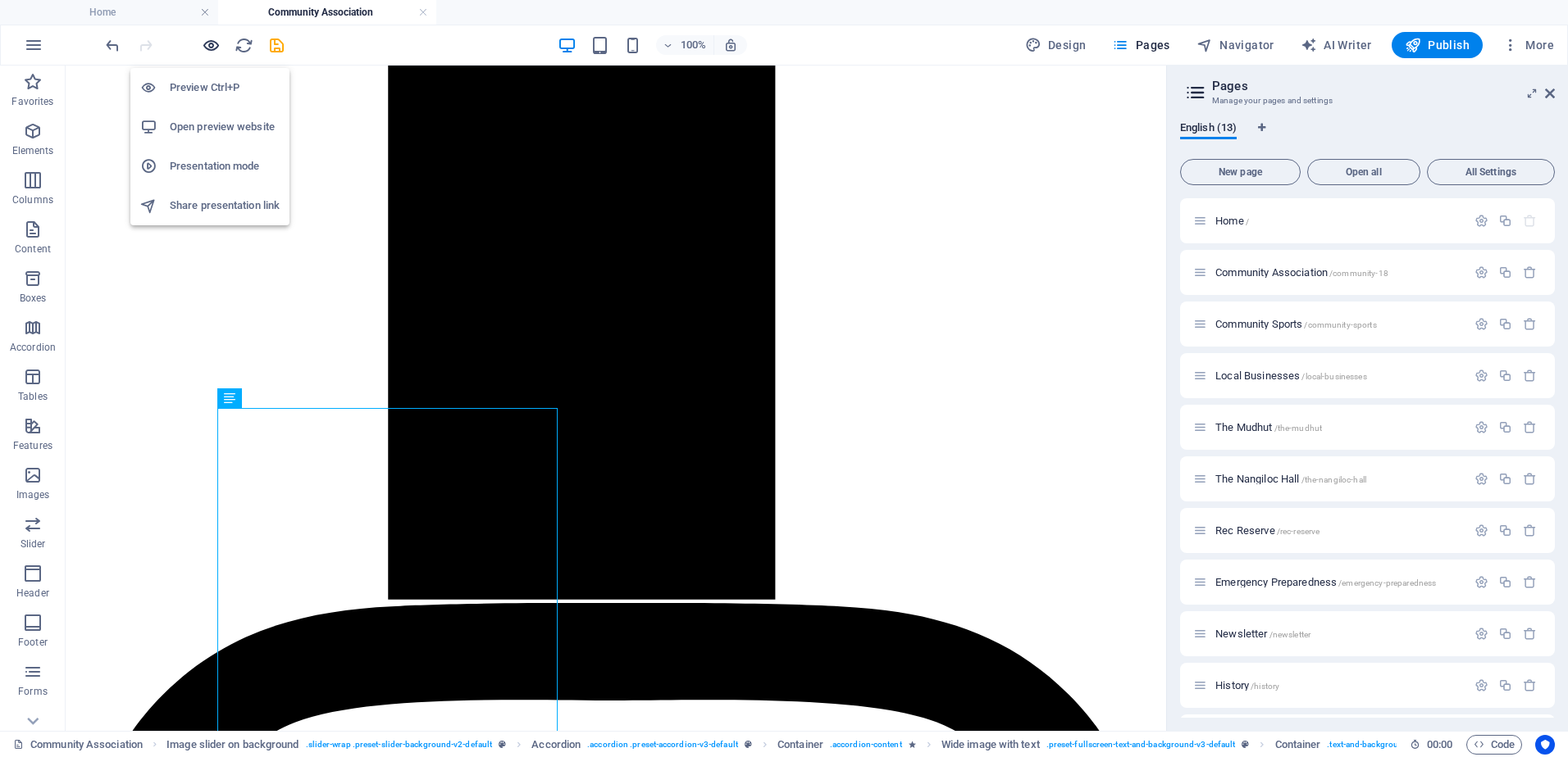
click at [209, 46] on icon "button" at bounding box center [210, 45] width 19 height 19
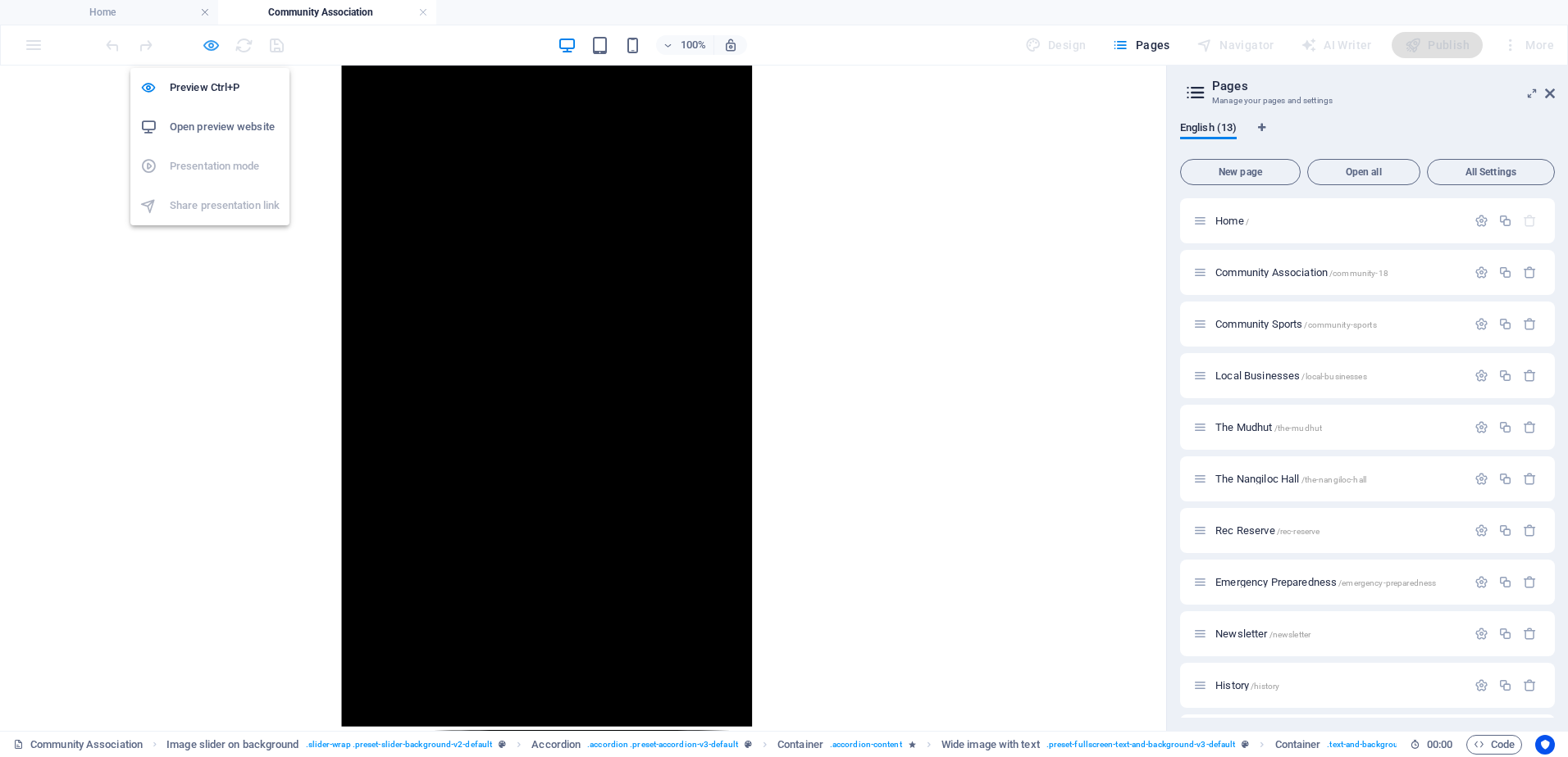
scroll to position [370, 0]
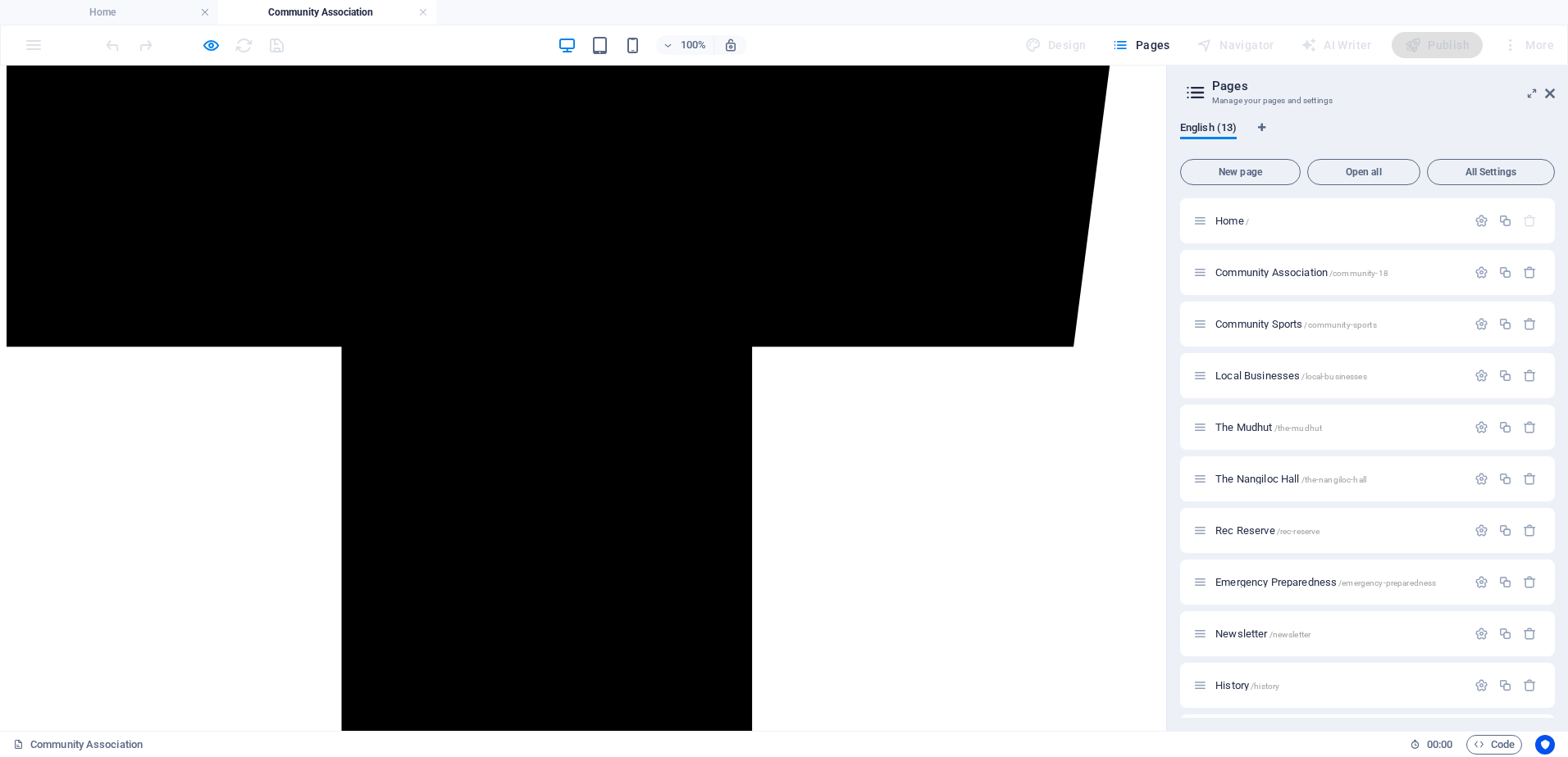
scroll to position [1026, 0]
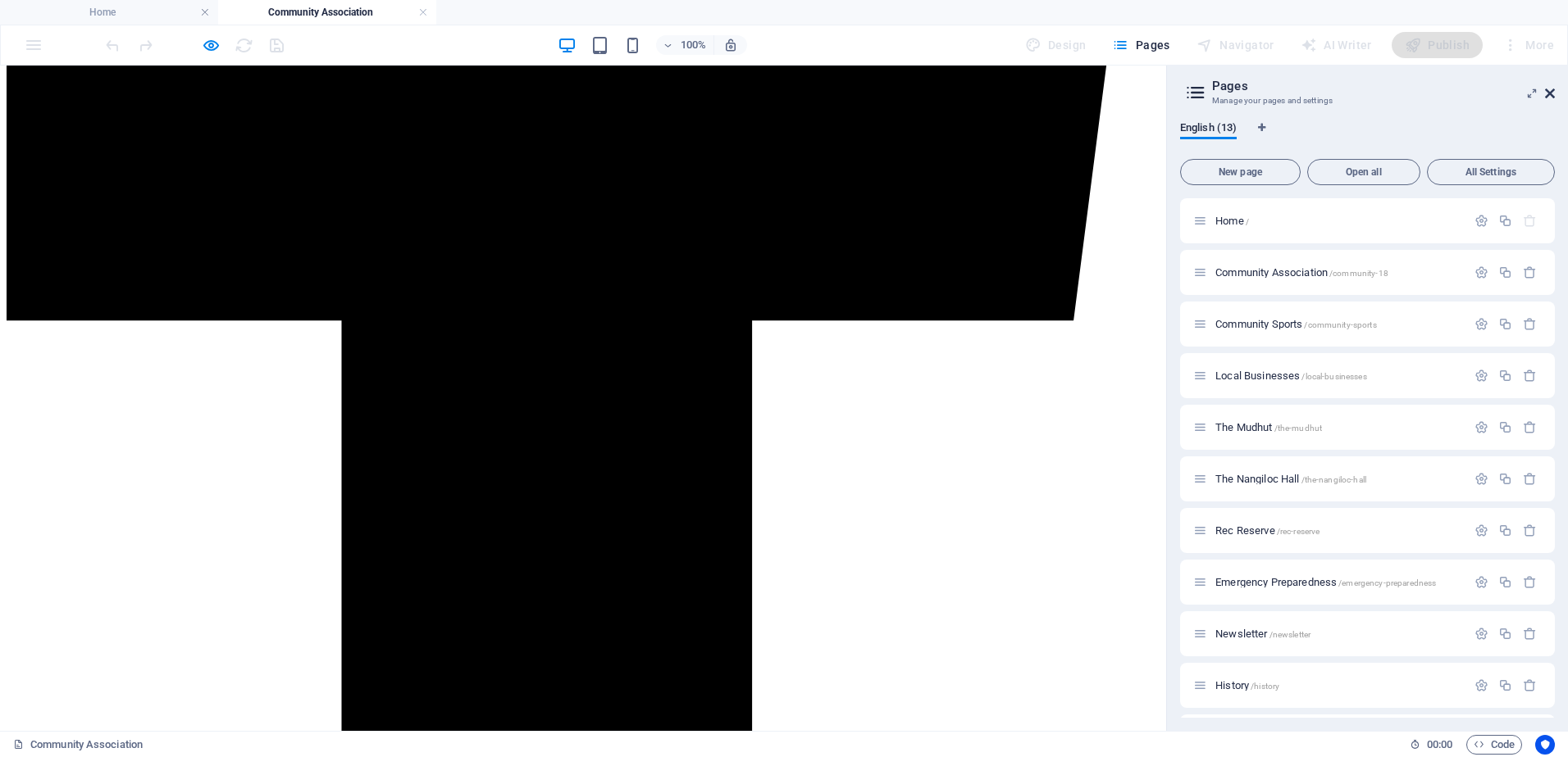
click at [1272, 94] on icon at bounding box center [1549, 93] width 10 height 13
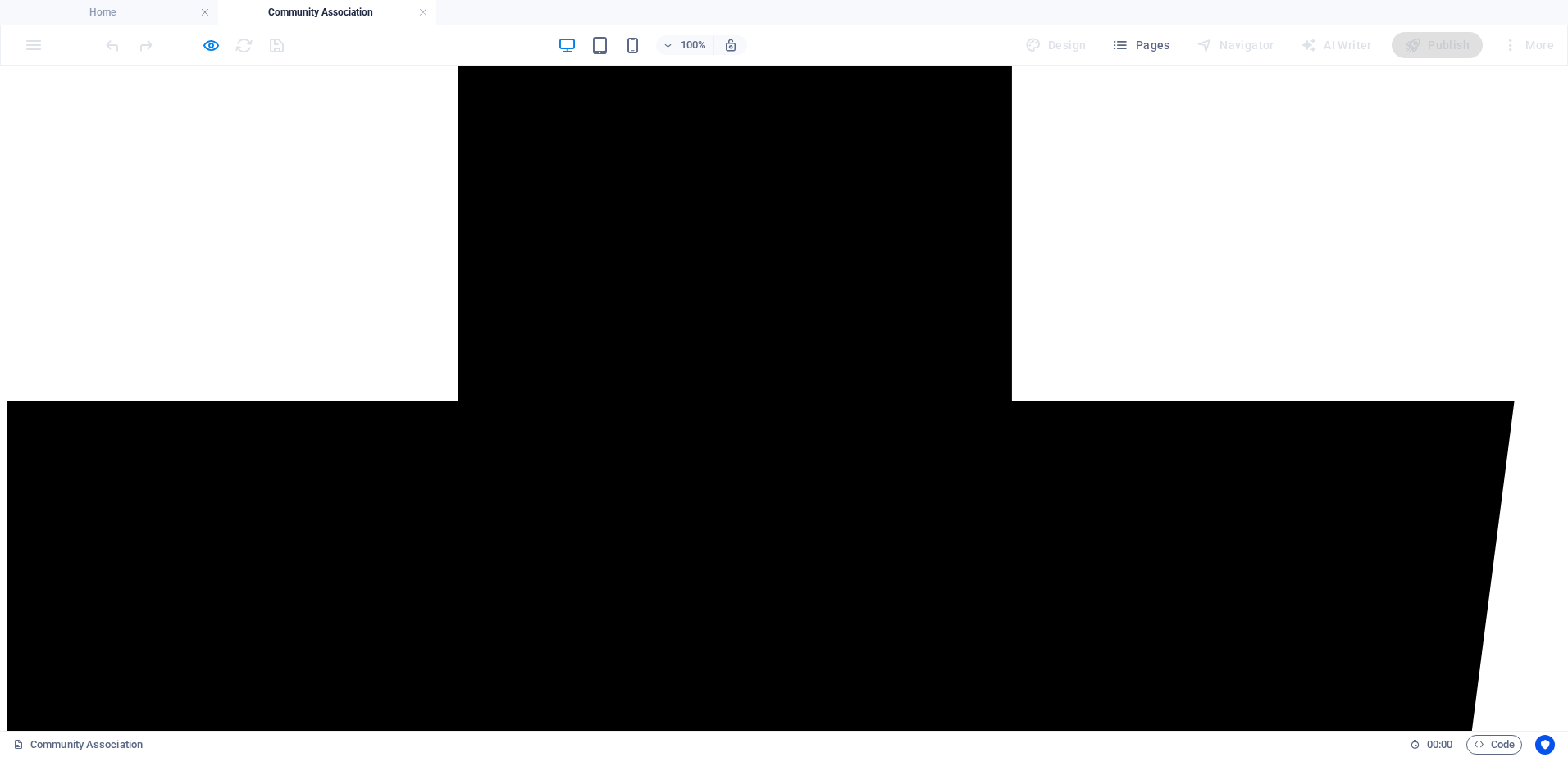
scroll to position [724, 0]
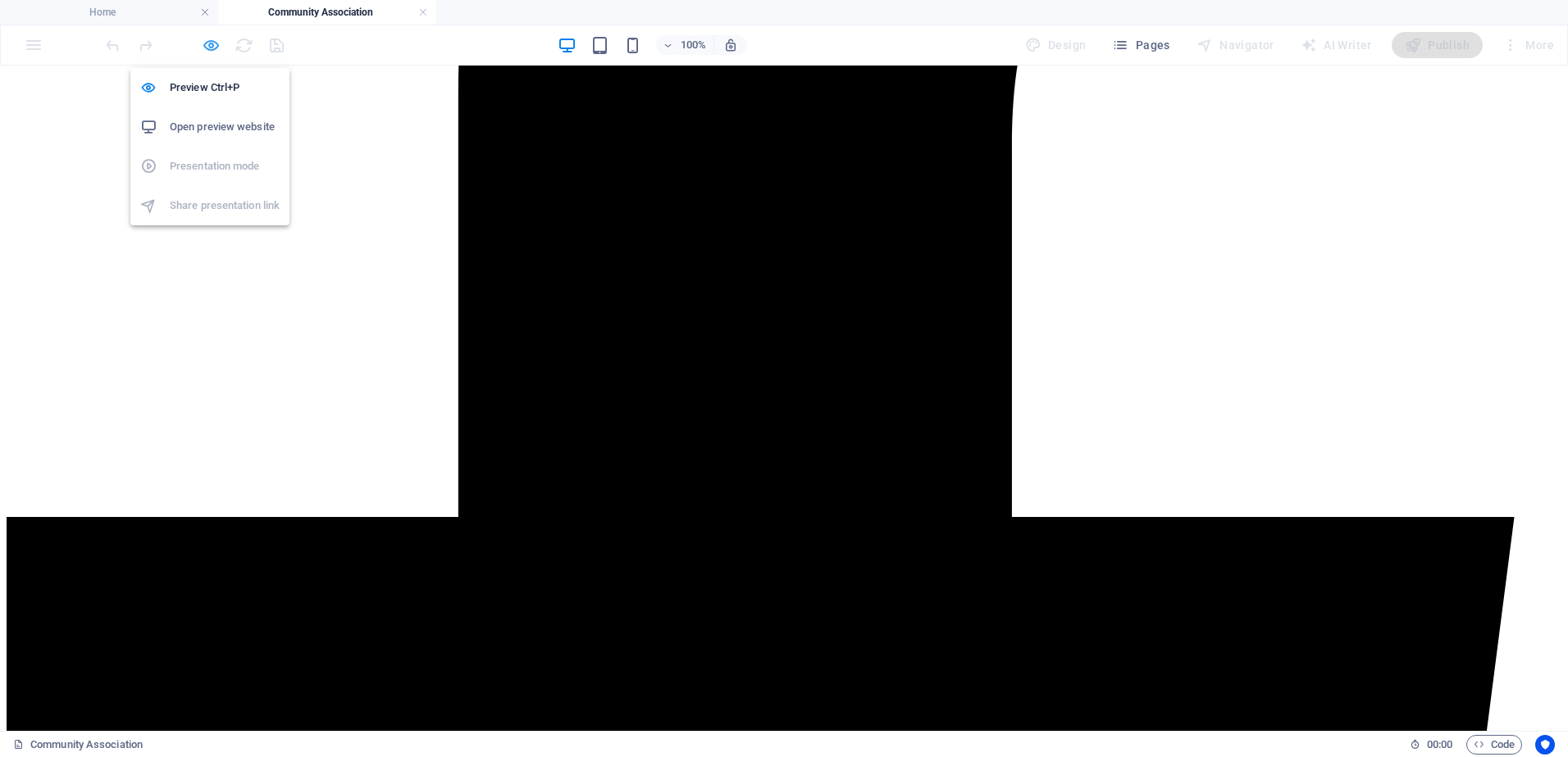
click at [210, 45] on icon "button" at bounding box center [210, 45] width 19 height 19
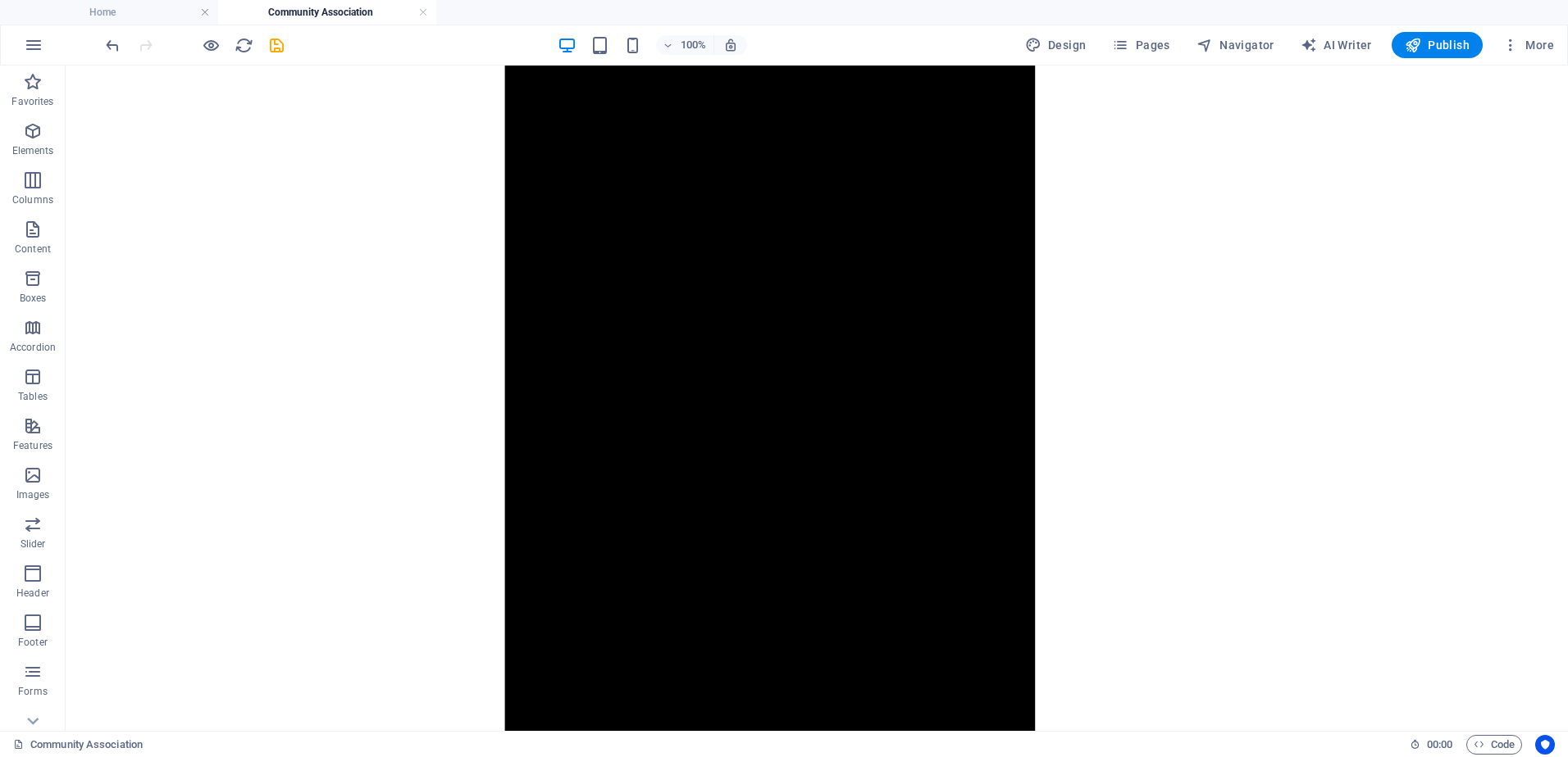
scroll to position [1604, 0]
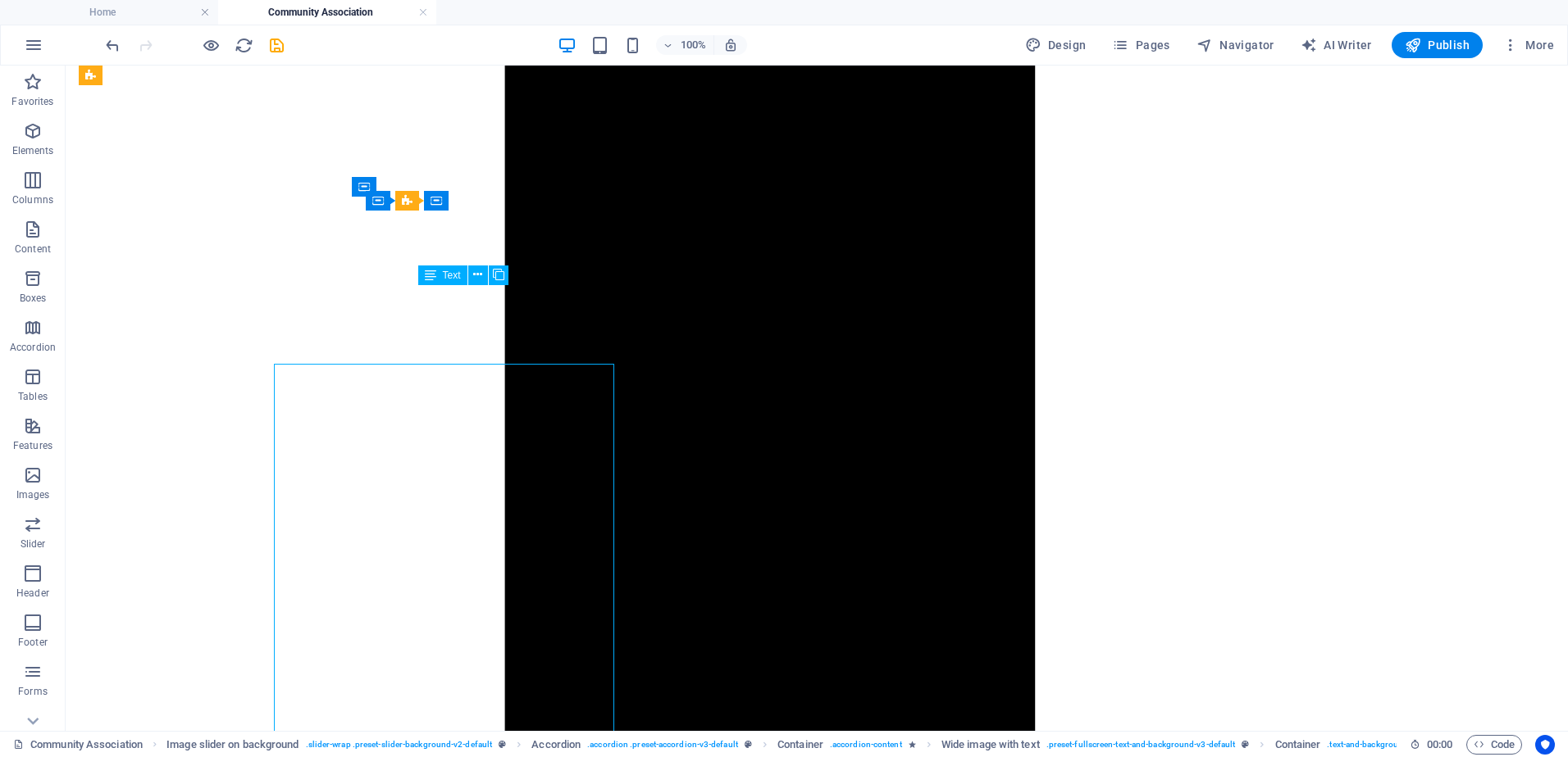
scroll to position [1604, 0]
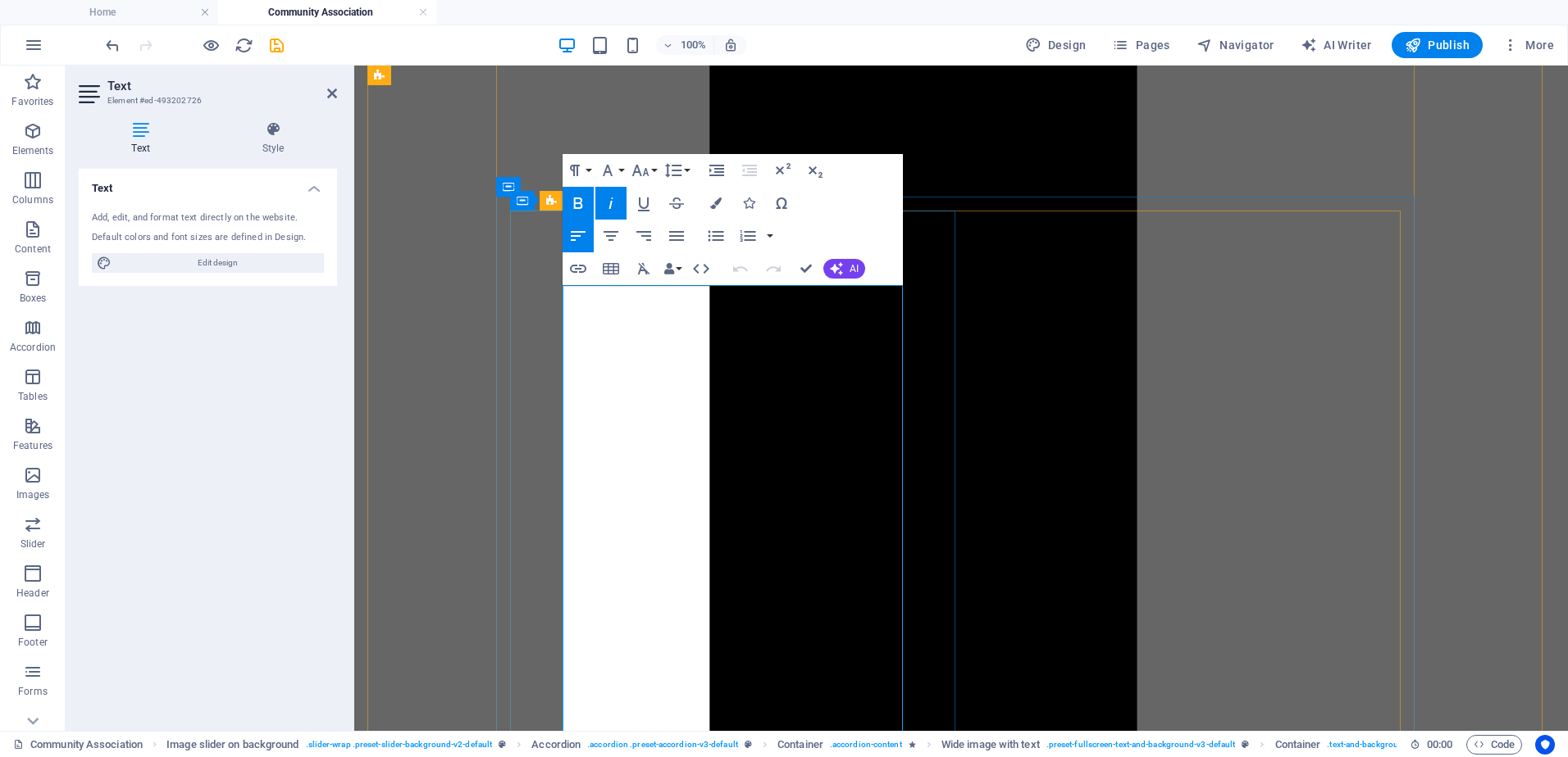
scroll to position [1683, 0]
drag, startPoint x: 698, startPoint y: 299, endPoint x: 566, endPoint y: 305, distance: 132.1
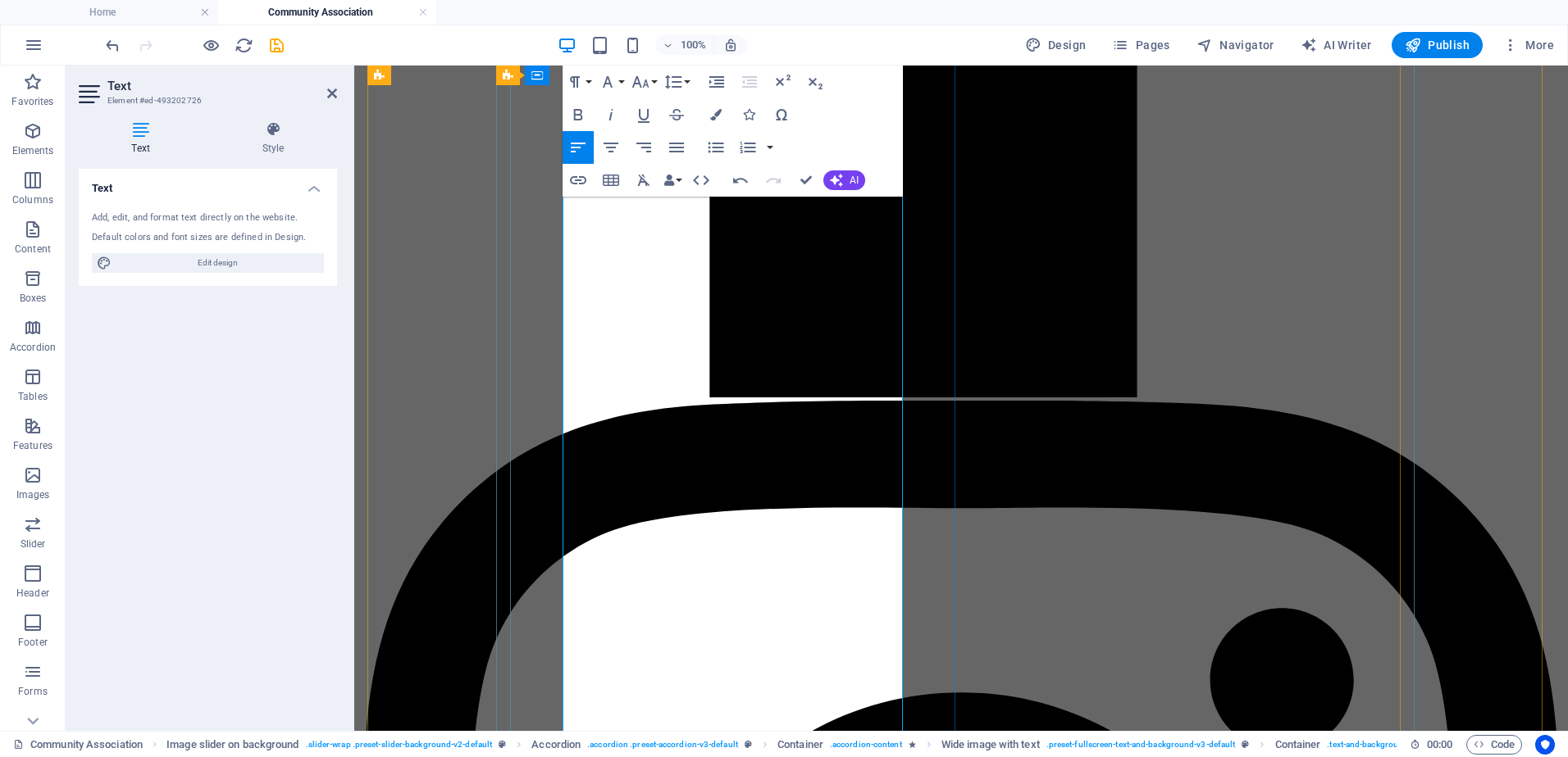
scroll to position [2116, 0]
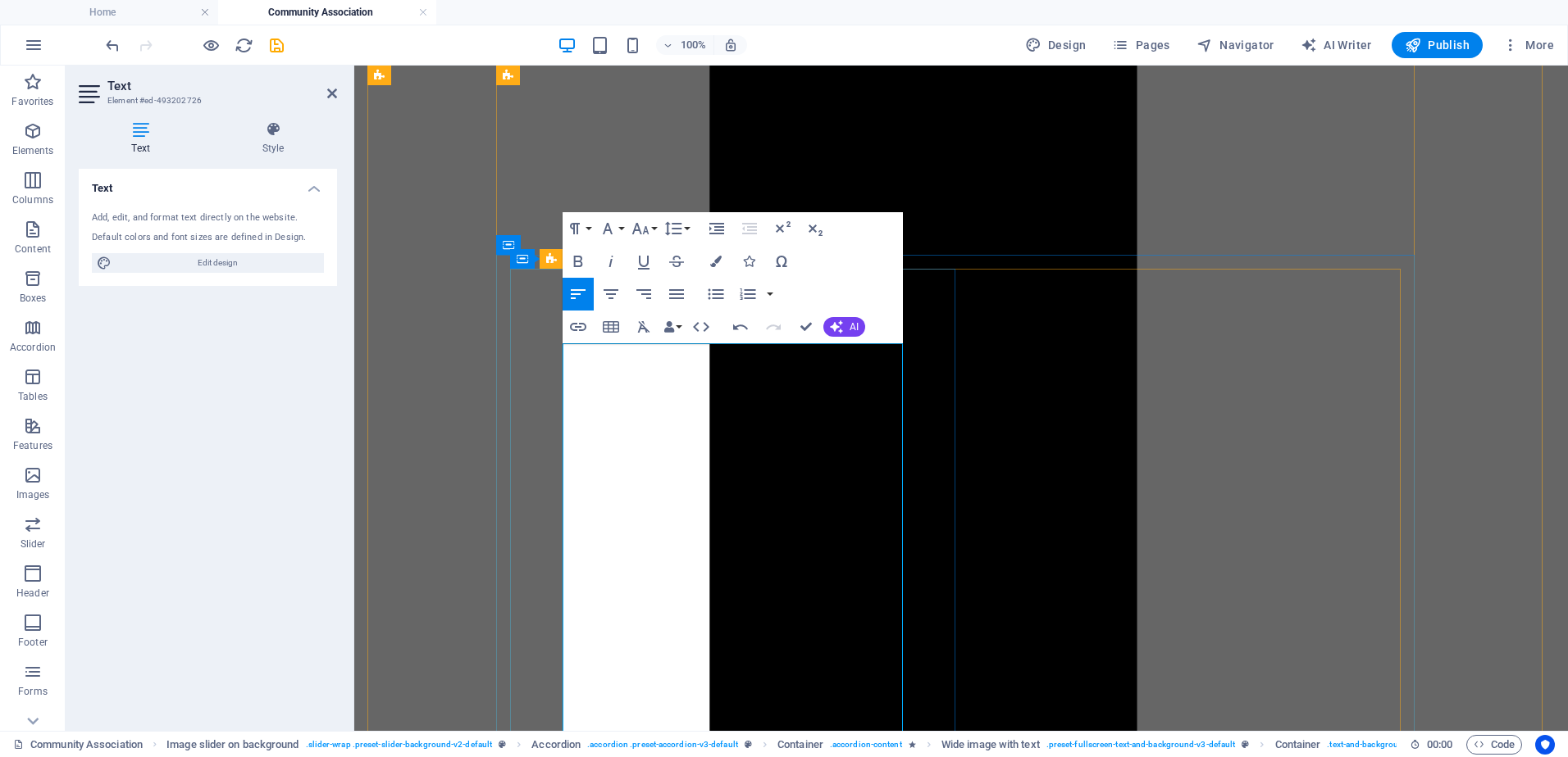
scroll to position [1625, 0]
drag, startPoint x: 801, startPoint y: 325, endPoint x: 728, endPoint y: 261, distance: 97.1
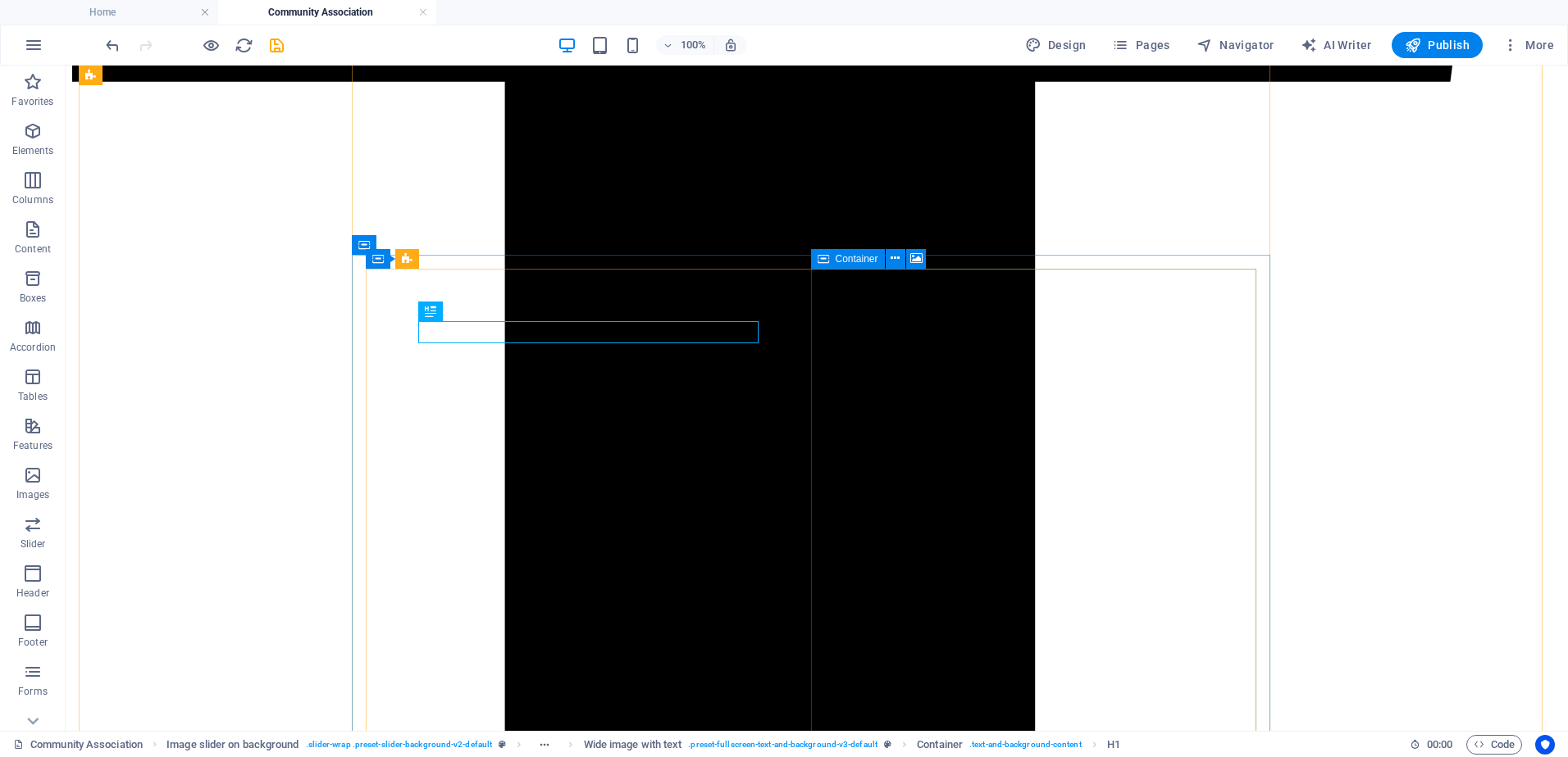
scroll to position [1547, 0]
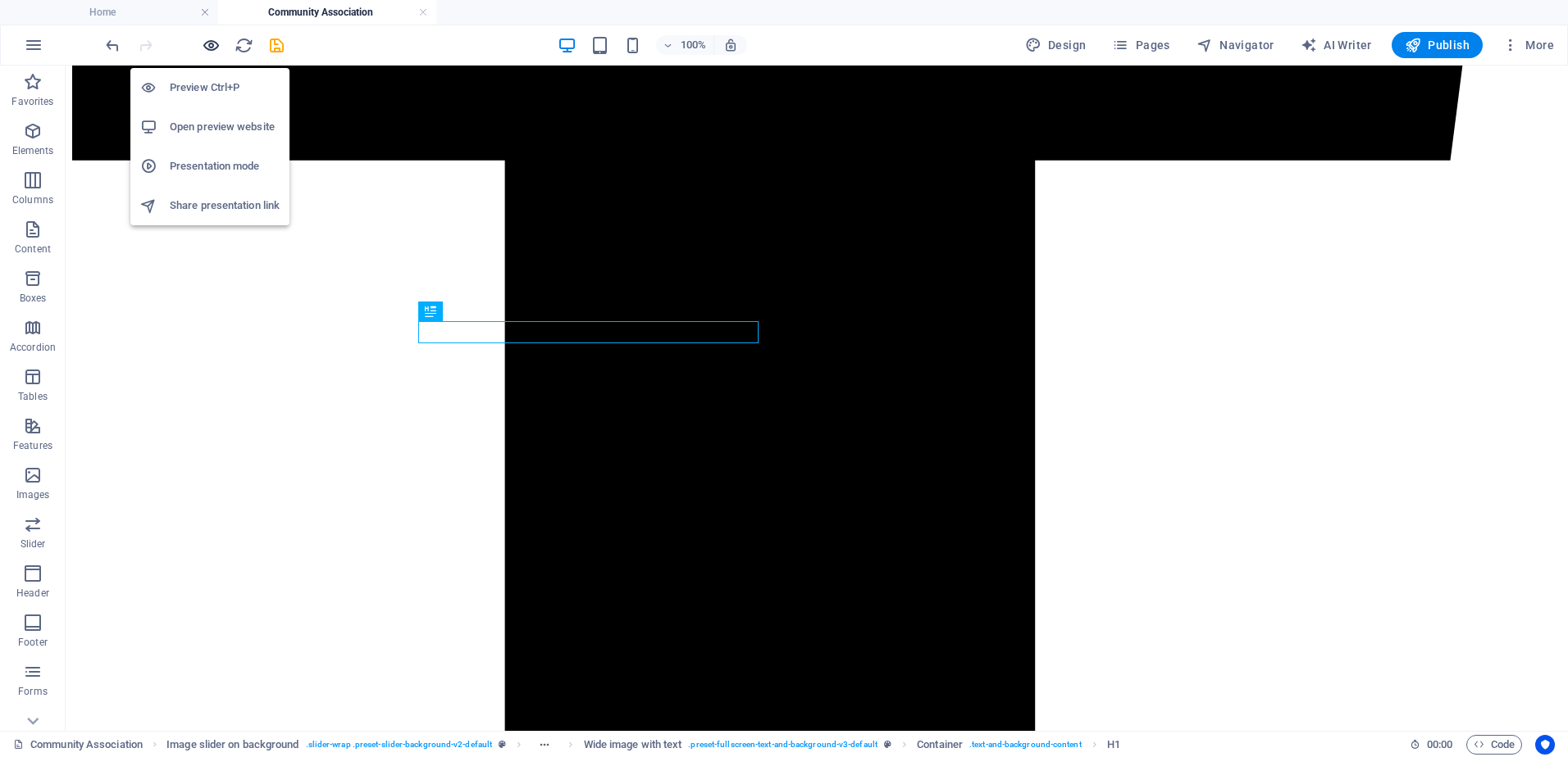
click at [206, 49] on icon "button" at bounding box center [210, 45] width 19 height 19
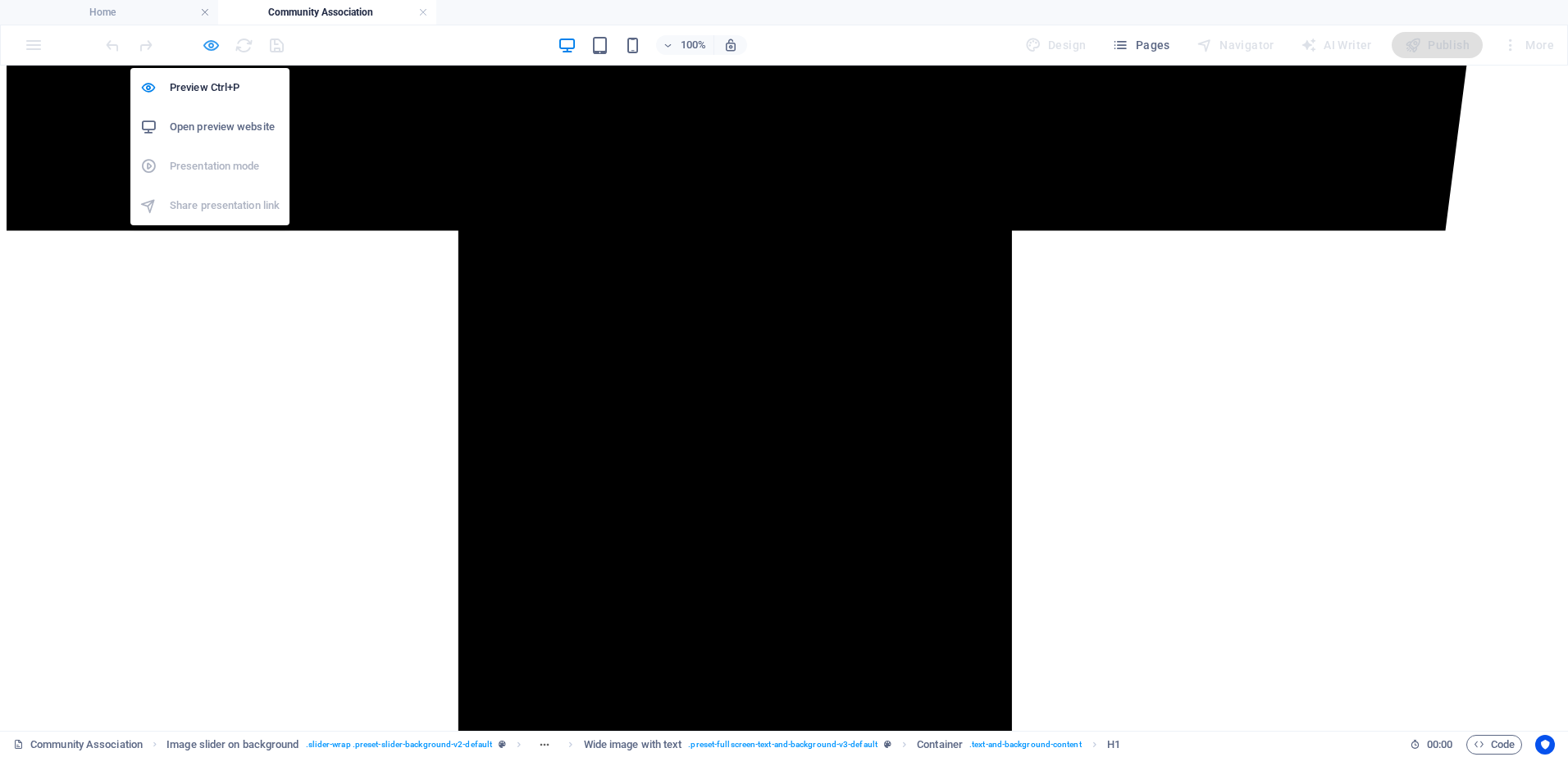
scroll to position [232, 0]
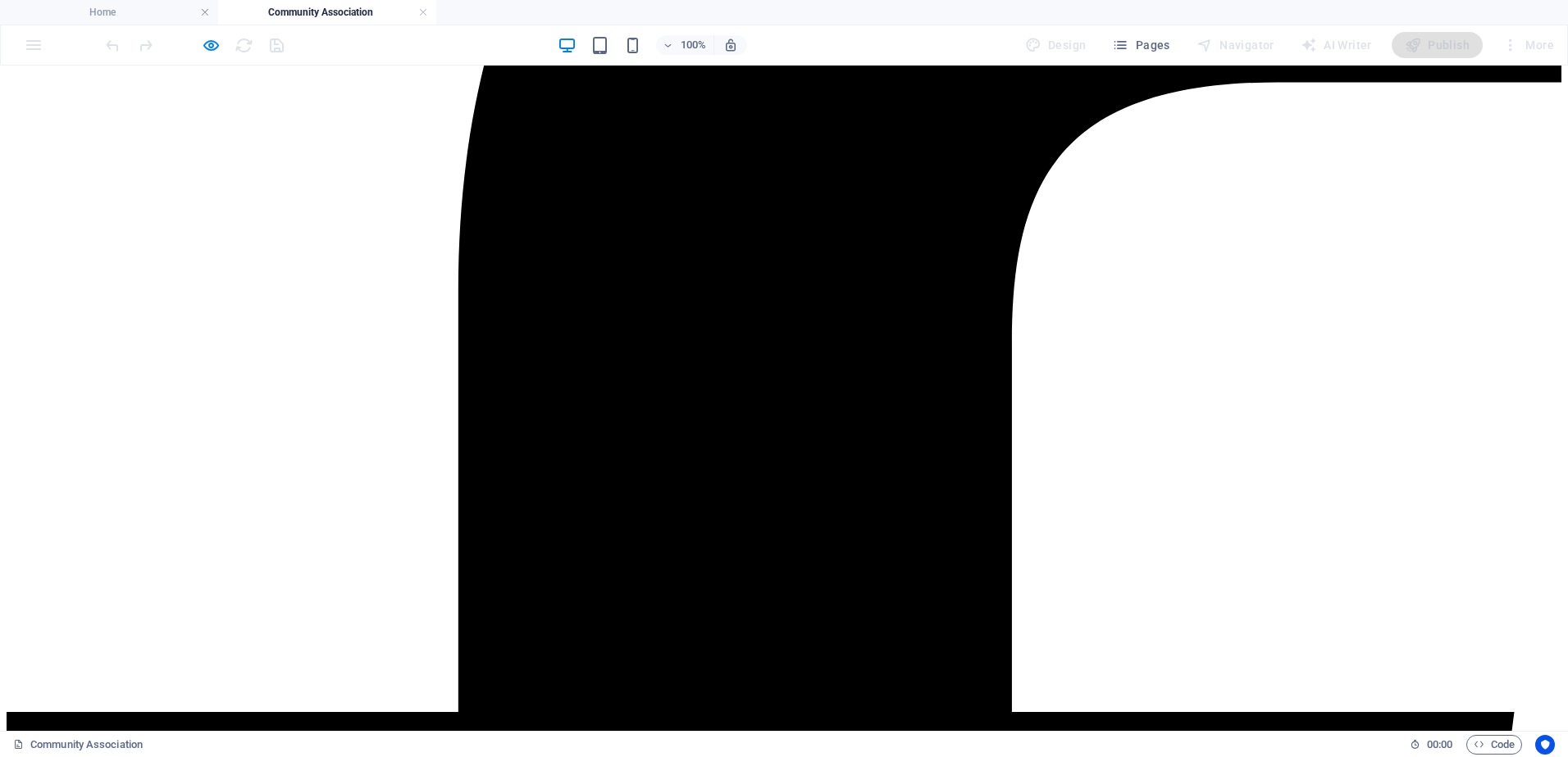
scroll to position [530, 0]
click at [209, 46] on icon "button" at bounding box center [210, 45] width 19 height 19
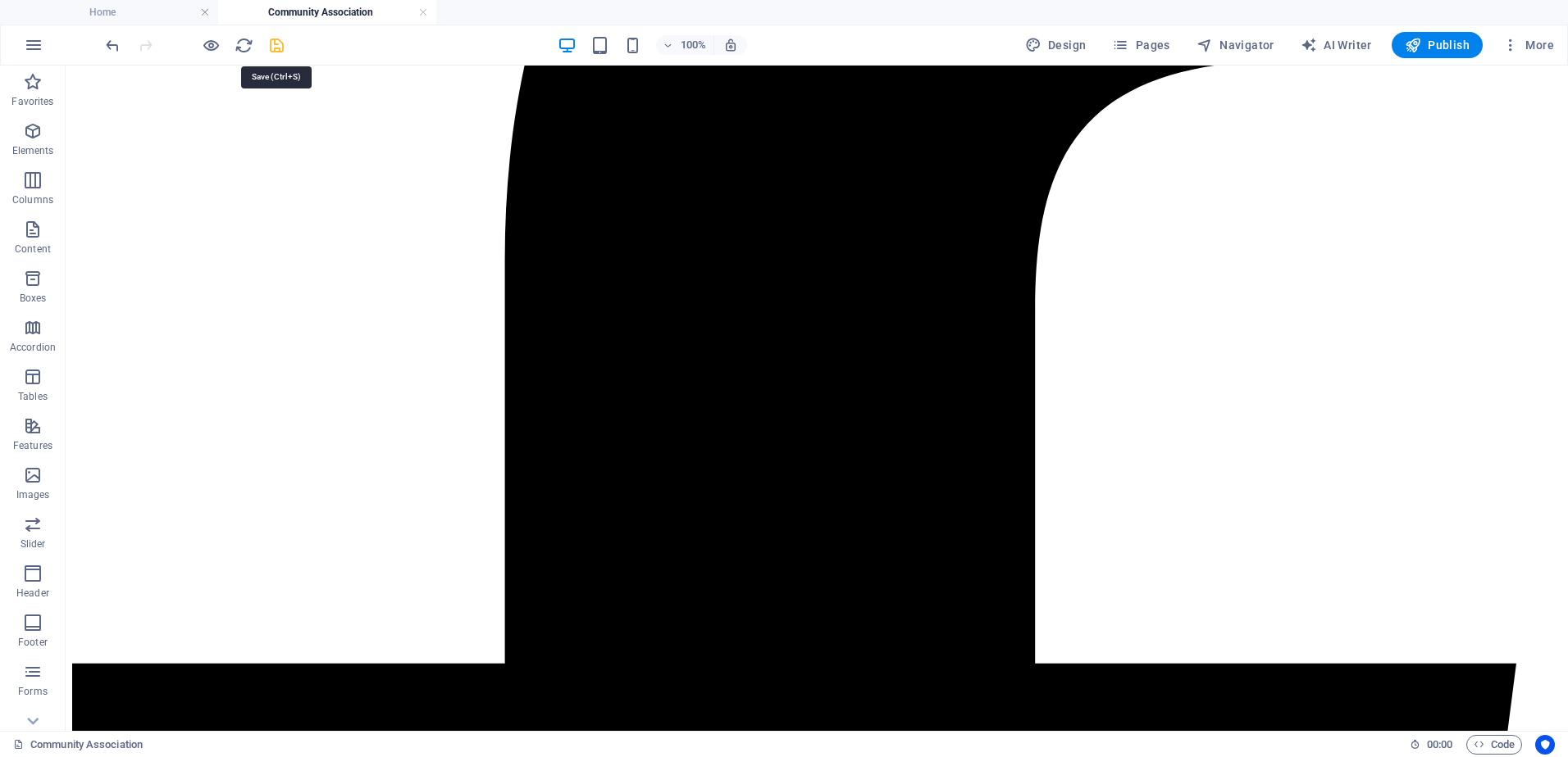
drag, startPoint x: 283, startPoint y: 46, endPoint x: 551, endPoint y: 46, distance: 268.0
click at [283, 46] on icon "save" at bounding box center [276, 45] width 19 height 19
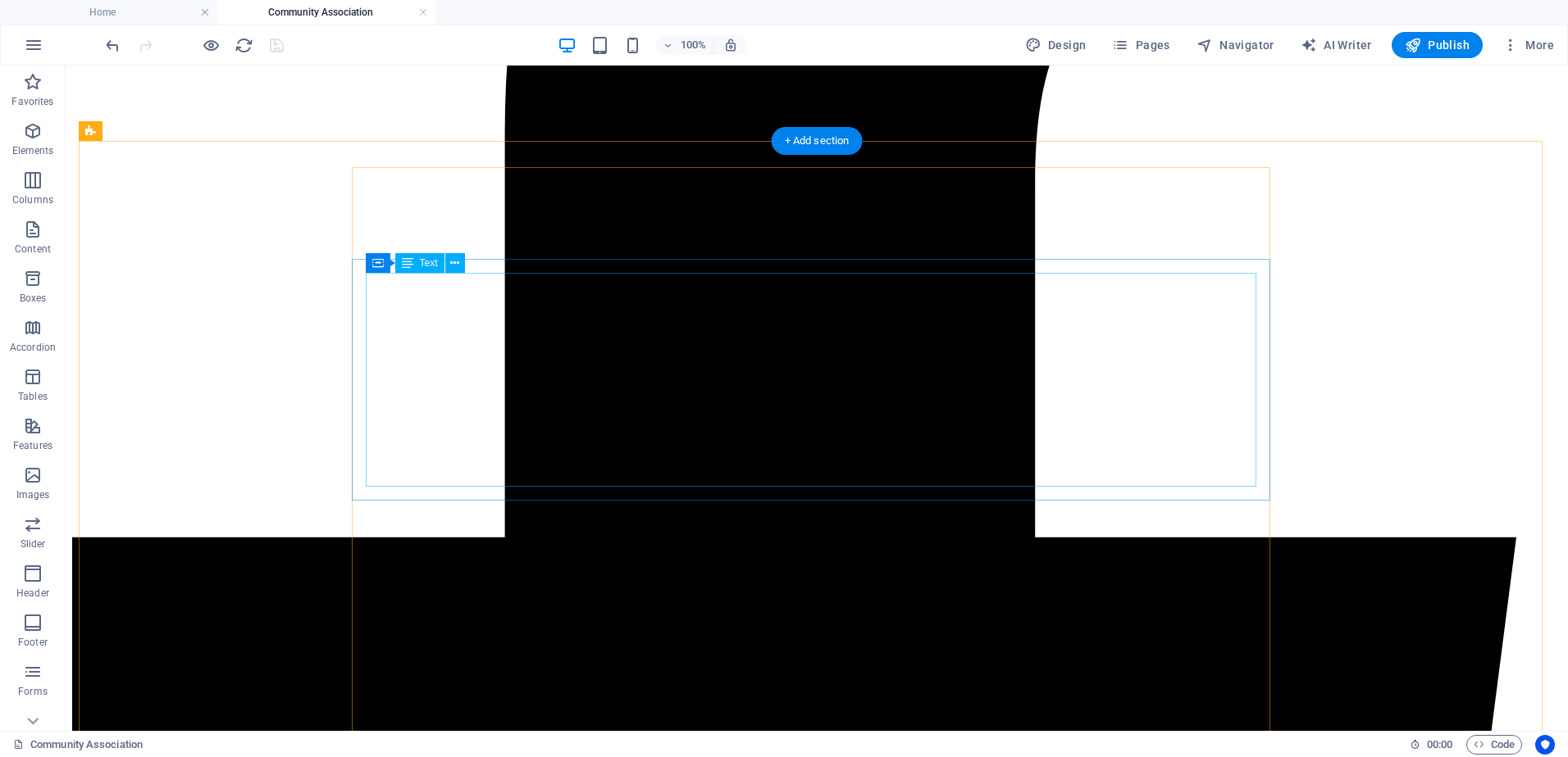
scroll to position [694, 0]
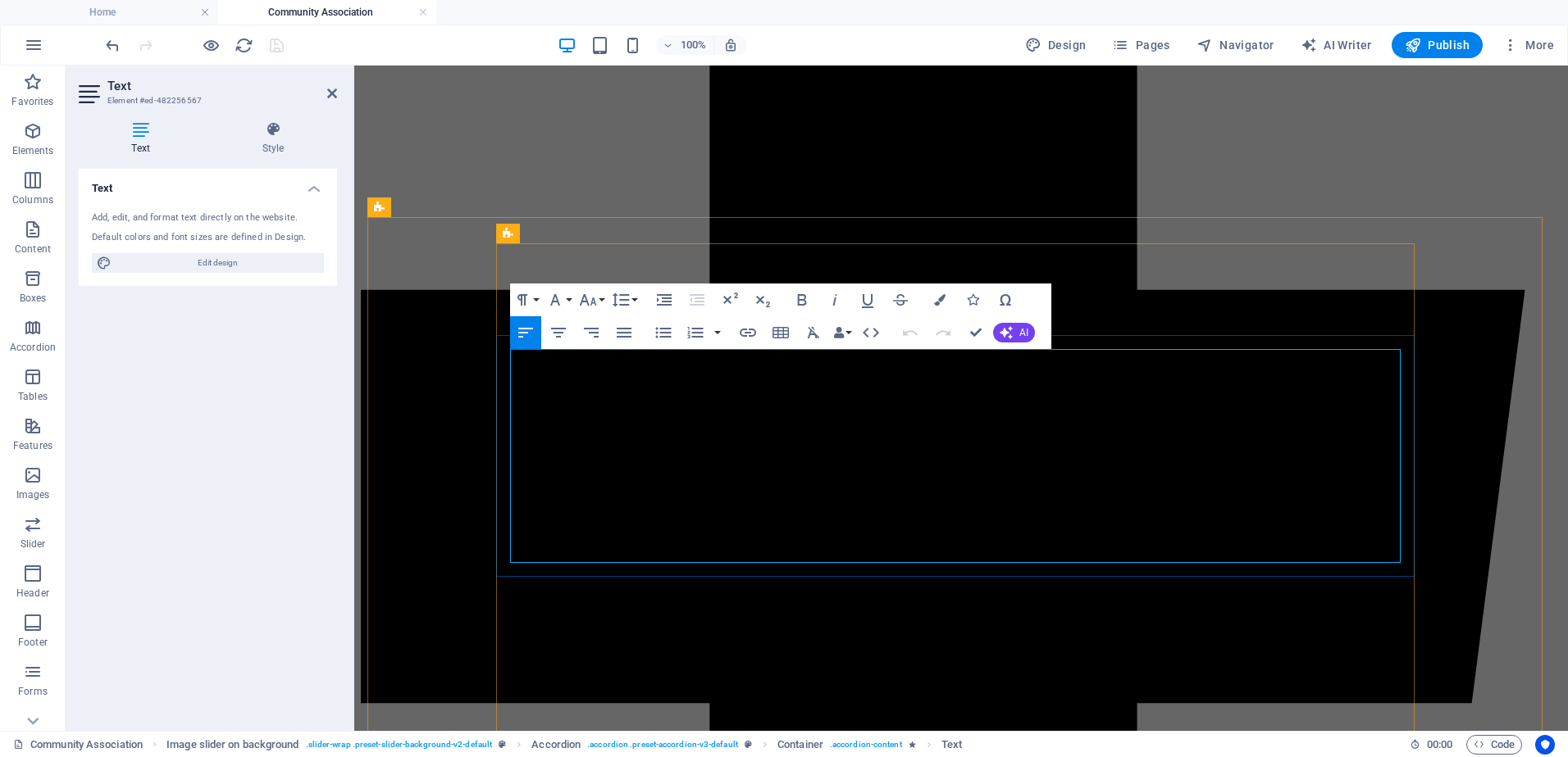
drag, startPoint x: 895, startPoint y: 549, endPoint x: 568, endPoint y: 549, distance: 327.0
drag, startPoint x: 976, startPoint y: 334, endPoint x: 910, endPoint y: 312, distance: 69.6
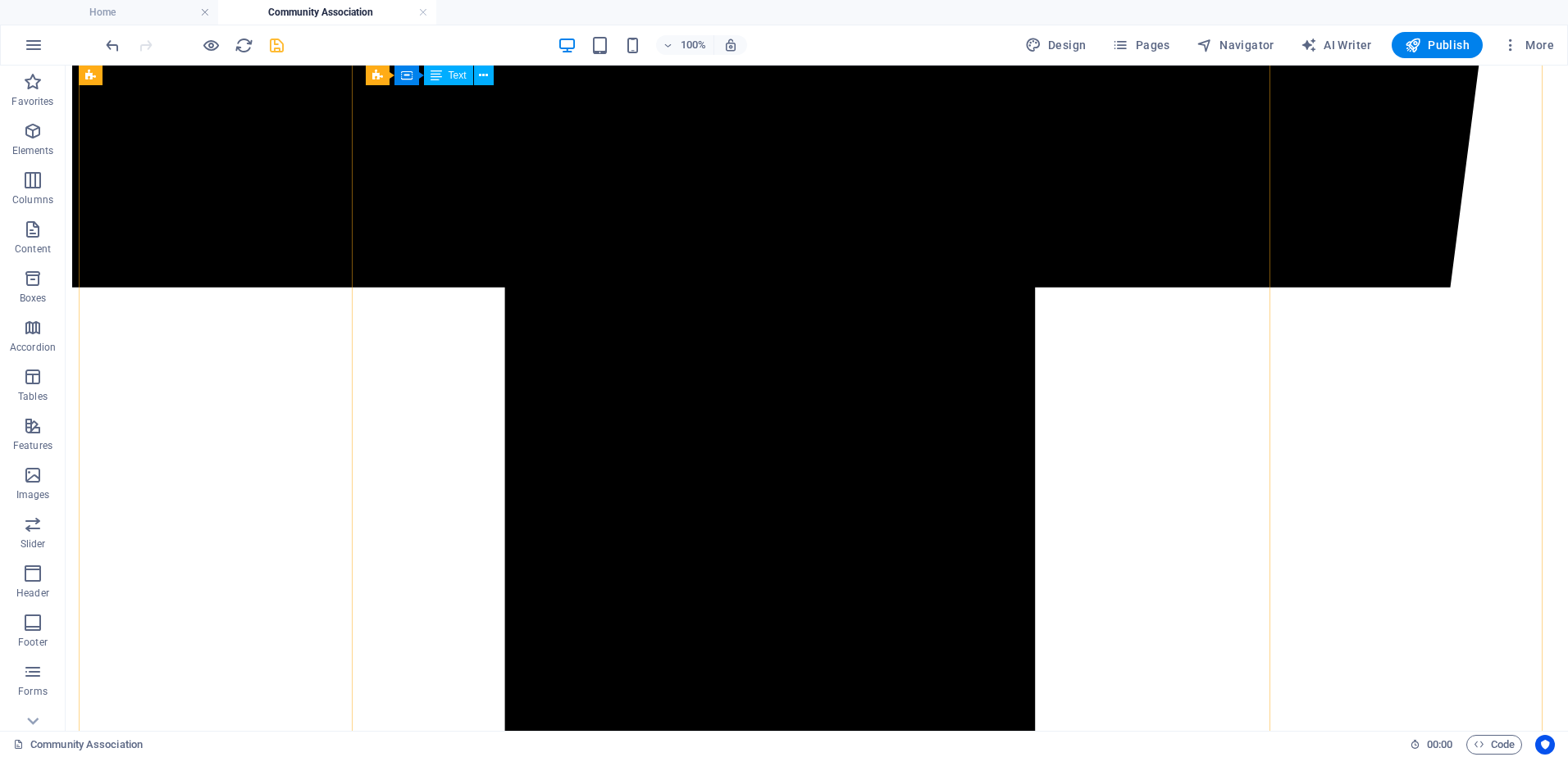
scroll to position [1435, 0]
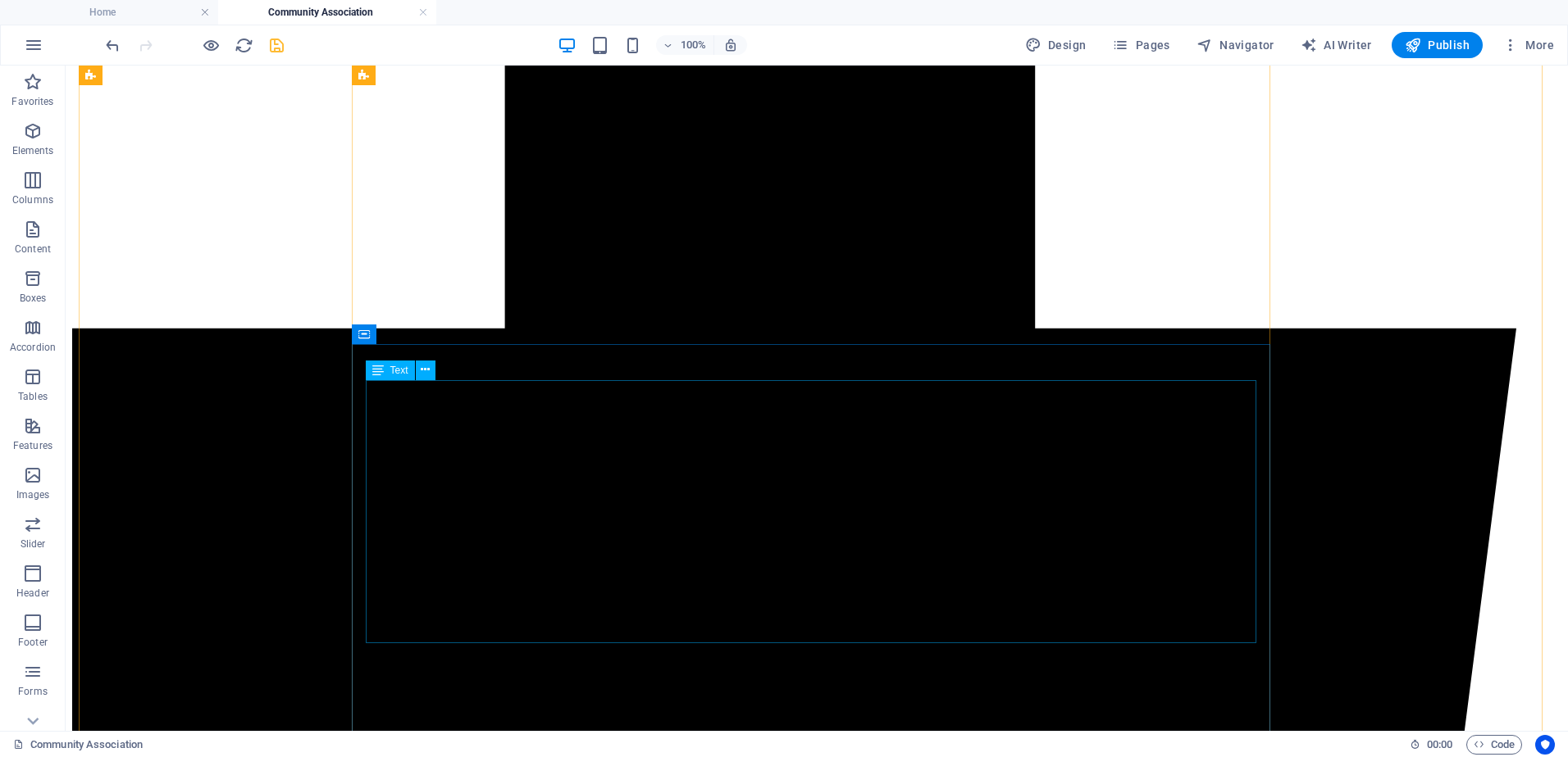
scroll to position [861, 0]
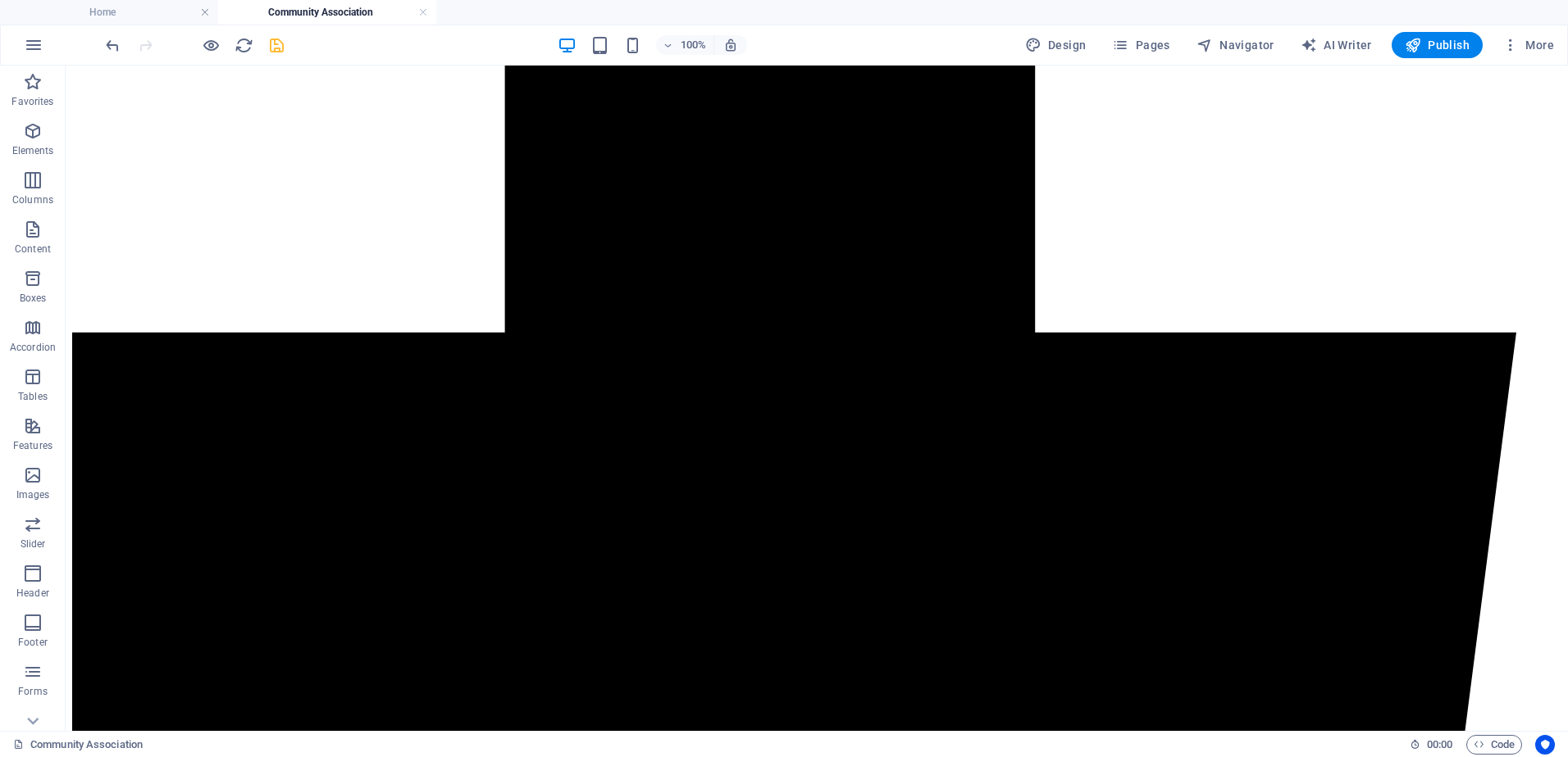
click at [277, 47] on icon "save" at bounding box center [276, 45] width 19 height 19
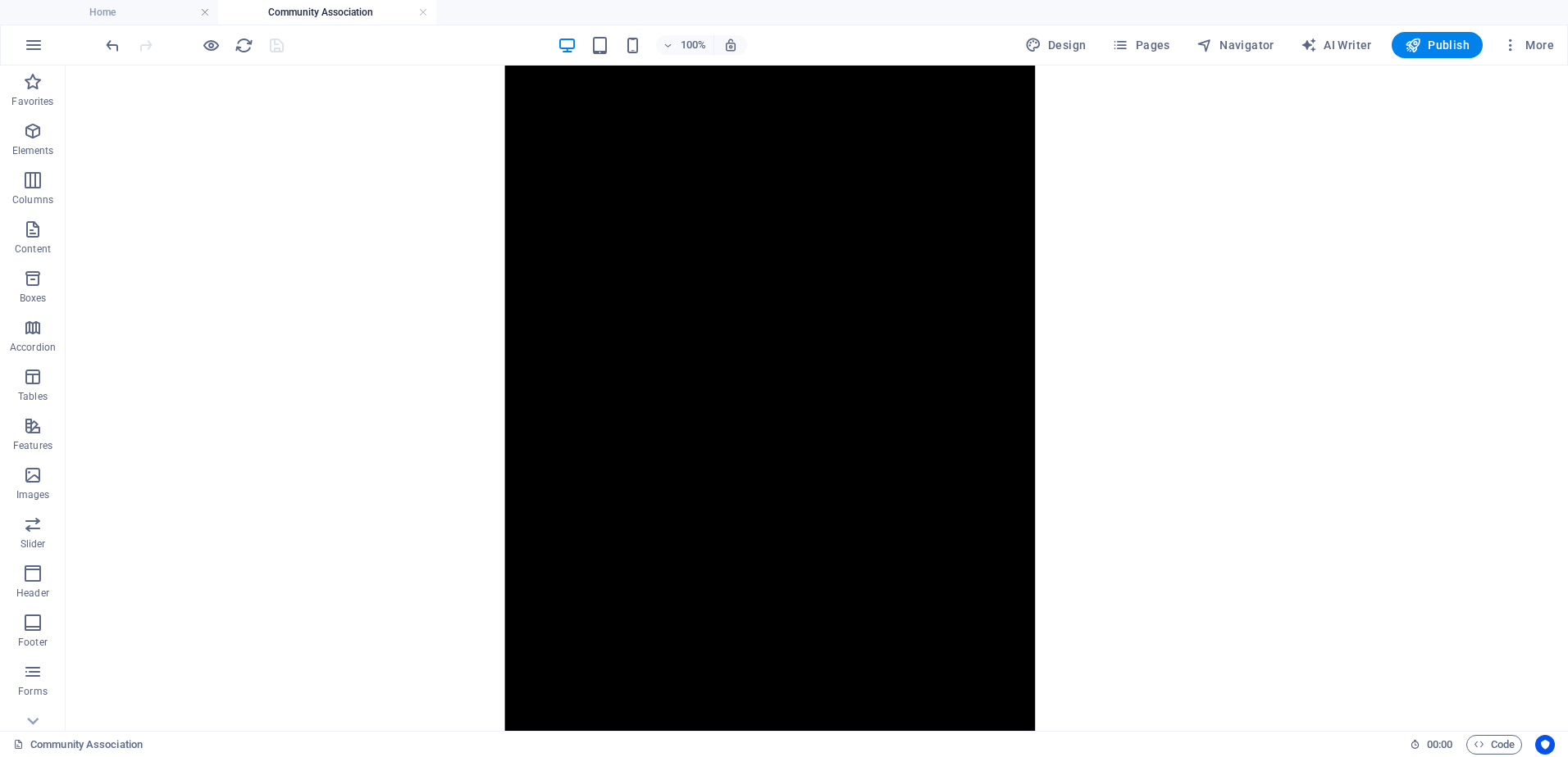
scroll to position [1688, 0]
drag, startPoint x: 1148, startPoint y: 42, endPoint x: 1136, endPoint y: 46, distance: 12.6
click at [1148, 42] on span "Pages" at bounding box center [1140, 45] width 57 height 17
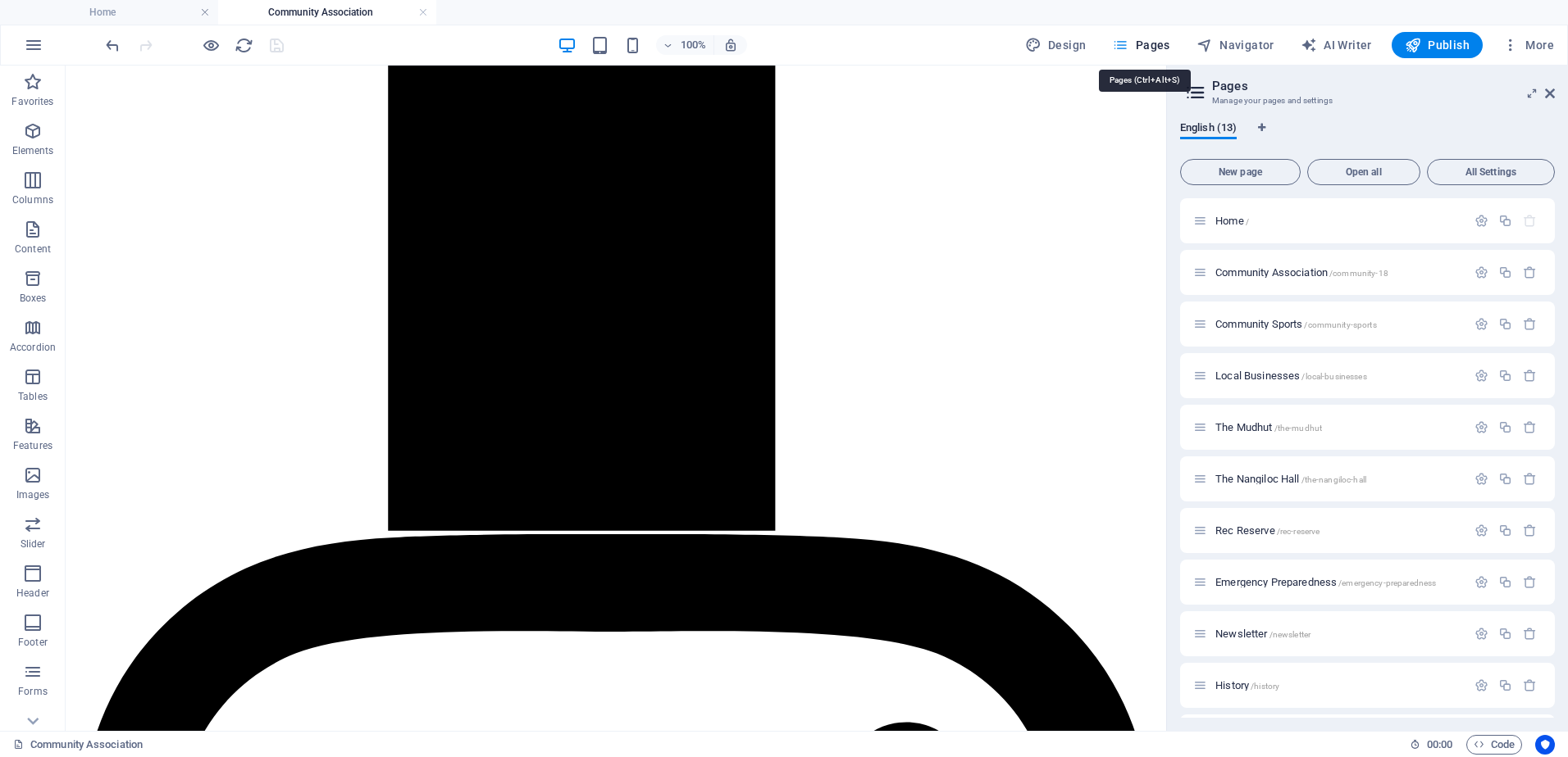
scroll to position [1826, 0]
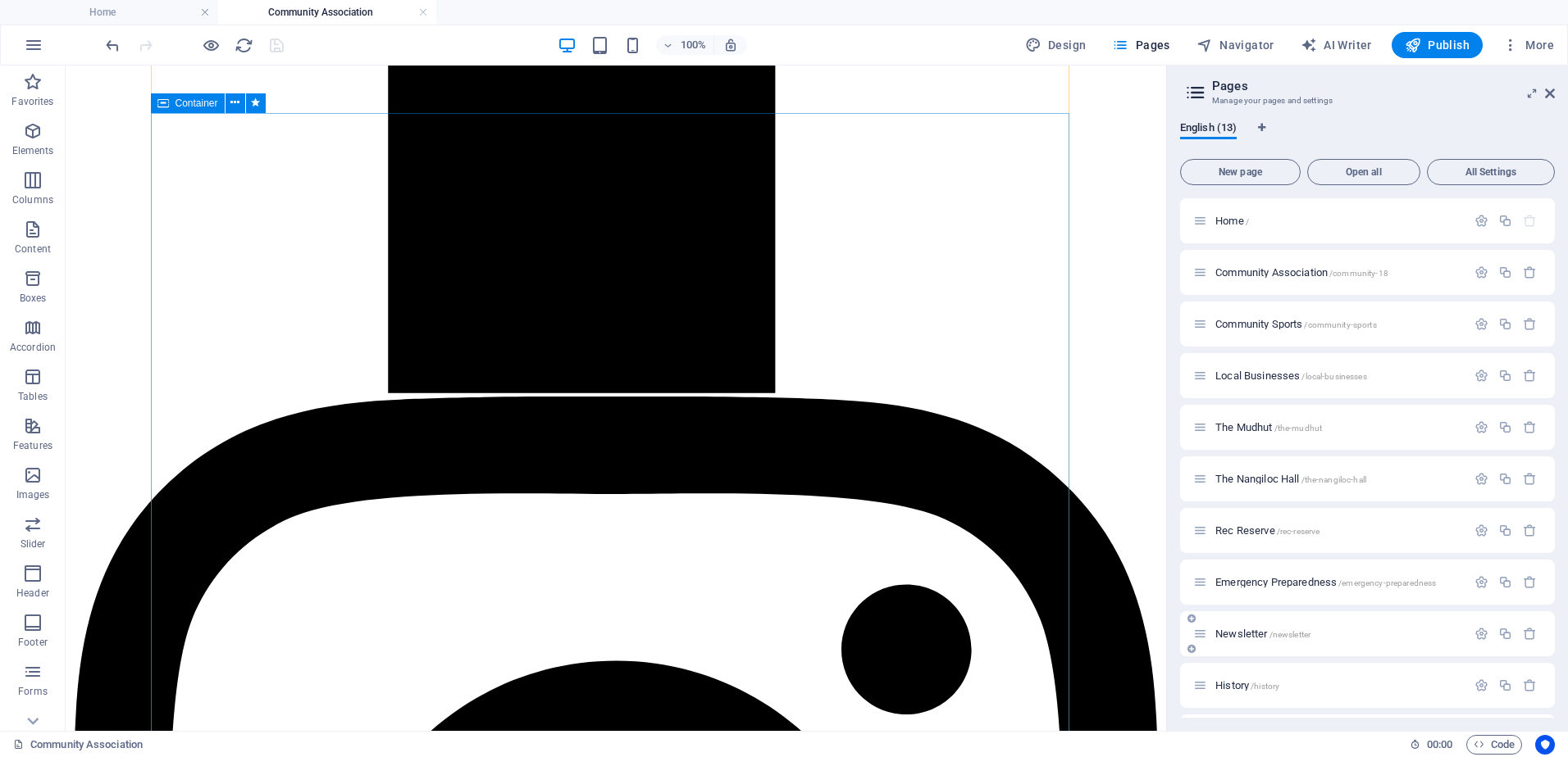
click at [1240, 629] on span "Newsletter /newsletter" at bounding box center [1263, 634] width 95 height 12
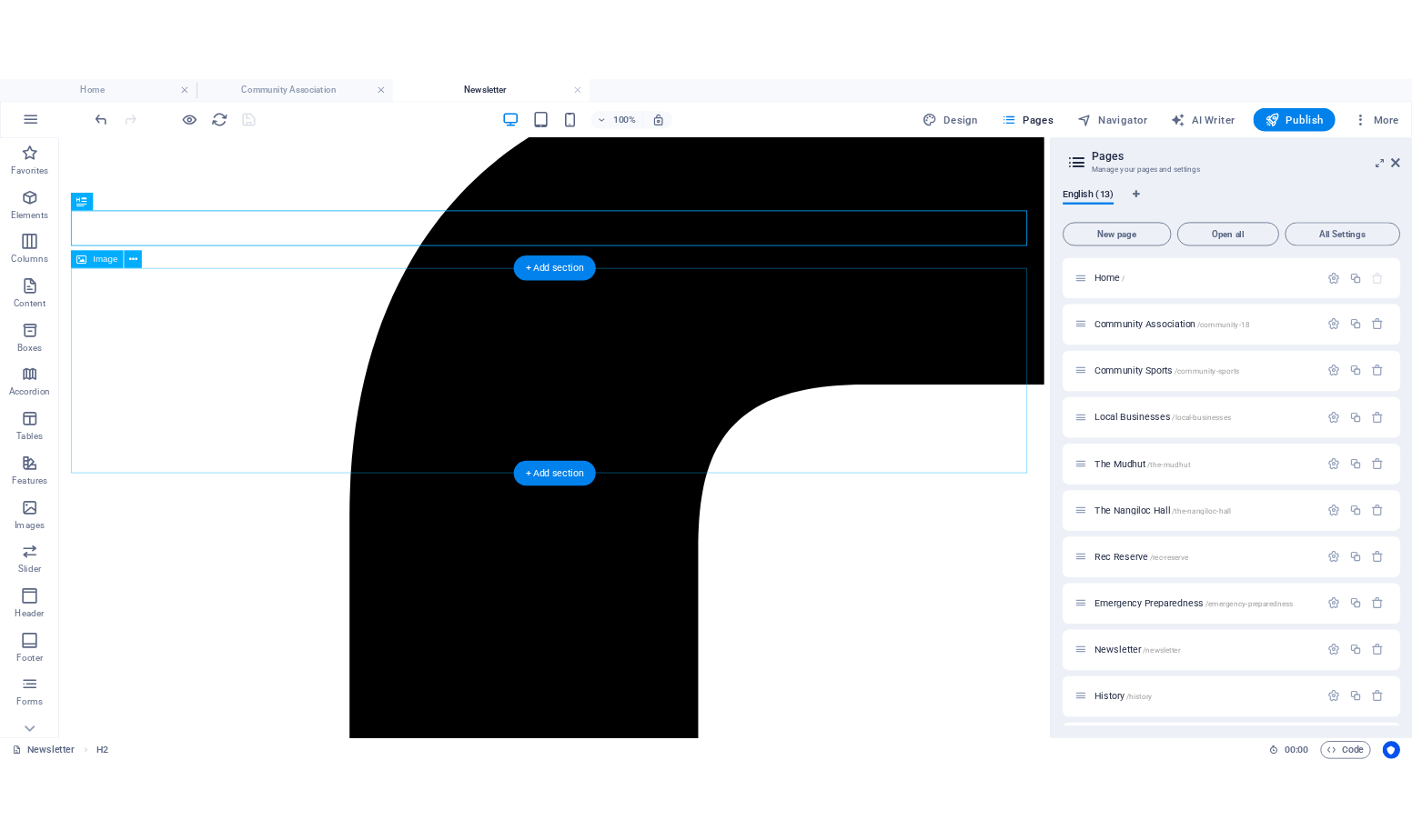
scroll to position [182, 0]
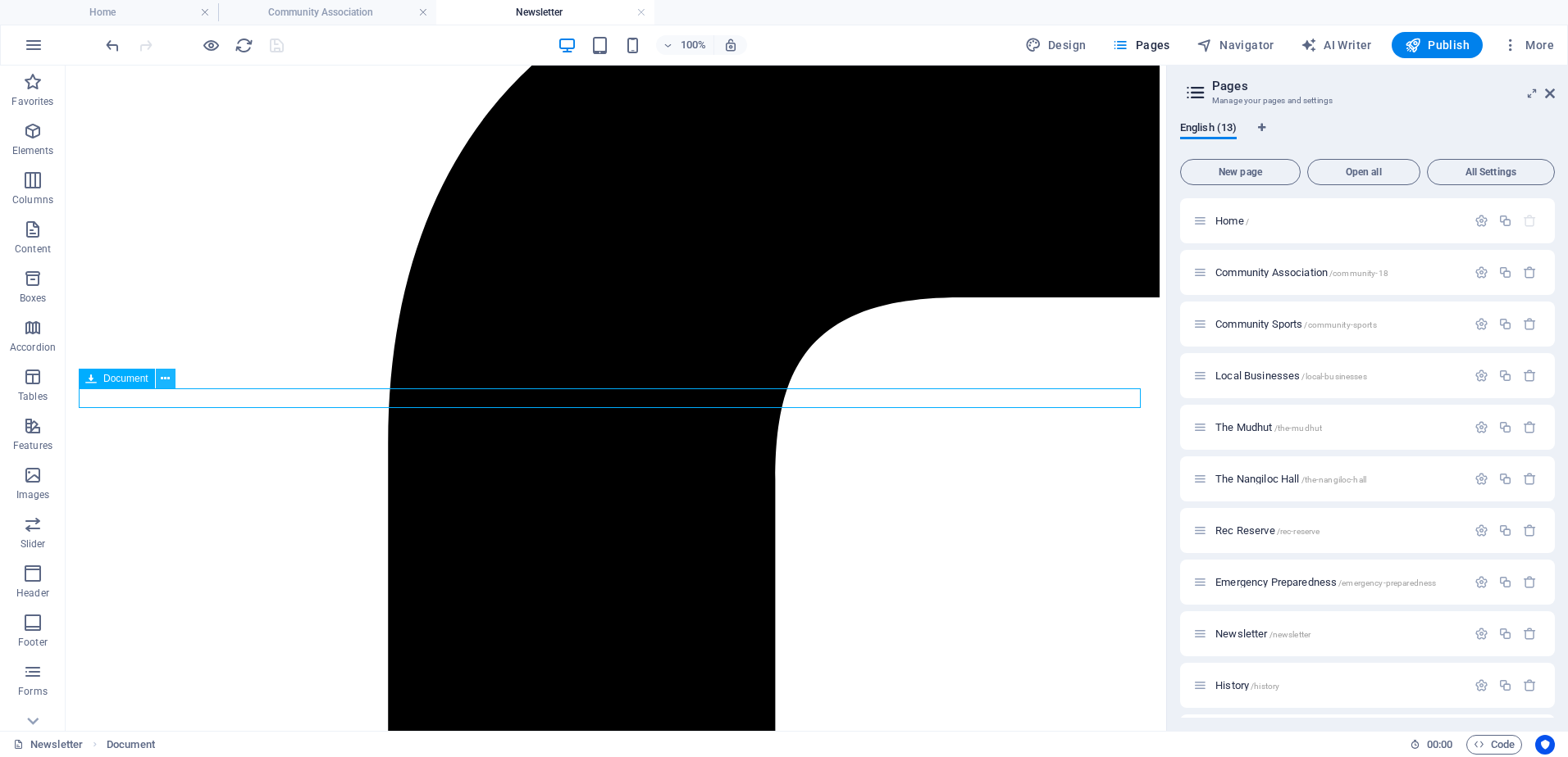
click at [162, 380] on icon at bounding box center [165, 378] width 9 height 17
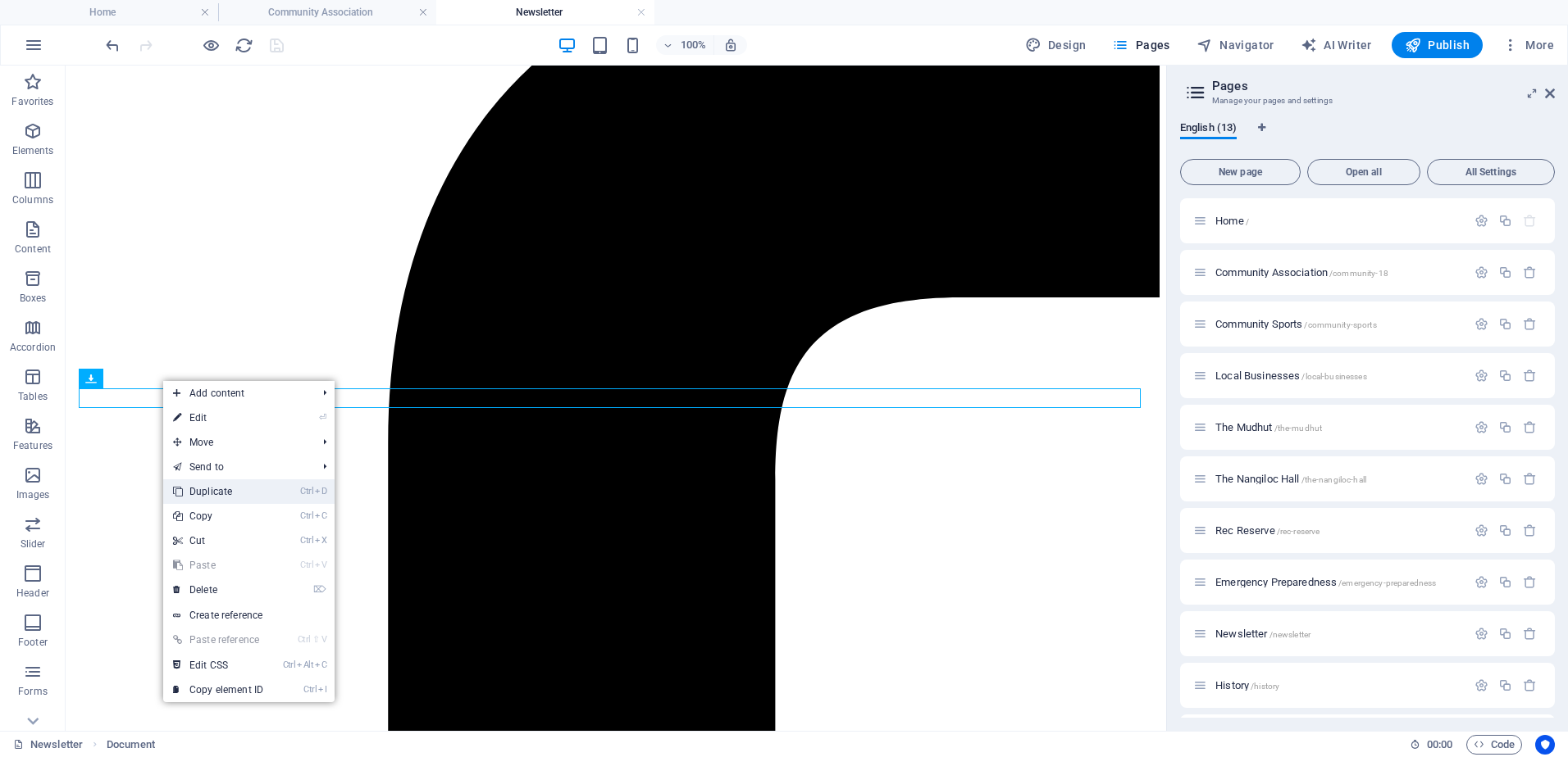
click at [205, 485] on link "Ctrl D Duplicate" at bounding box center [218, 492] width 110 height 25
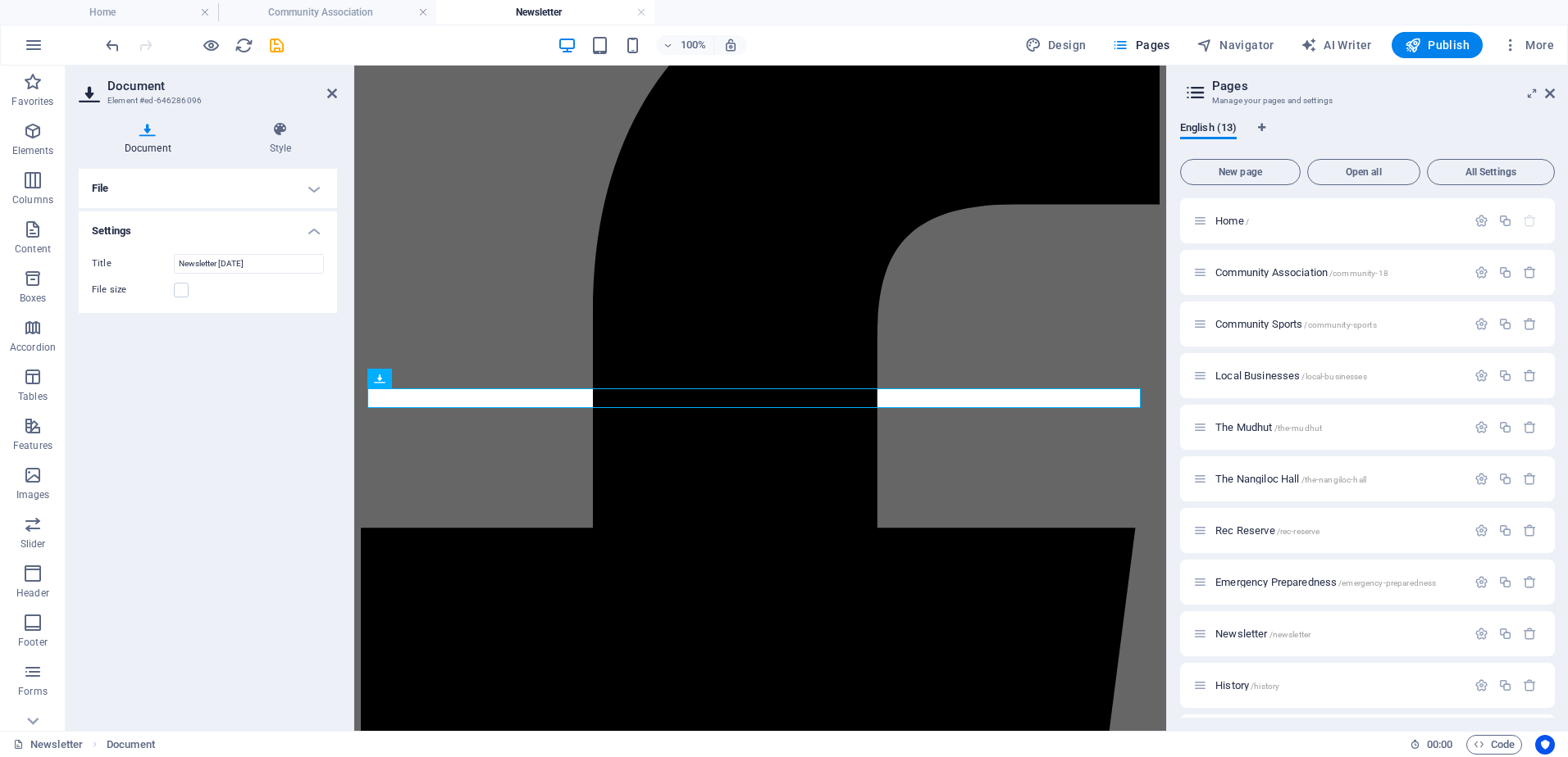
click at [314, 185] on h4 "File" at bounding box center [208, 188] width 258 height 40
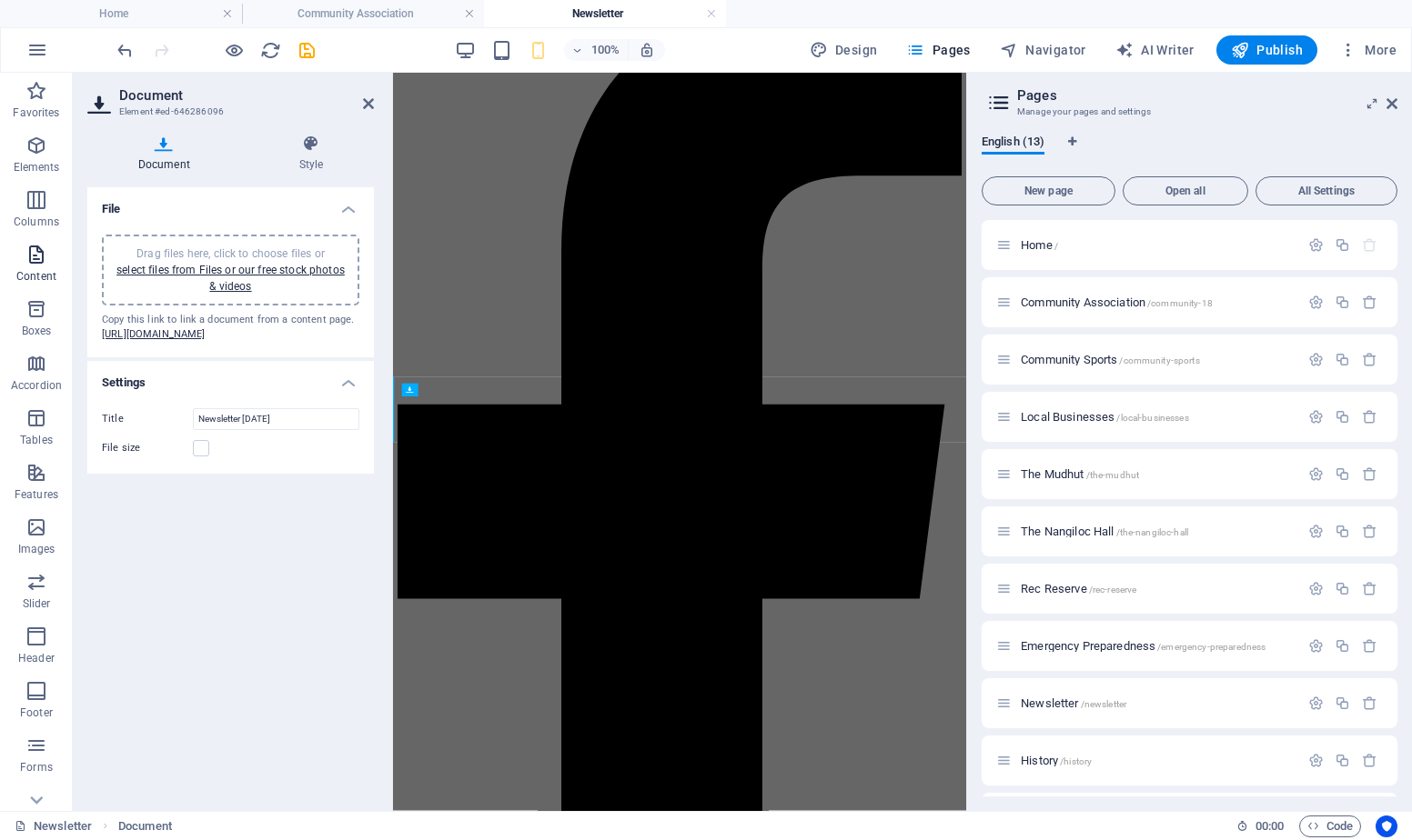
scroll to position [0, 0]
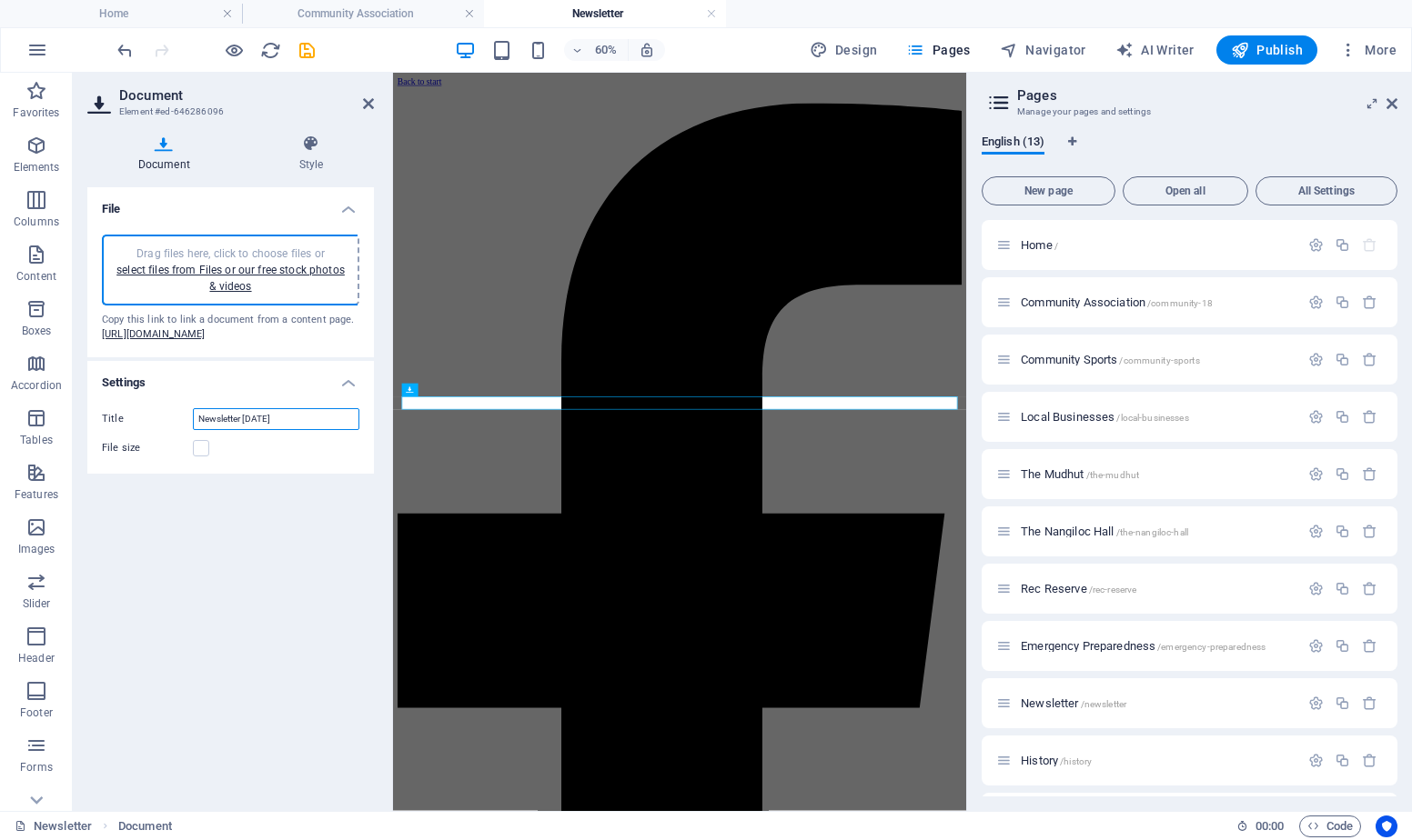
click at [253, 430] on input "Newsletter [DATE]" at bounding box center [277, 420] width 167 height 22
drag, startPoint x: 308, startPoint y: 449, endPoint x: 258, endPoint y: 451, distance: 50.0
click at [258, 430] on input "Newsletter [DATE]" at bounding box center [277, 420] width 167 height 22
type input "Newsletter [DATE]"
click at [234, 542] on div "File Drag files here, click to choose files or select files from Files or our f…" at bounding box center [230, 492] width 286 height 610
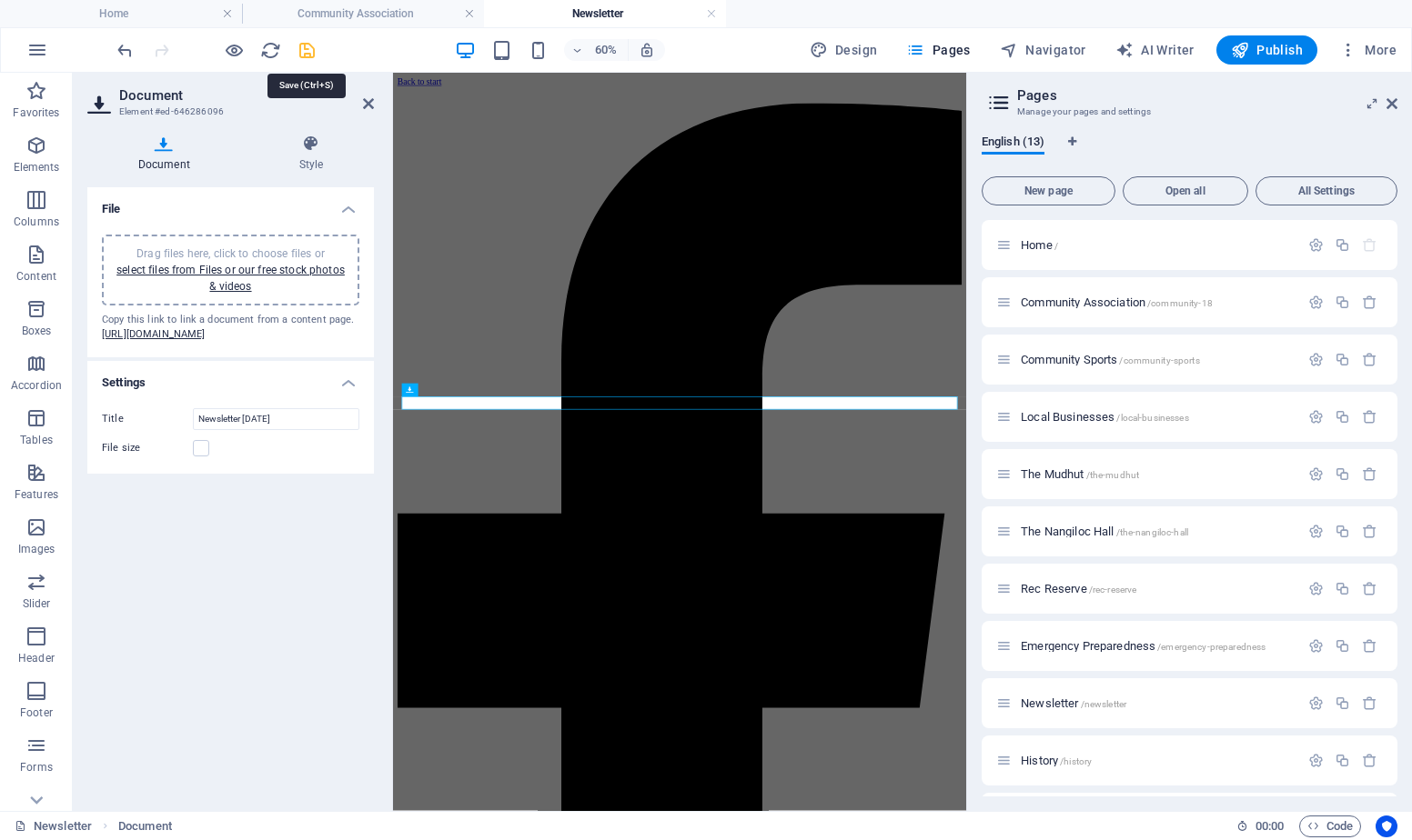
click at [302, 49] on icon "save" at bounding box center [306, 50] width 21 height 21
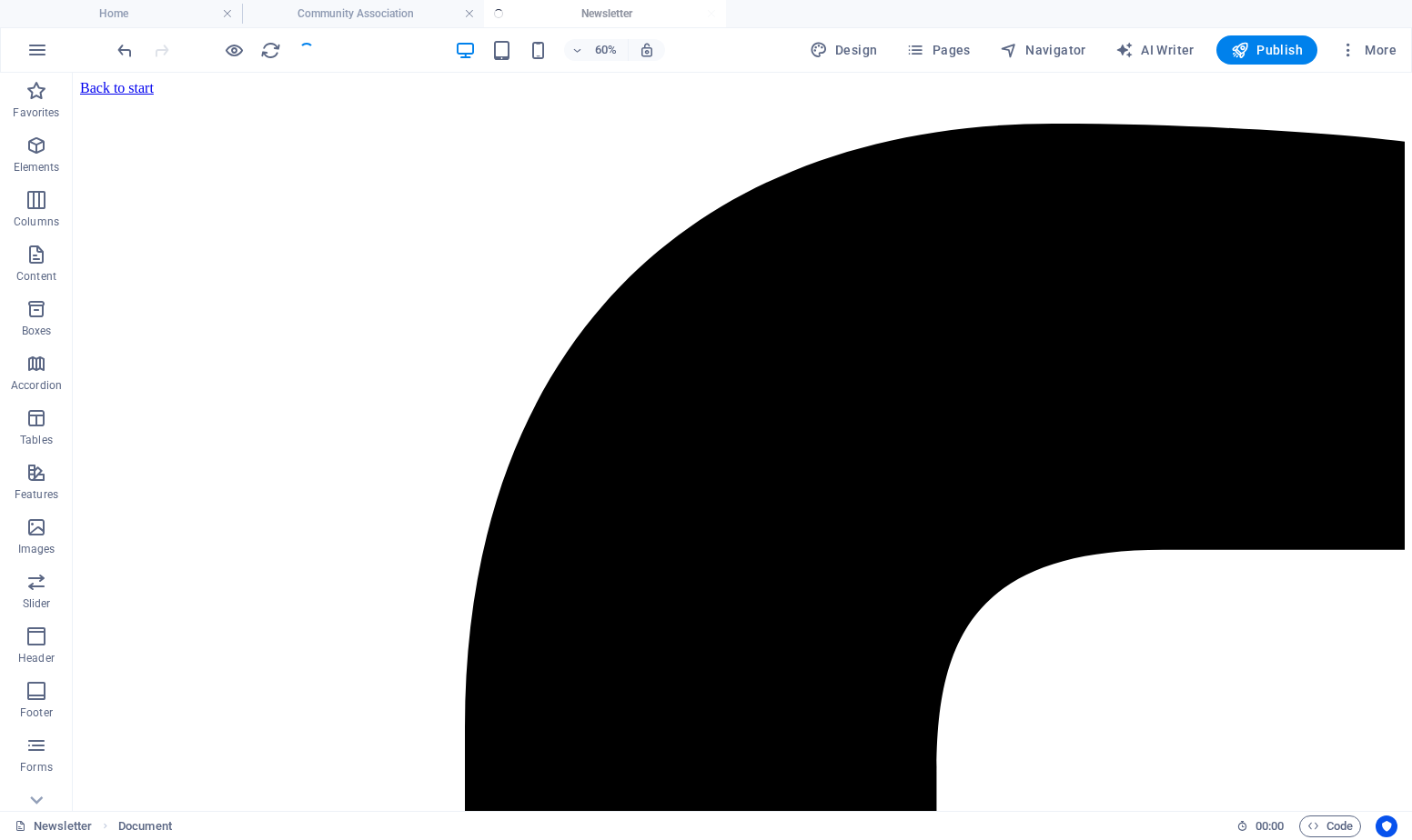
checkbox input "false"
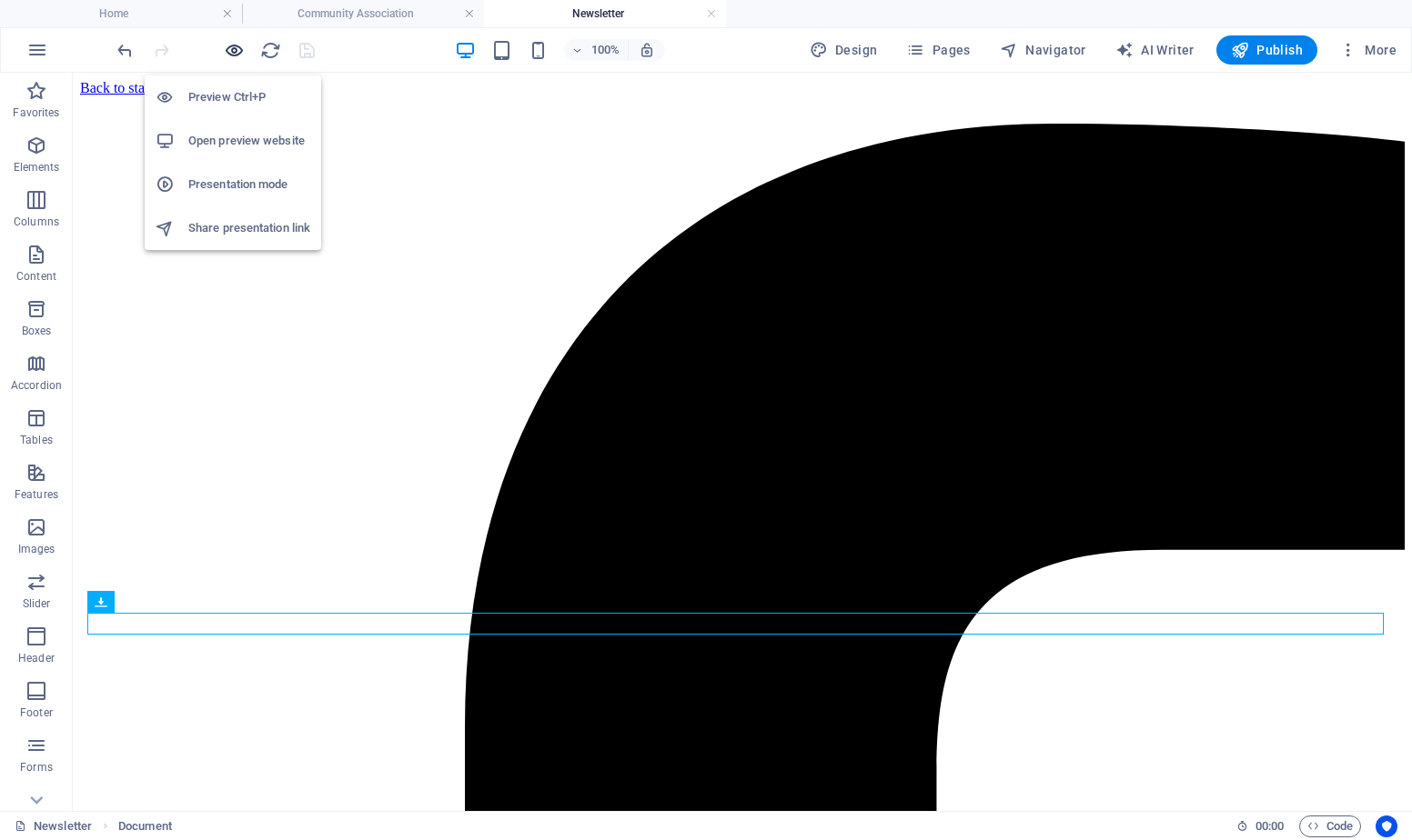
click at [236, 53] on icon "button" at bounding box center [233, 50] width 21 height 21
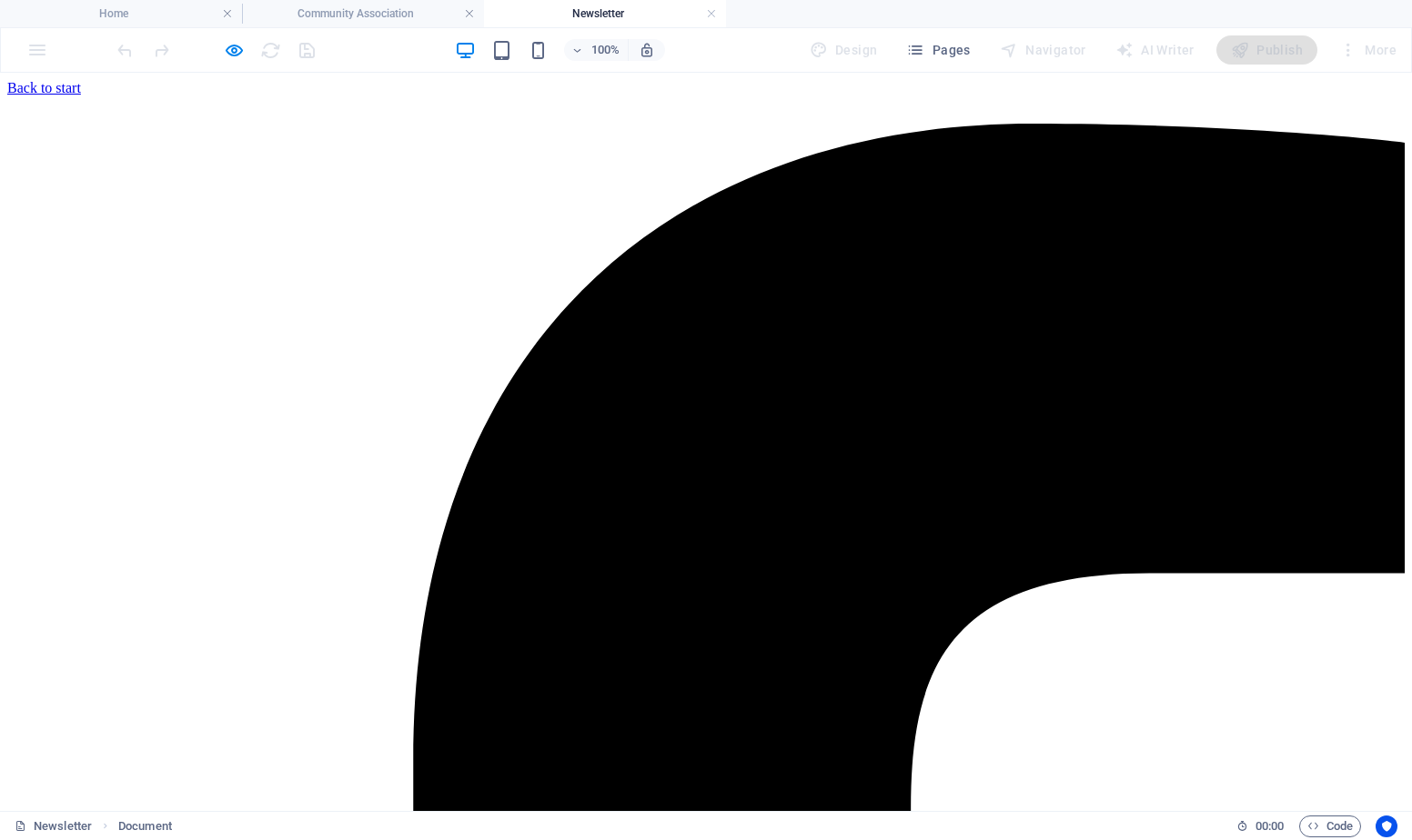
click at [232, 48] on icon "button" at bounding box center [233, 50] width 21 height 21
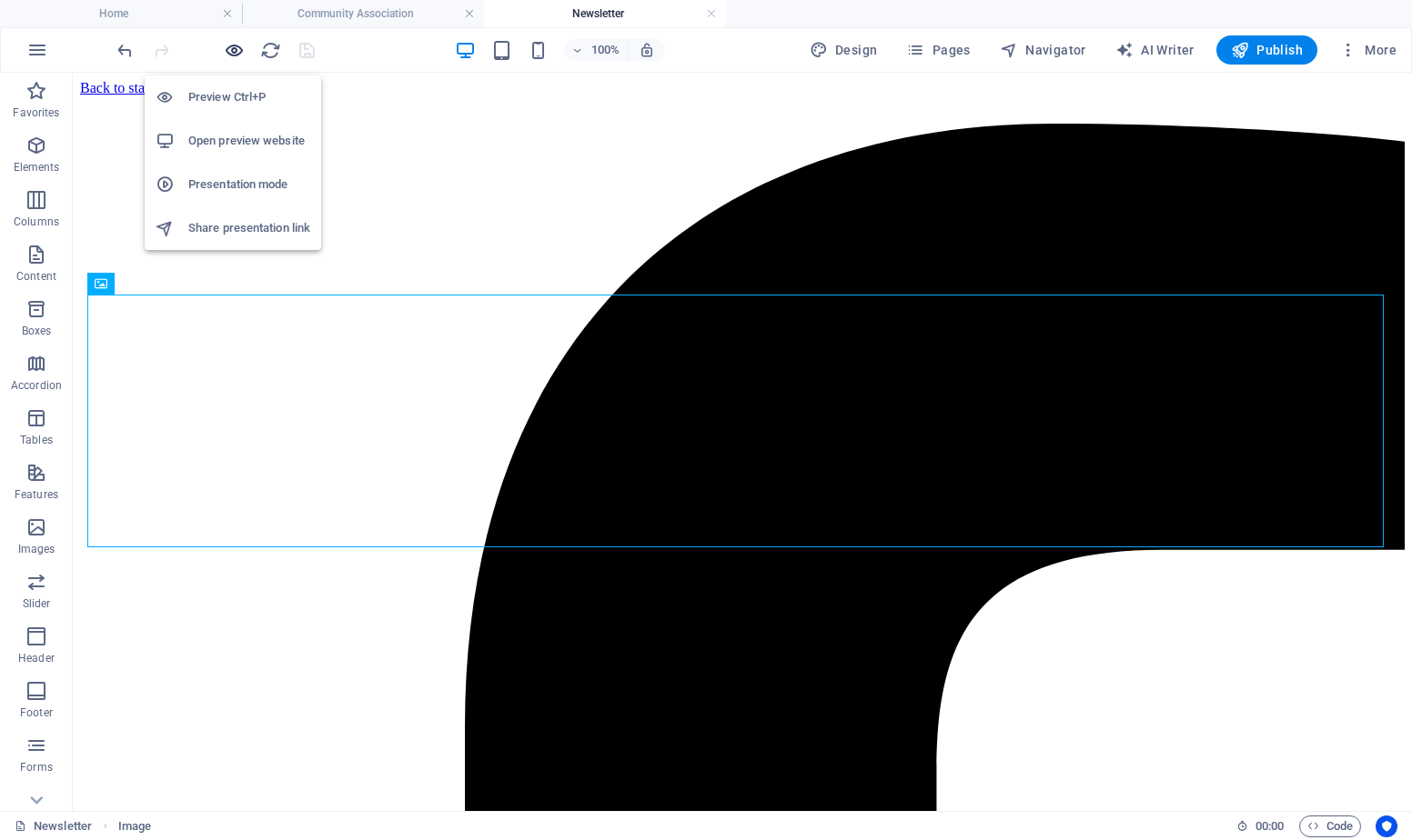
click at [234, 51] on icon "button" at bounding box center [233, 50] width 21 height 21
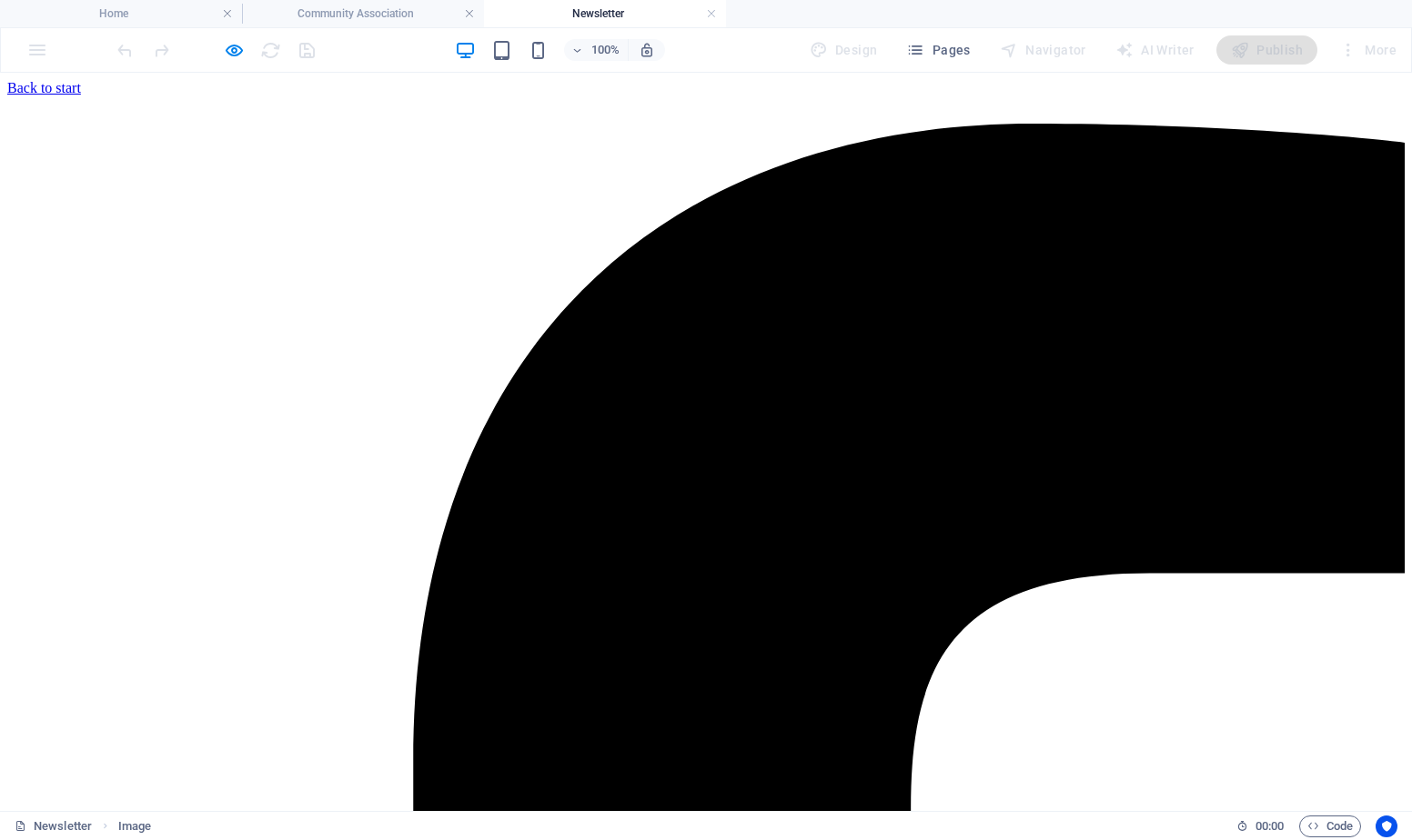
click at [81, 95] on link "Back to start" at bounding box center [43, 88] width 74 height 16
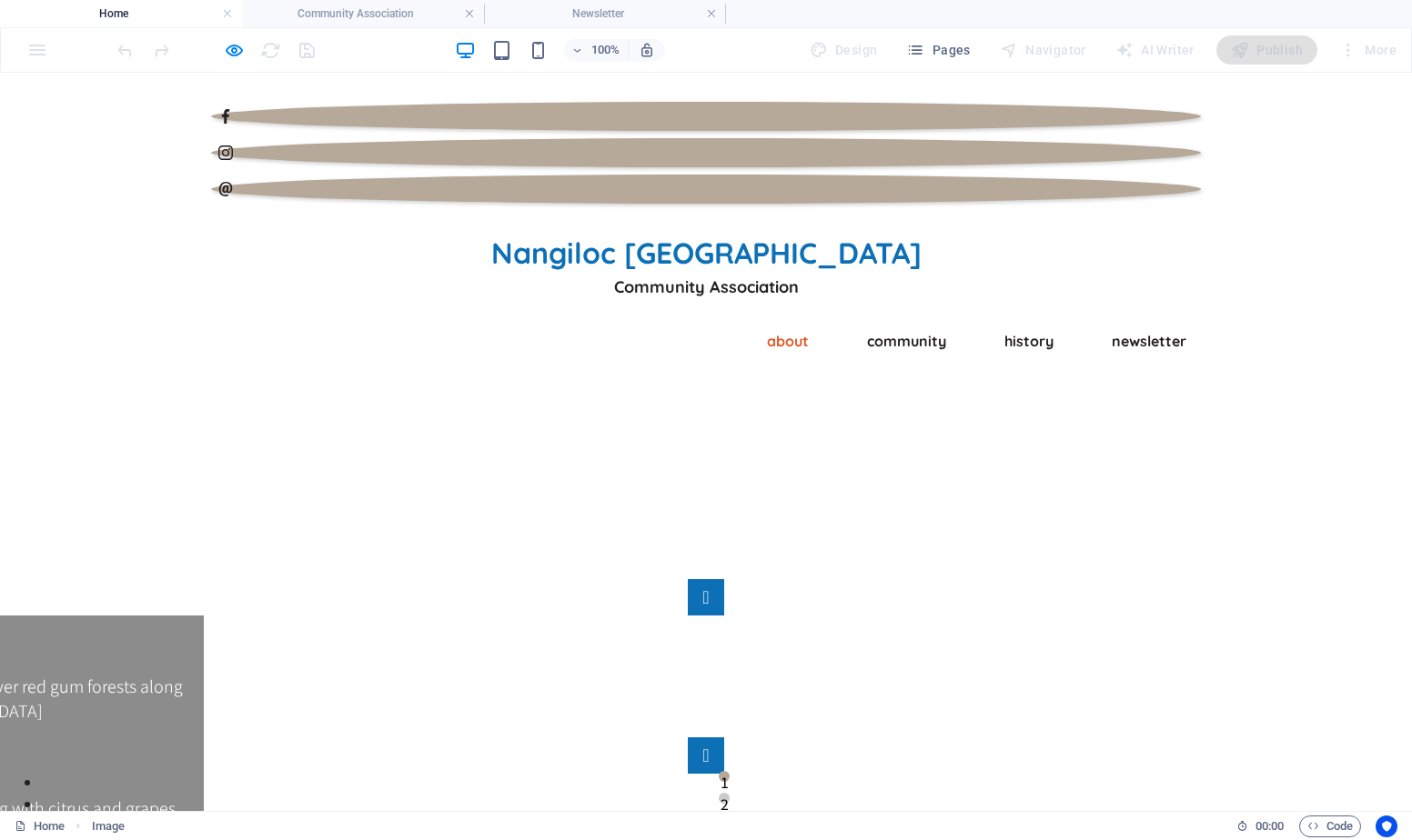
click at [763, 326] on link "About" at bounding box center [787, 341] width 71 height 29
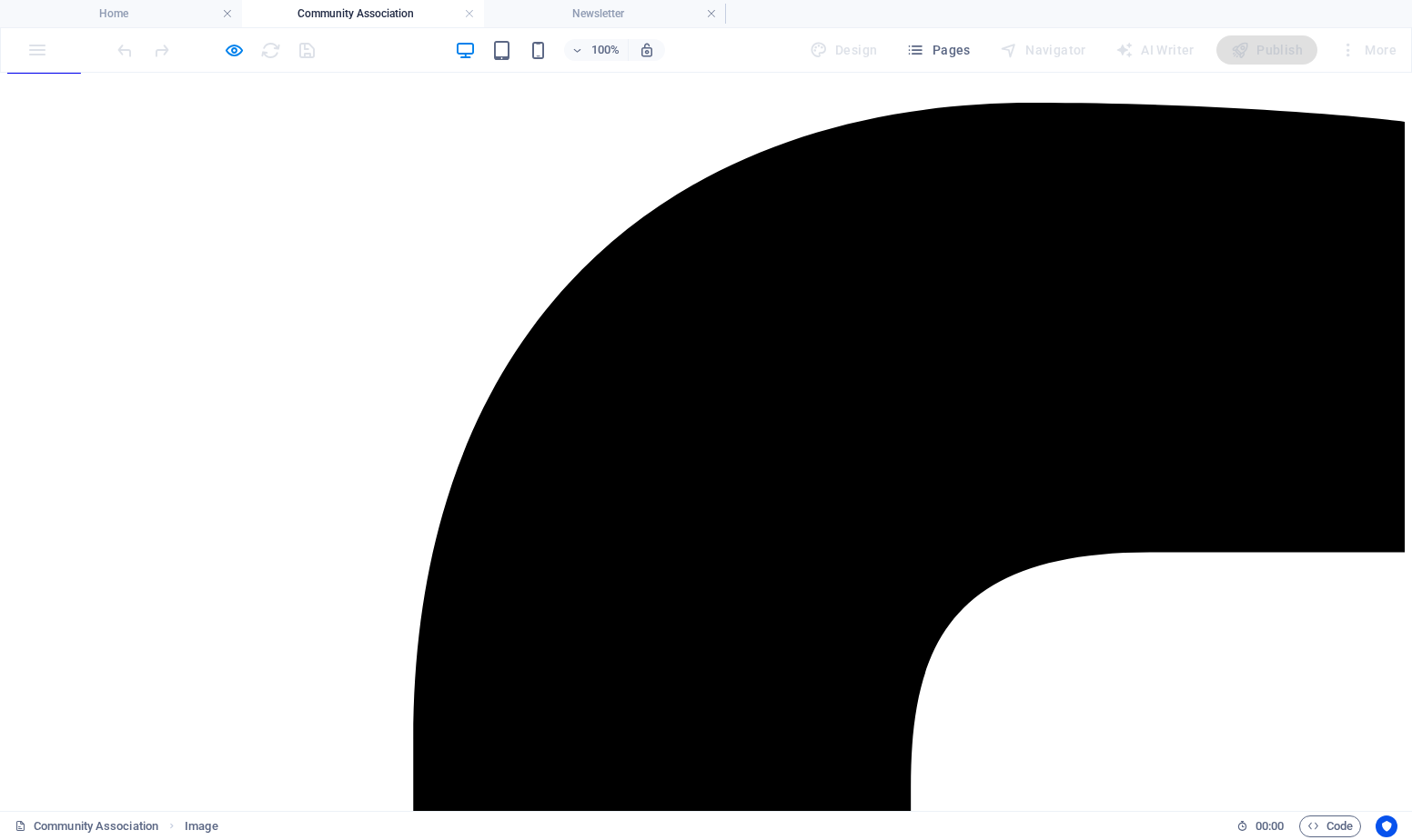
scroll to position [0, 0]
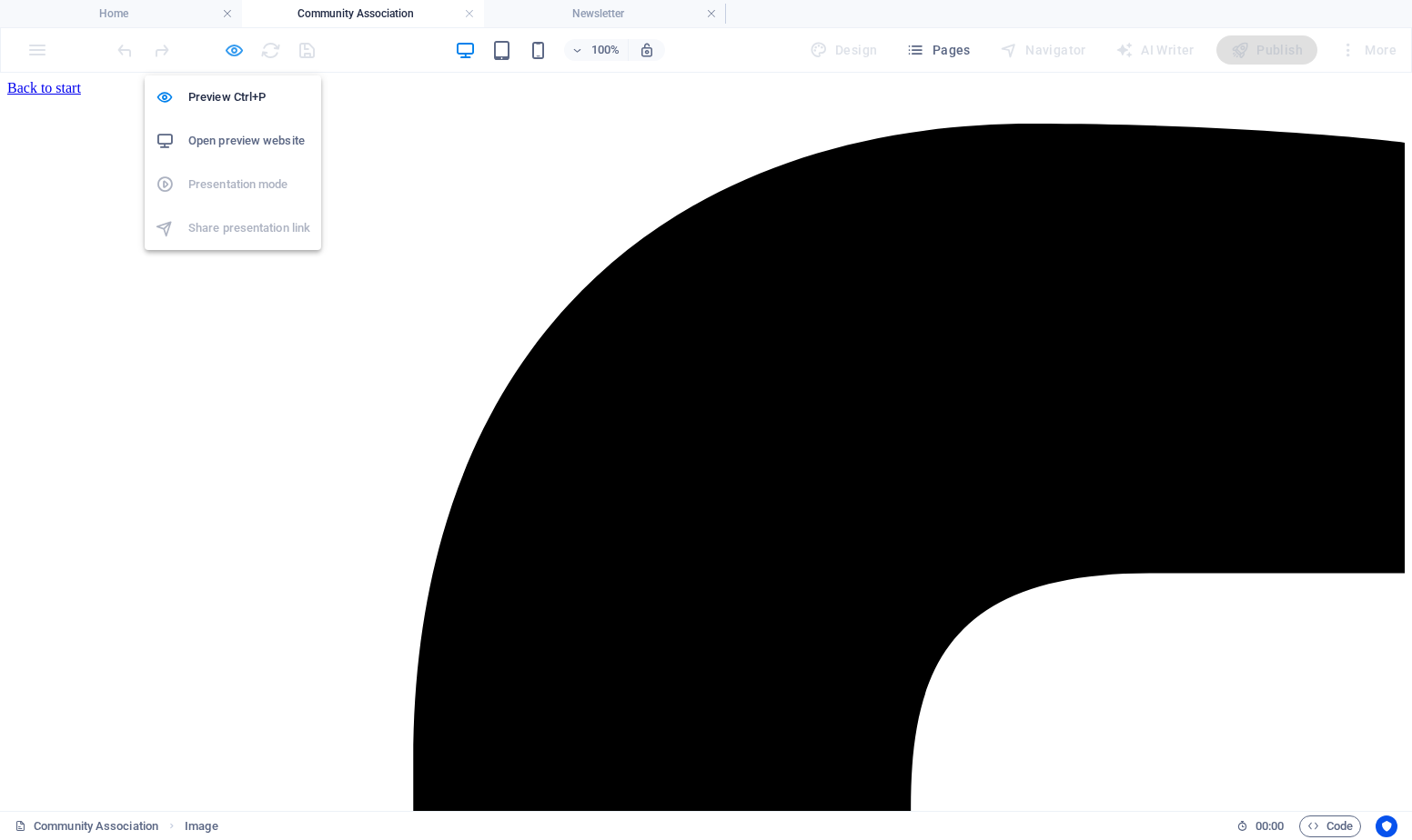
click at [232, 57] on icon "button" at bounding box center [233, 50] width 21 height 21
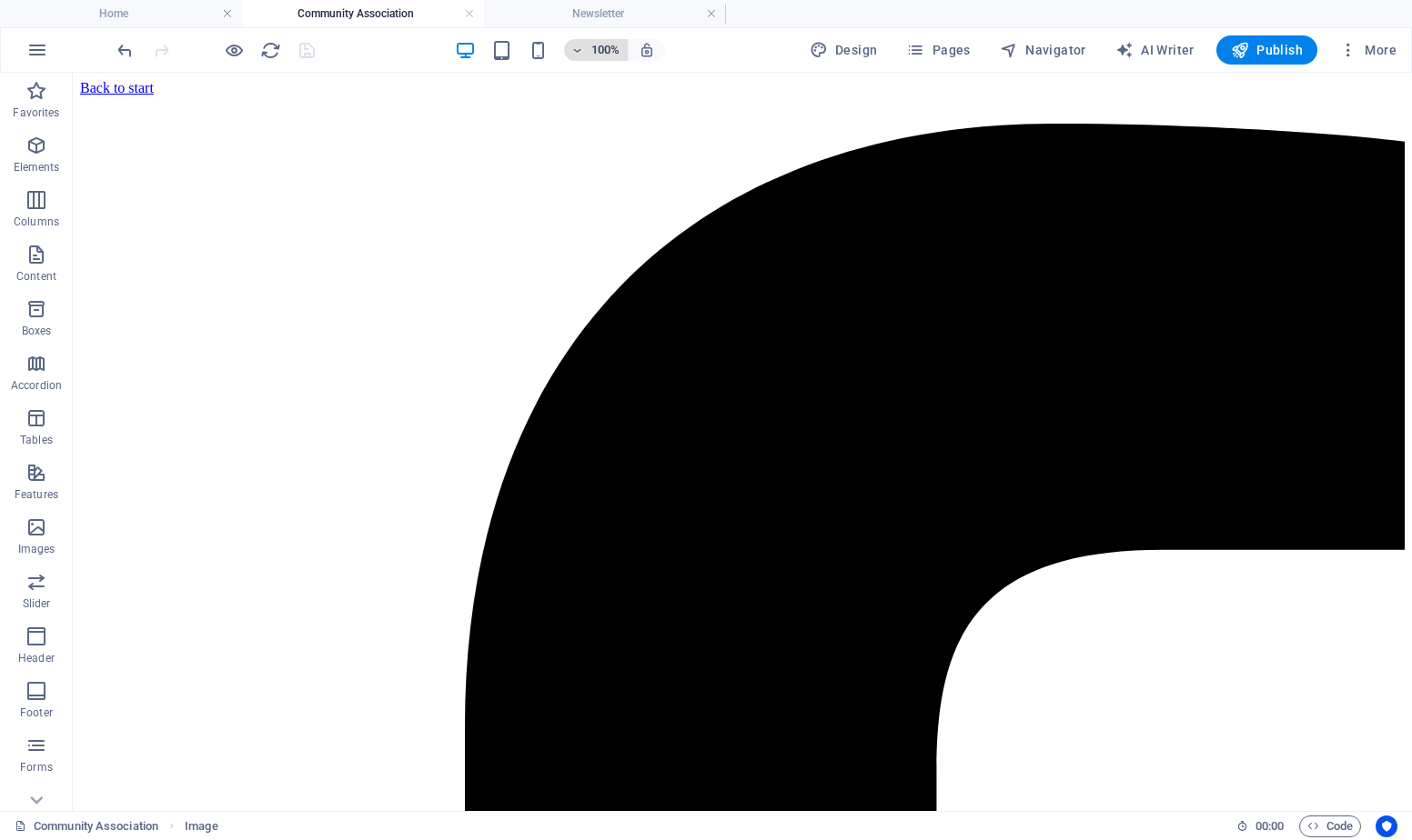
click at [581, 51] on icon "button" at bounding box center [578, 50] width 13 height 12
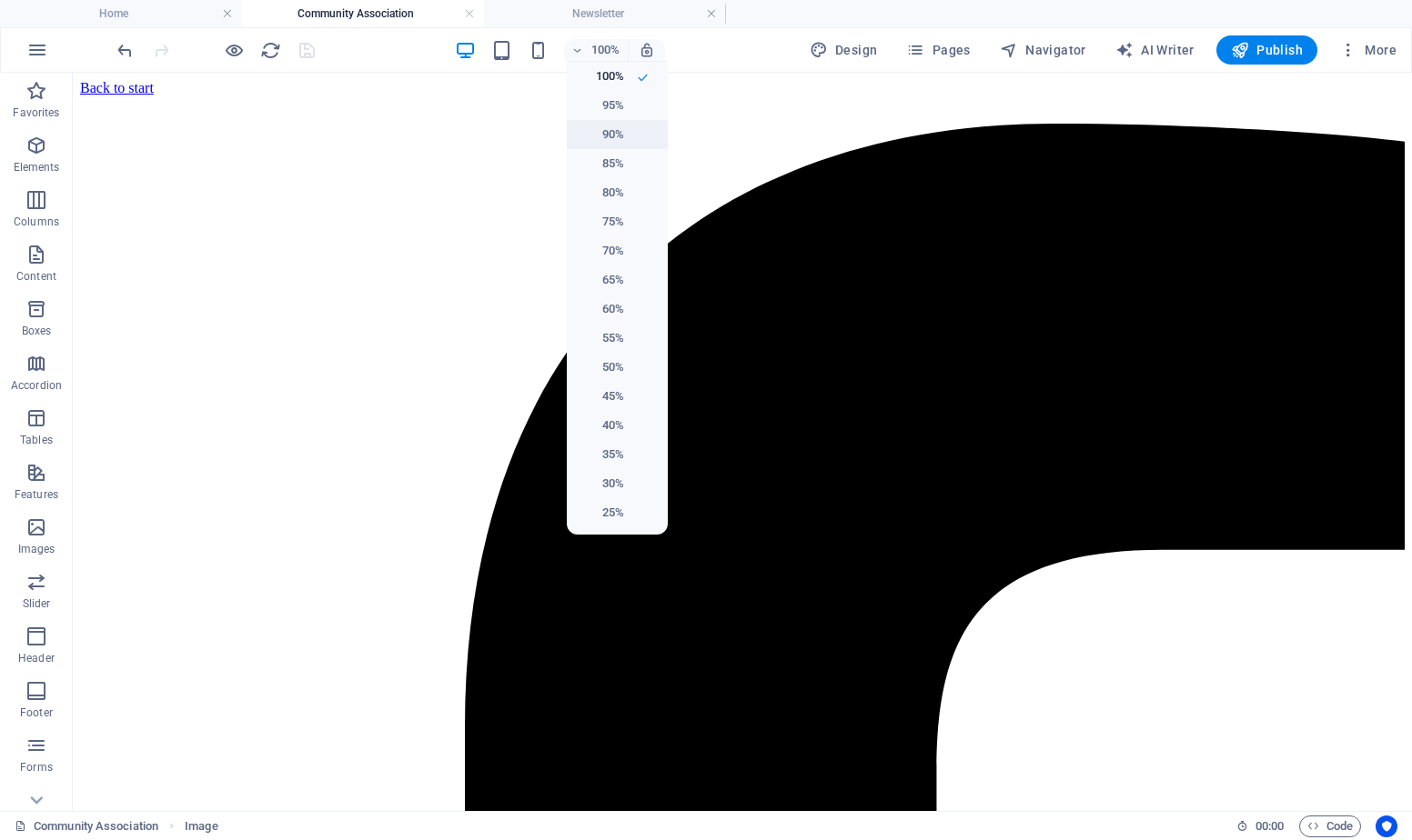
drag, startPoint x: 597, startPoint y: 135, endPoint x: 584, endPoint y: 67, distance: 69.2
click at [597, 135] on h6 "90%" at bounding box center [600, 134] width 46 height 22
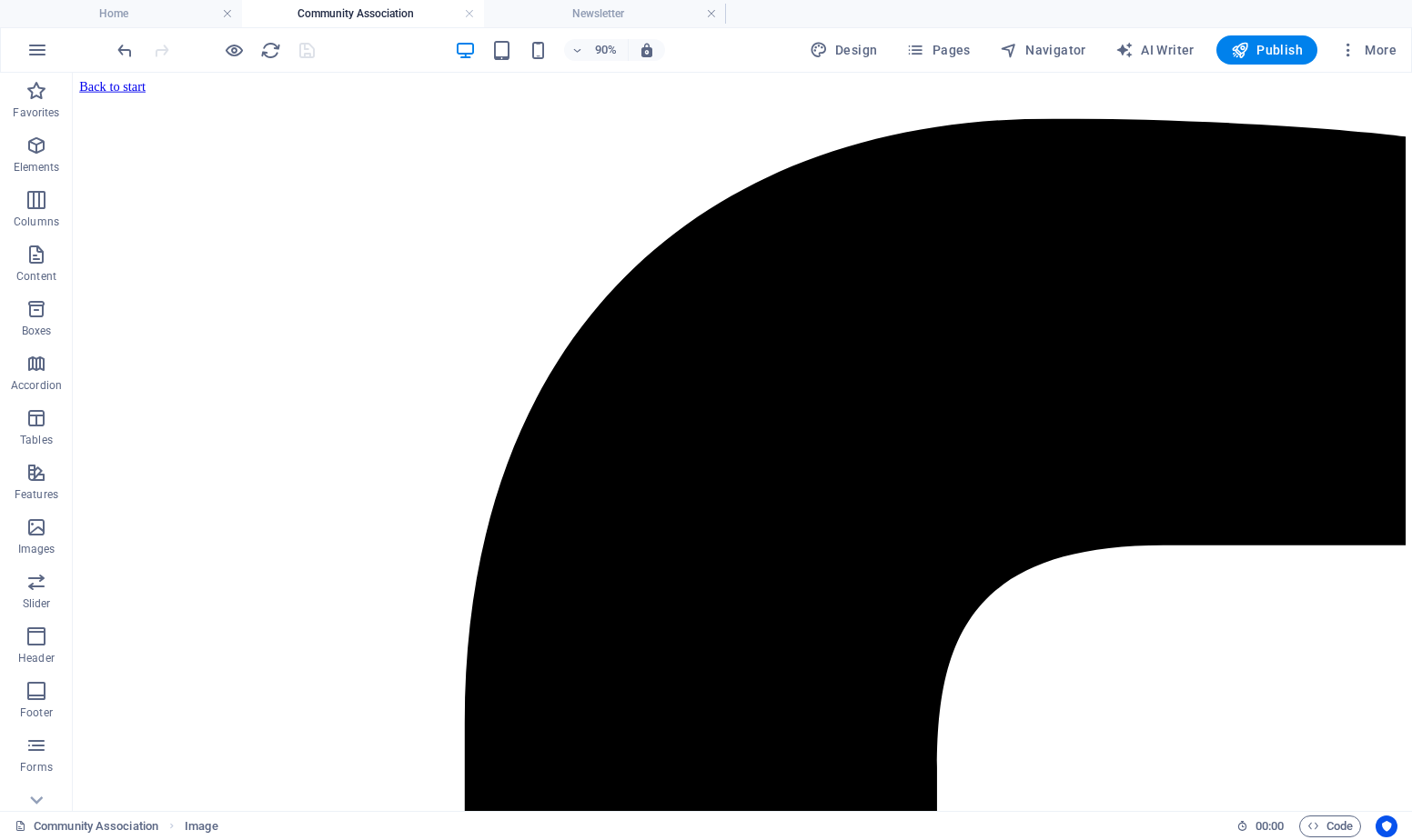
click at [220, 59] on div at bounding box center [216, 50] width 204 height 29
click at [231, 57] on icon "button" at bounding box center [233, 50] width 21 height 21
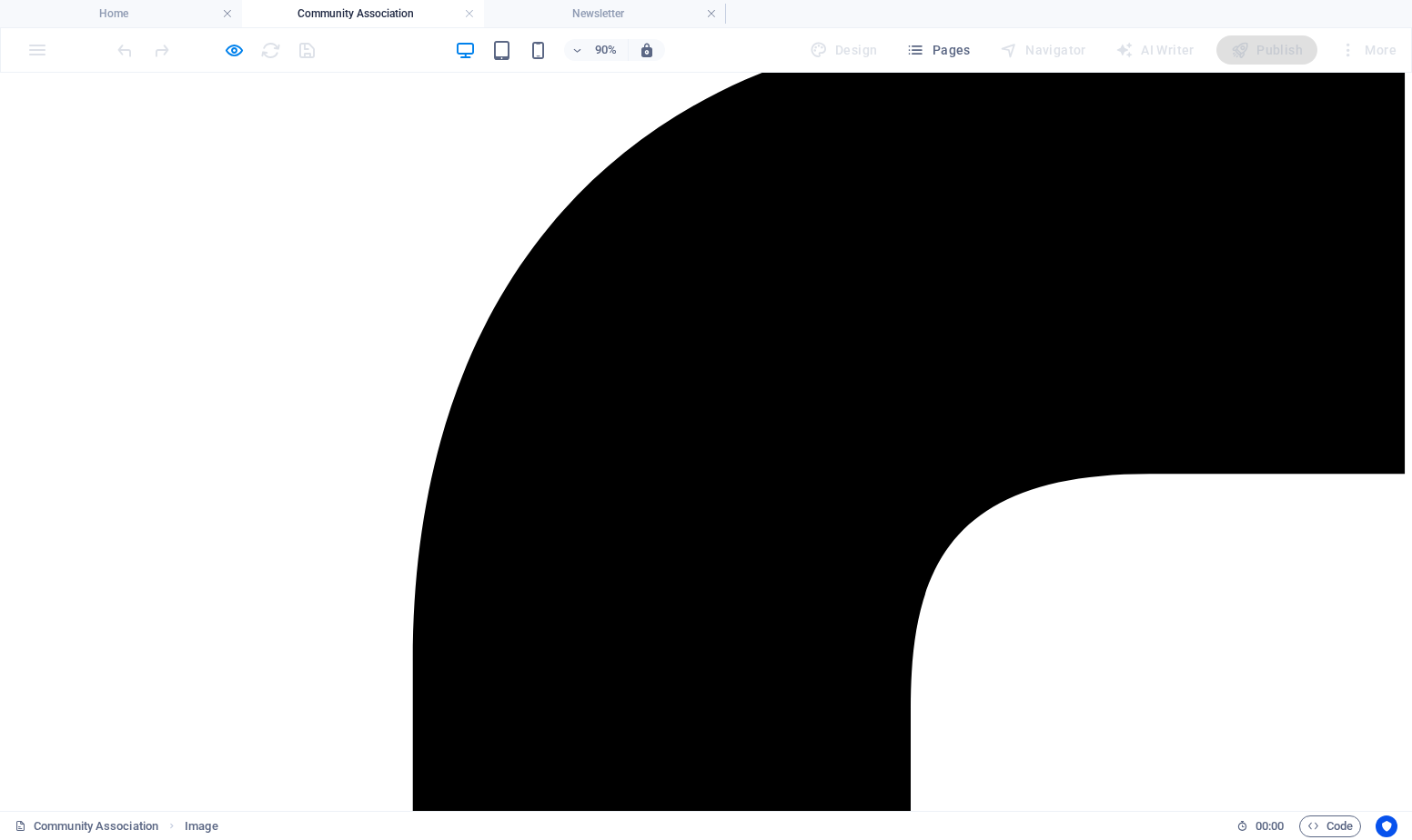
scroll to position [242, 0]
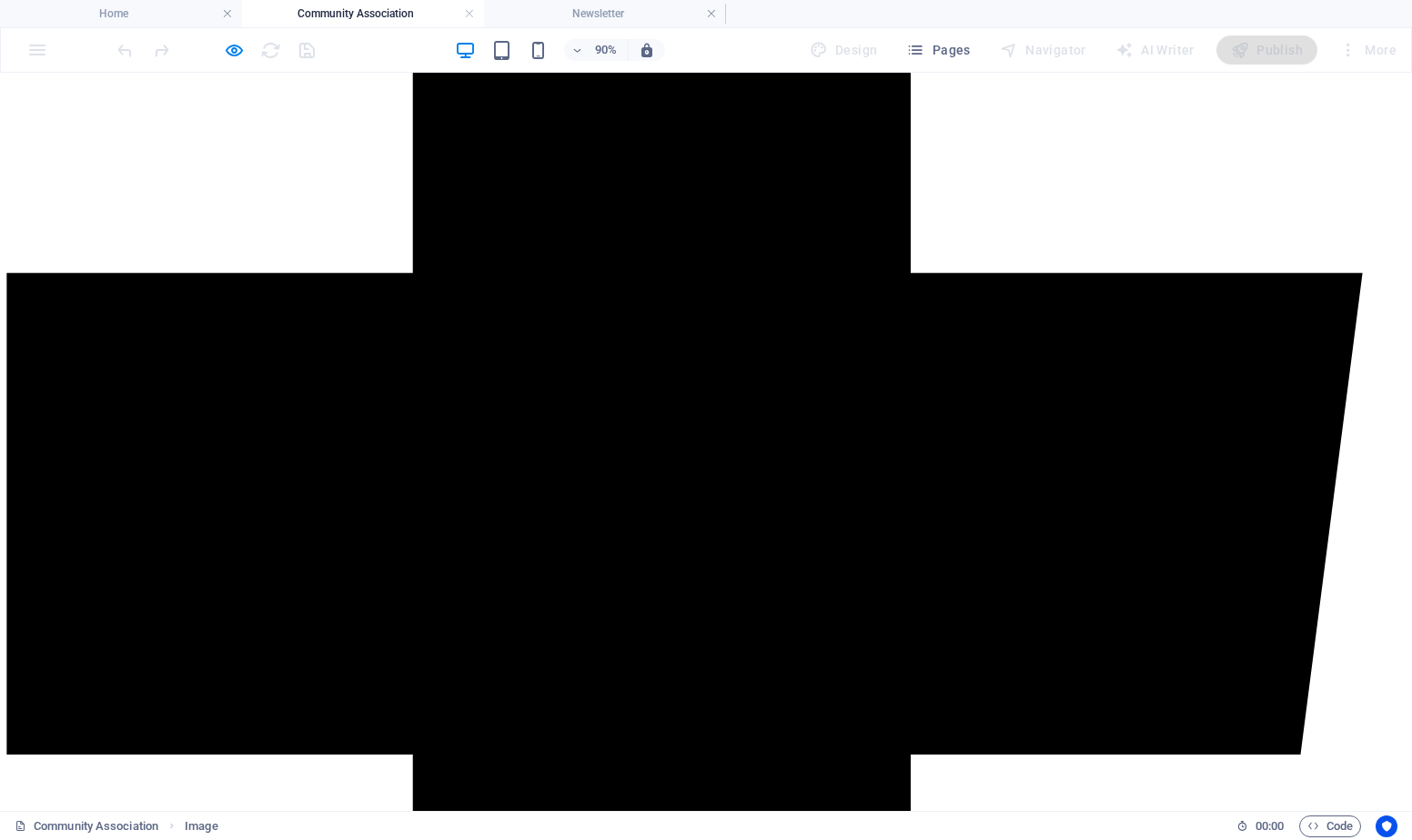
scroll to position [969, 0]
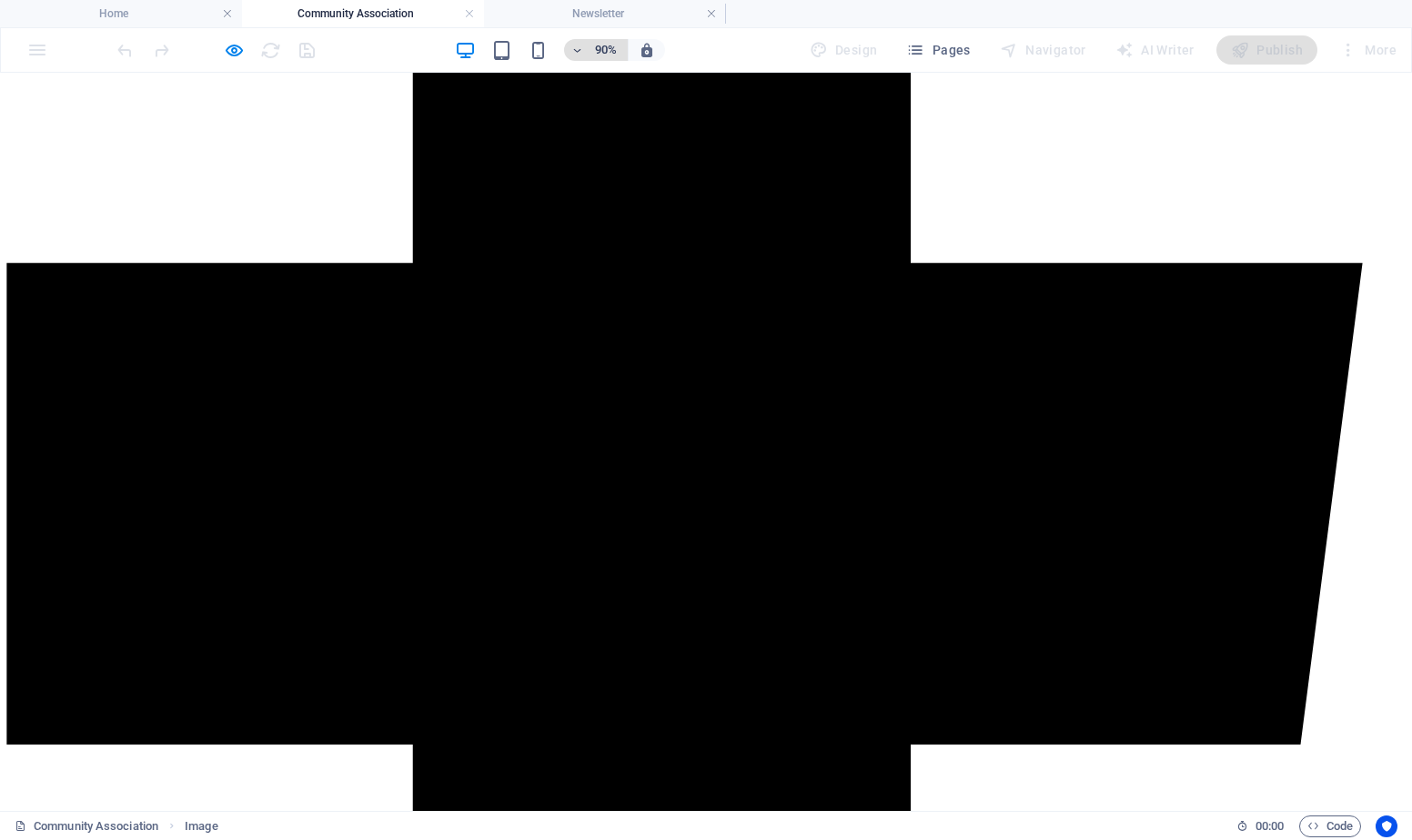
click at [581, 51] on icon "button" at bounding box center [578, 50] width 13 height 12
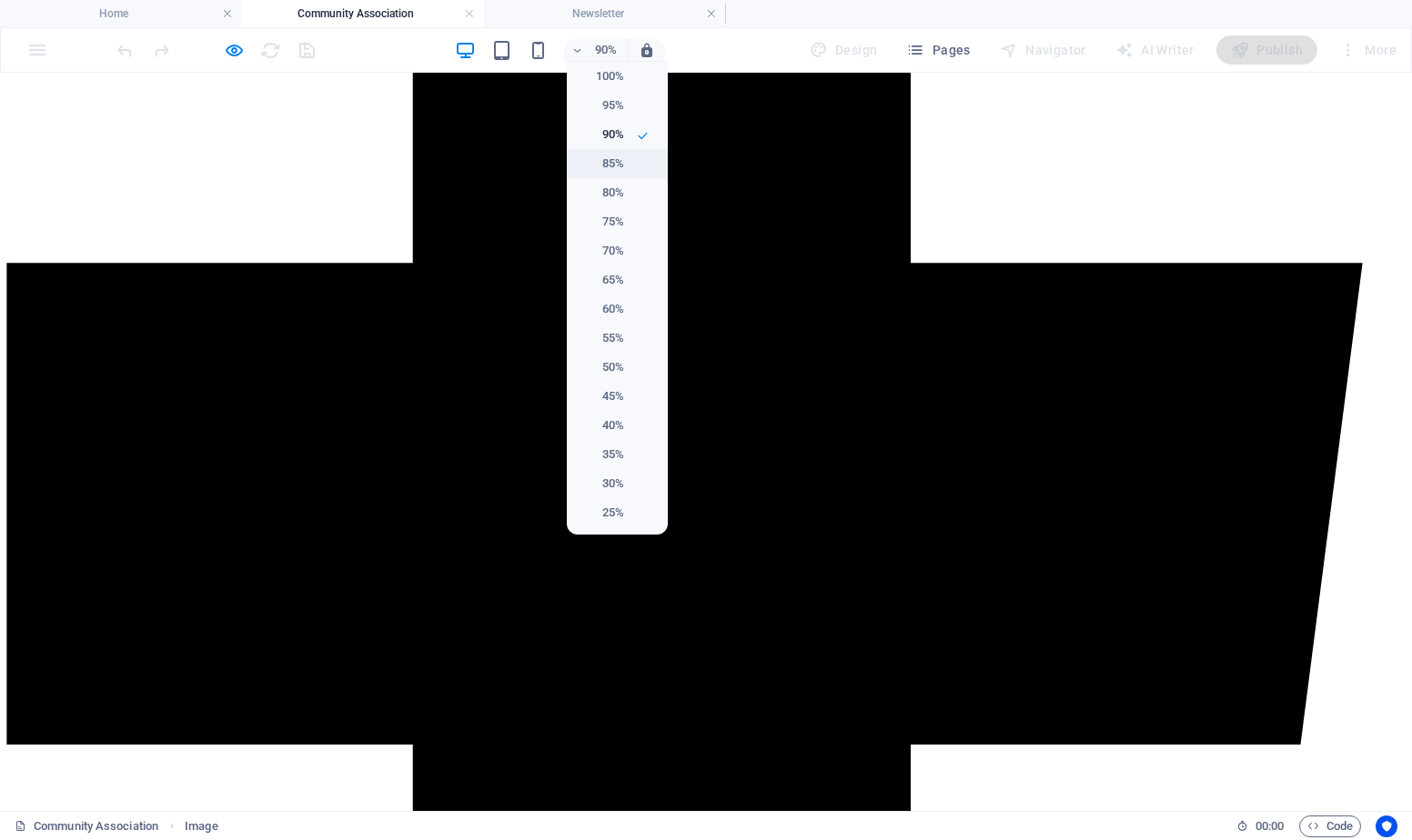
click at [594, 162] on h6 "85%" at bounding box center [600, 164] width 46 height 22
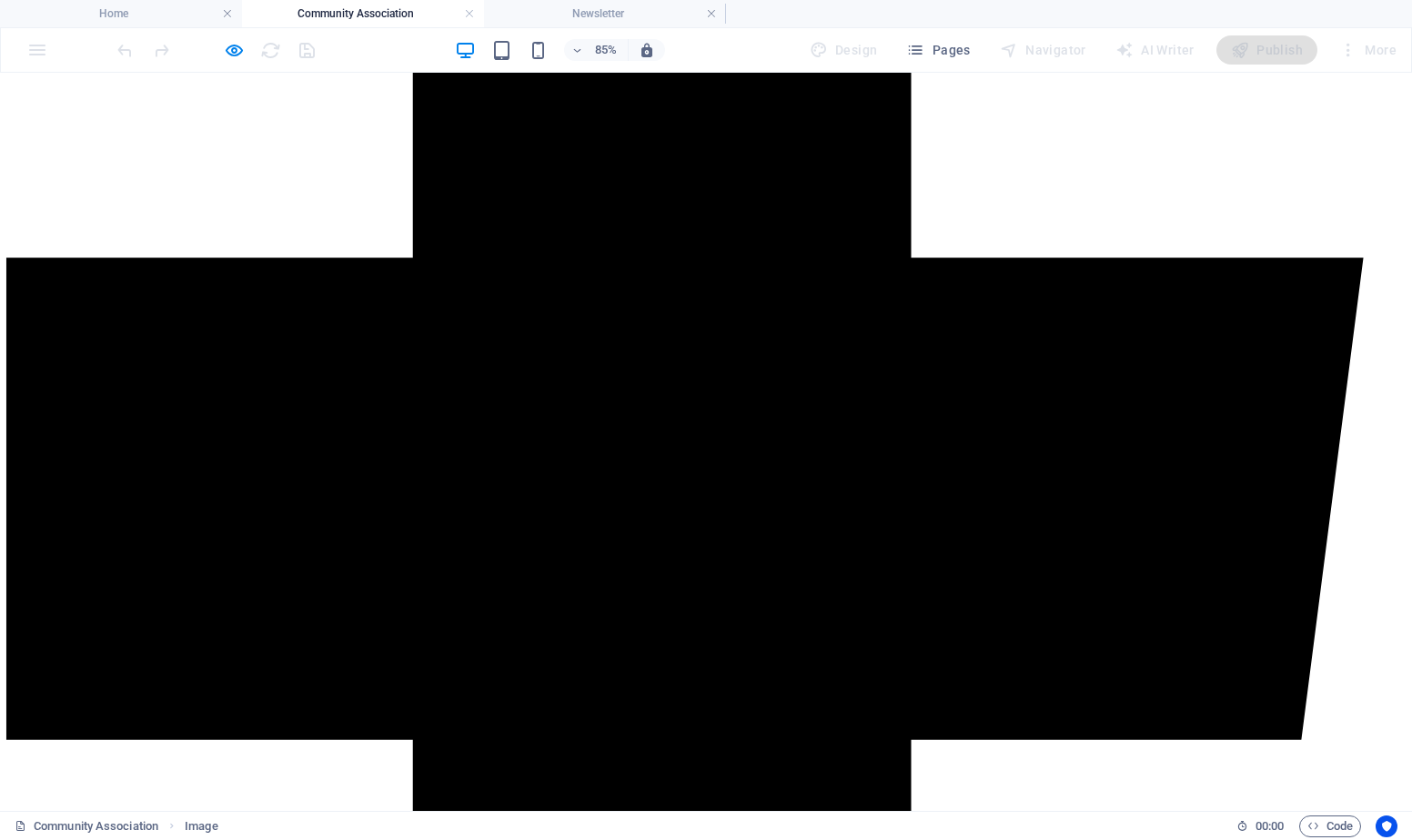
scroll to position [1061, 0]
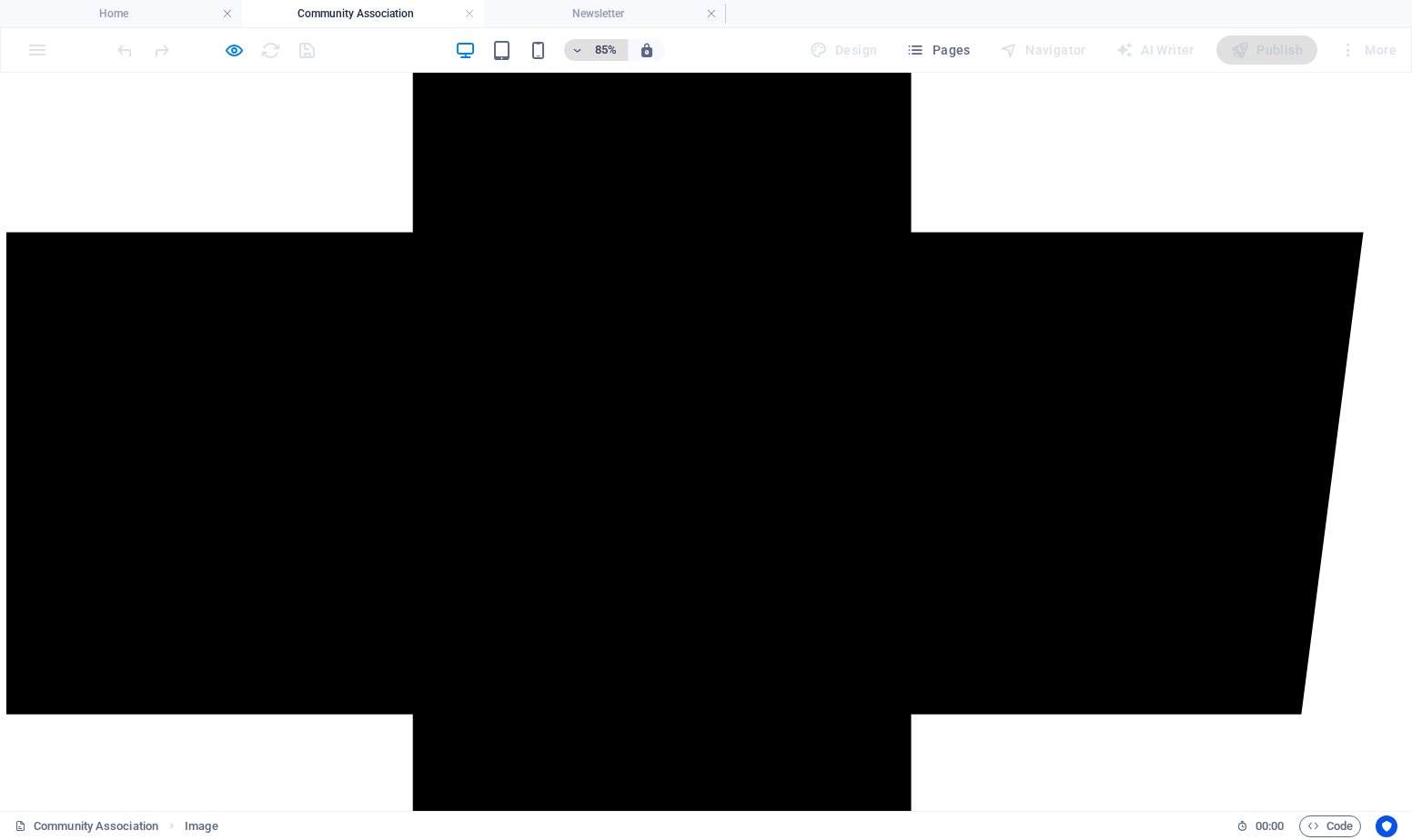
click at [603, 47] on h6 "85%" at bounding box center [606, 50] width 29 height 22
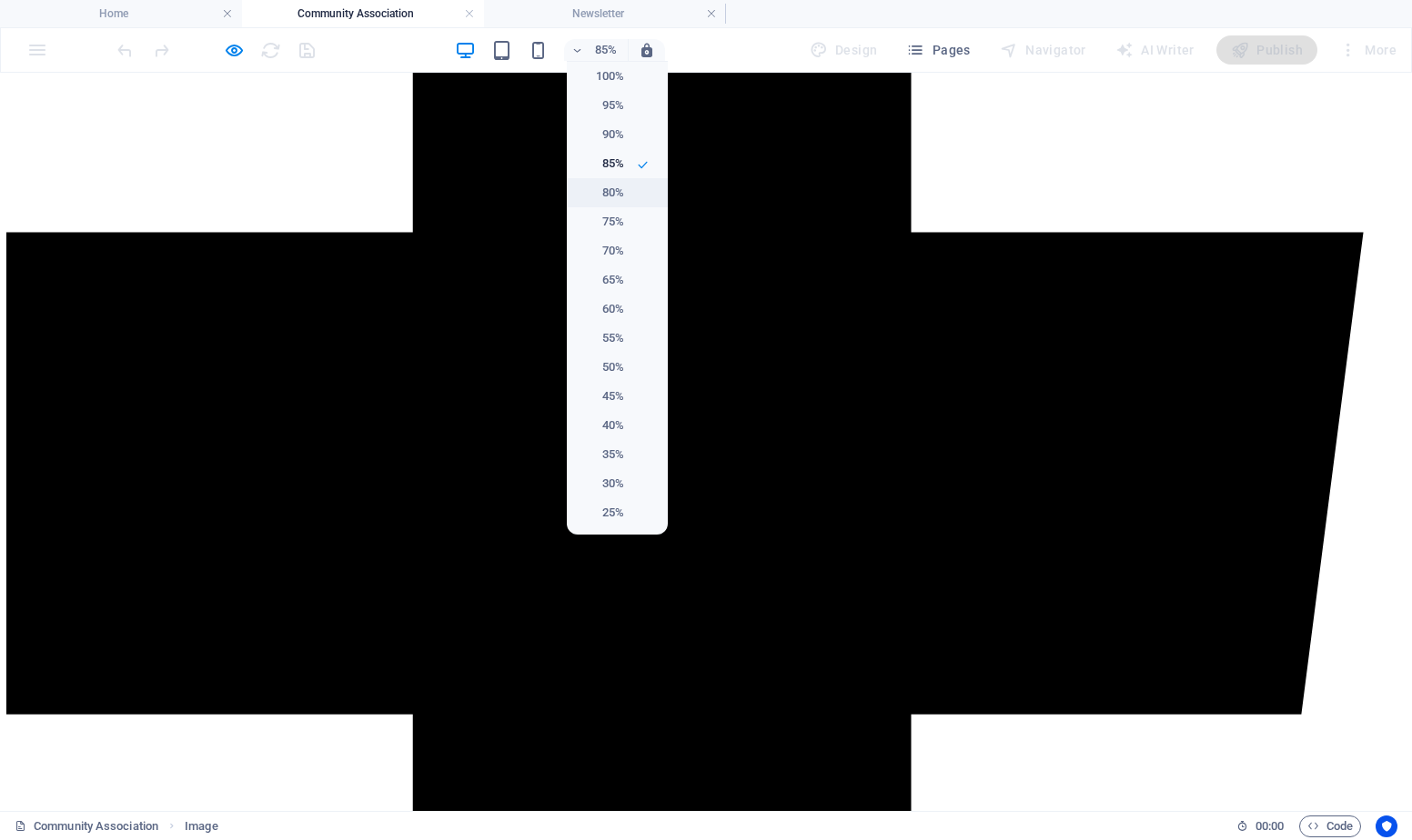
click at [610, 194] on h6 "80%" at bounding box center [600, 193] width 46 height 22
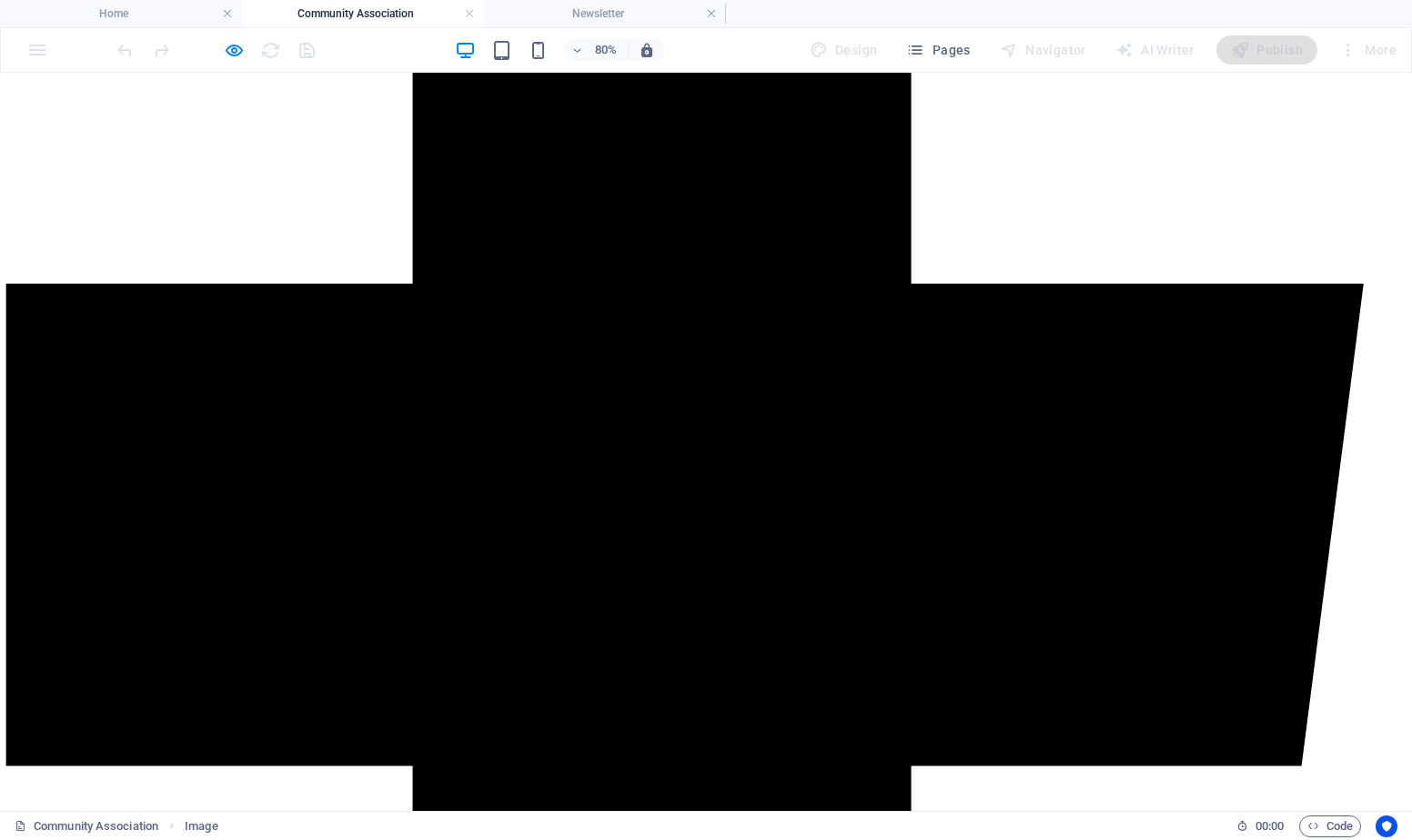
scroll to position [995, 0]
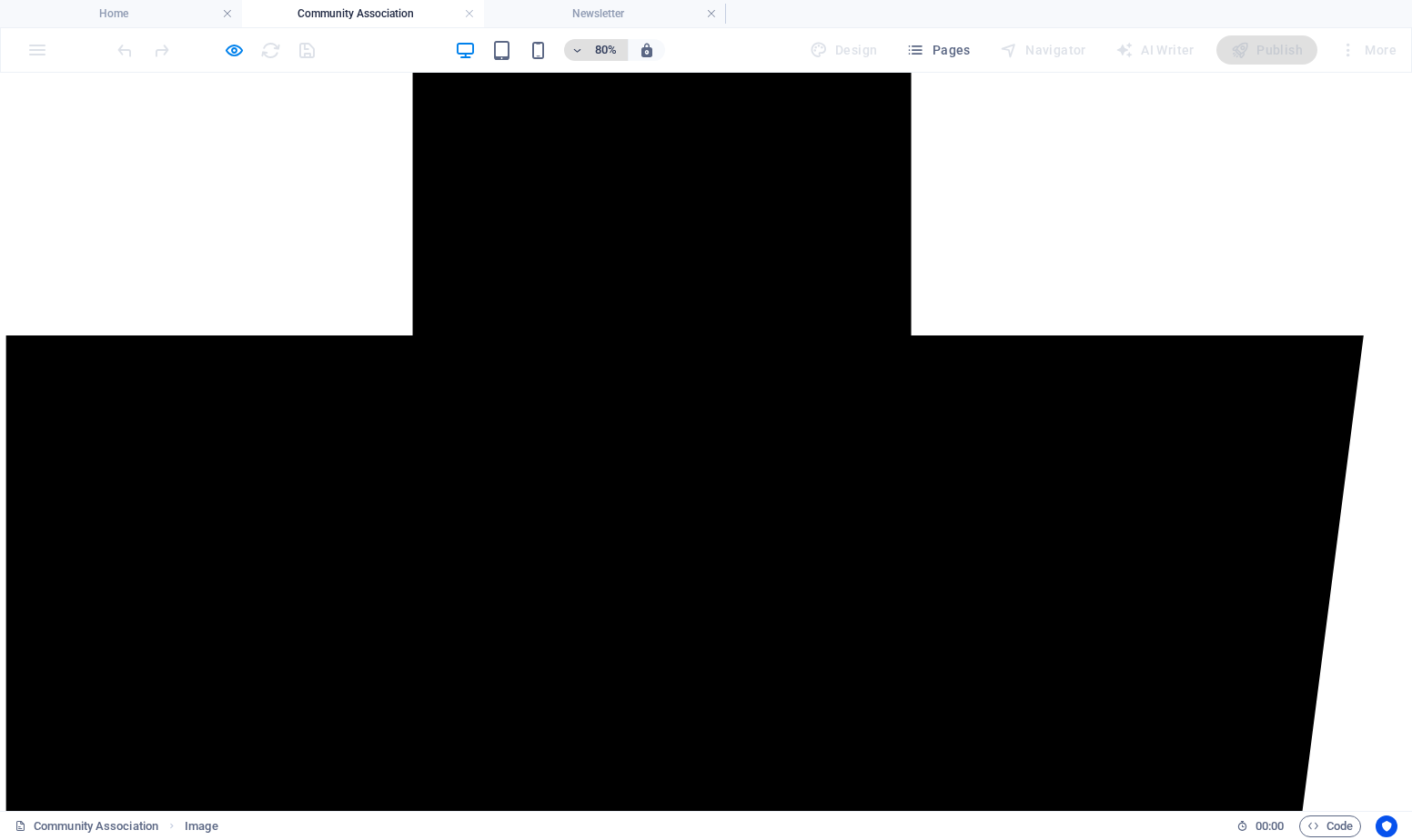
click at [606, 50] on h6 "80%" at bounding box center [606, 50] width 29 height 22
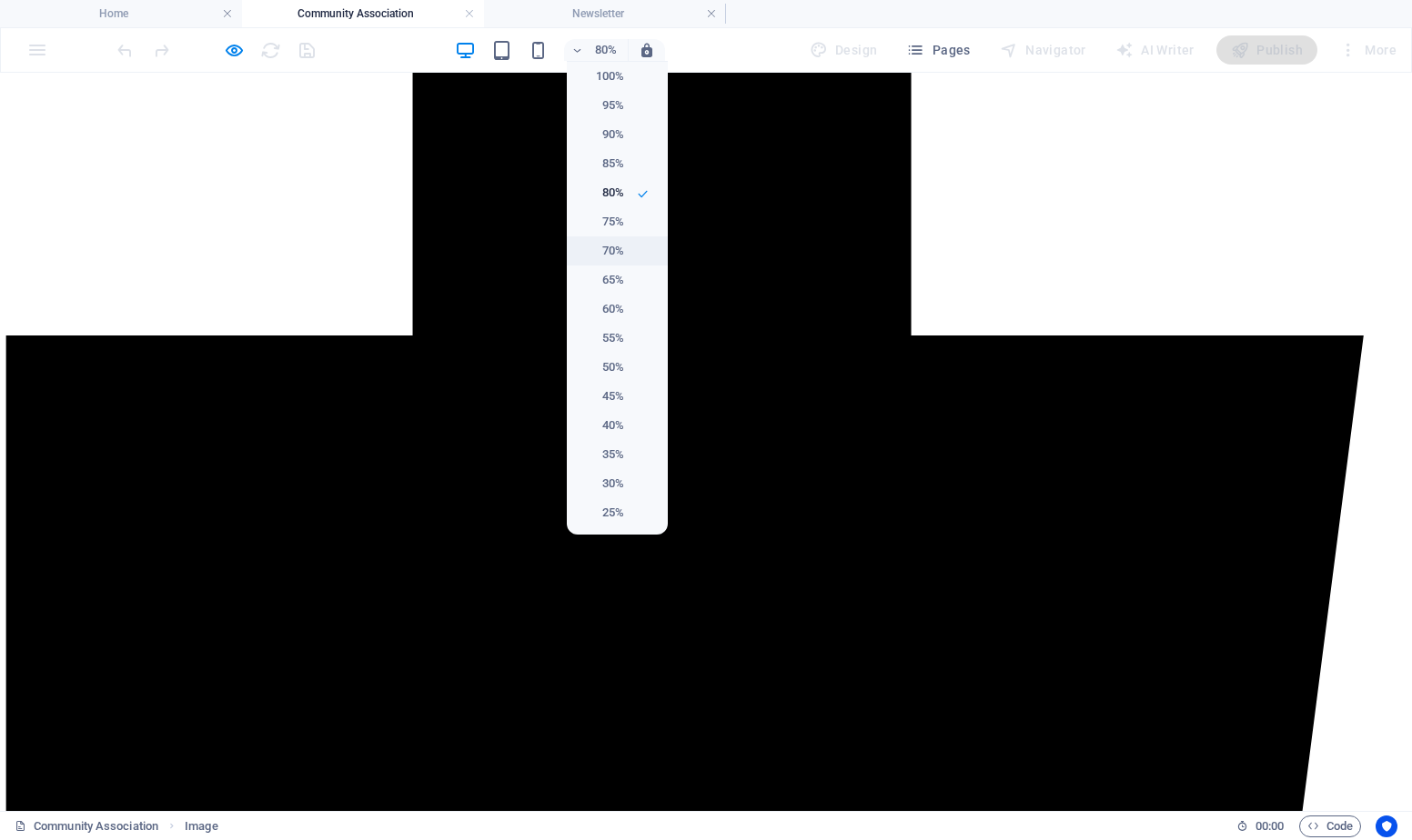
click at [612, 245] on h6 "70%" at bounding box center [600, 251] width 46 height 22
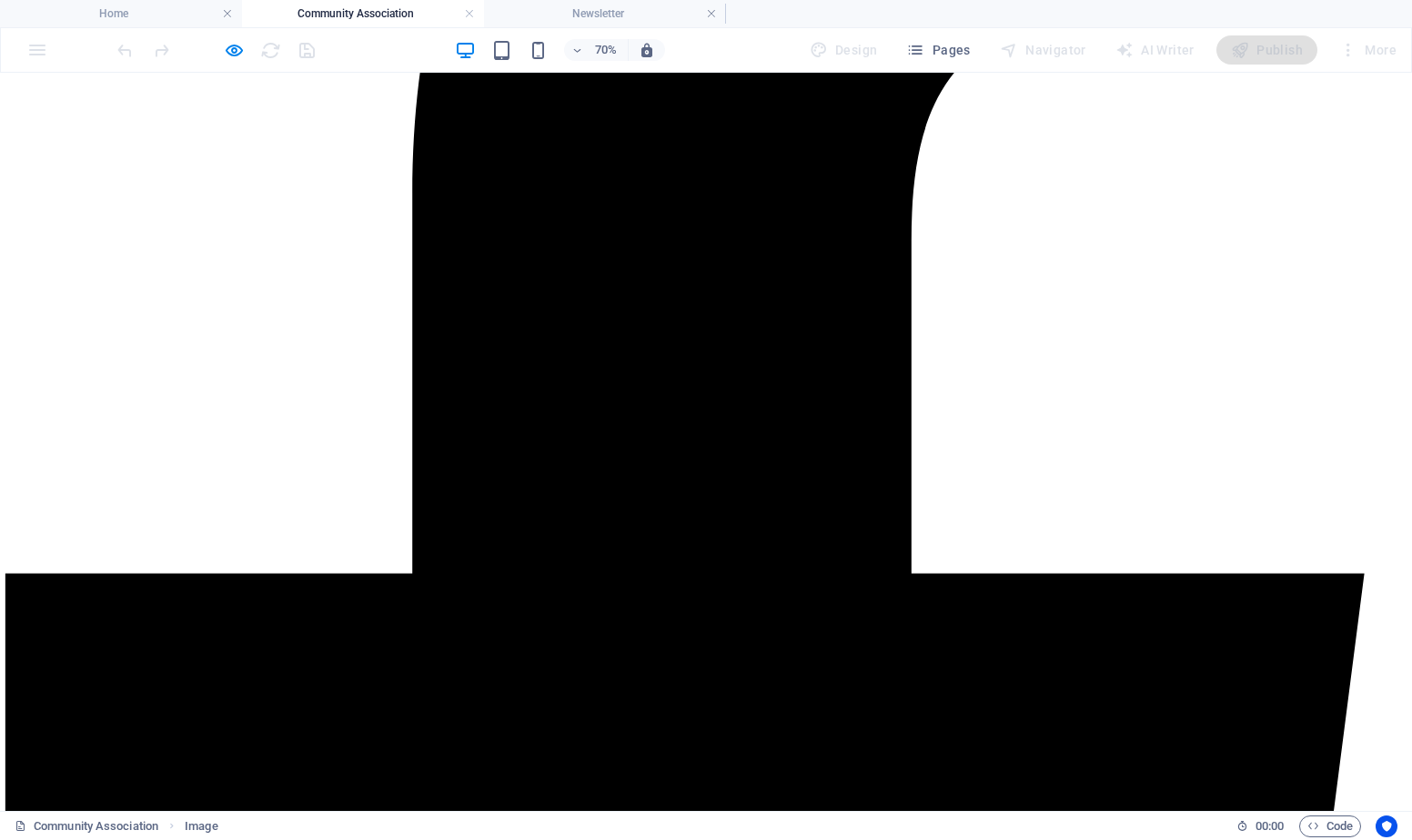
scroll to position [882, 0]
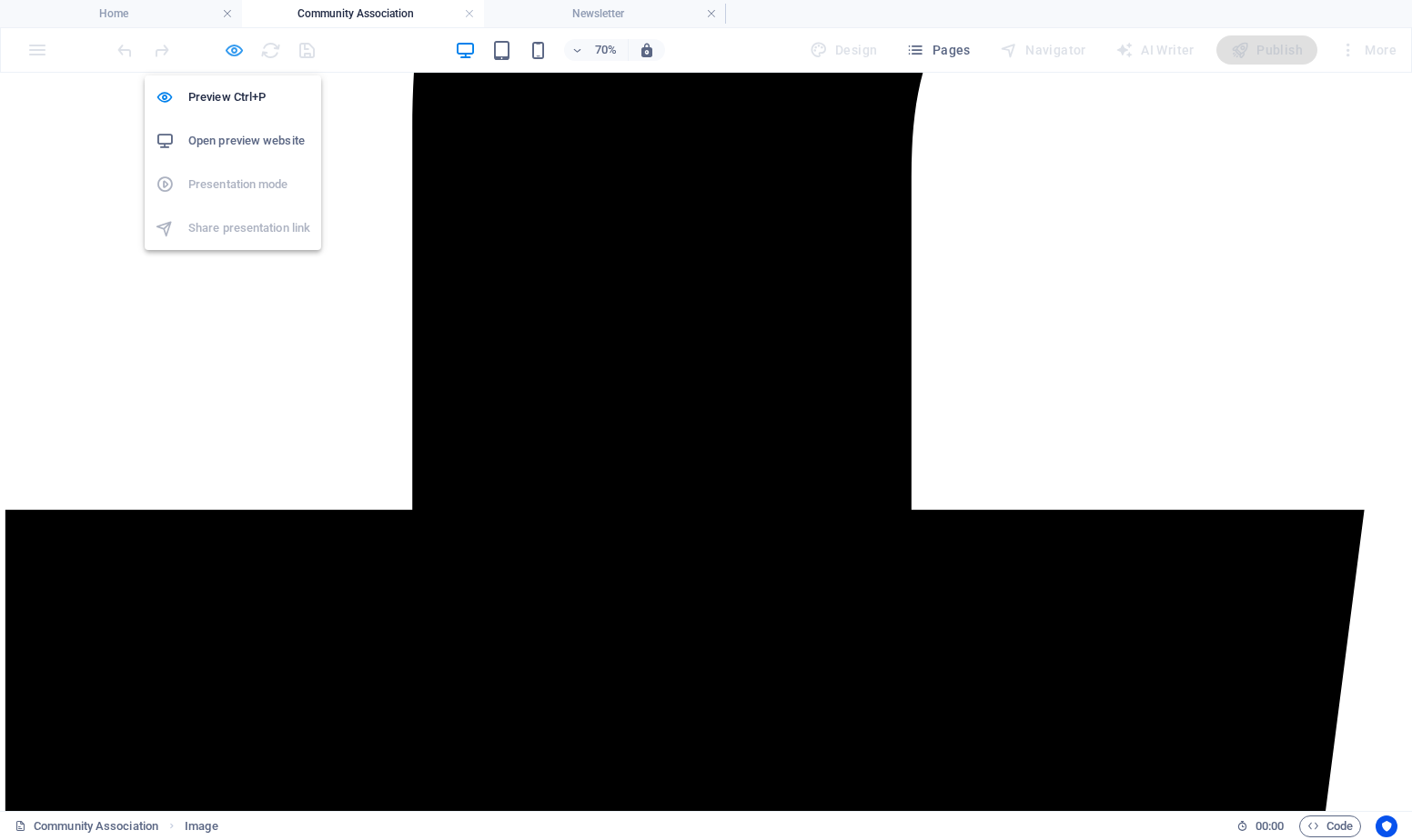
click at [232, 51] on icon "button" at bounding box center [233, 50] width 21 height 21
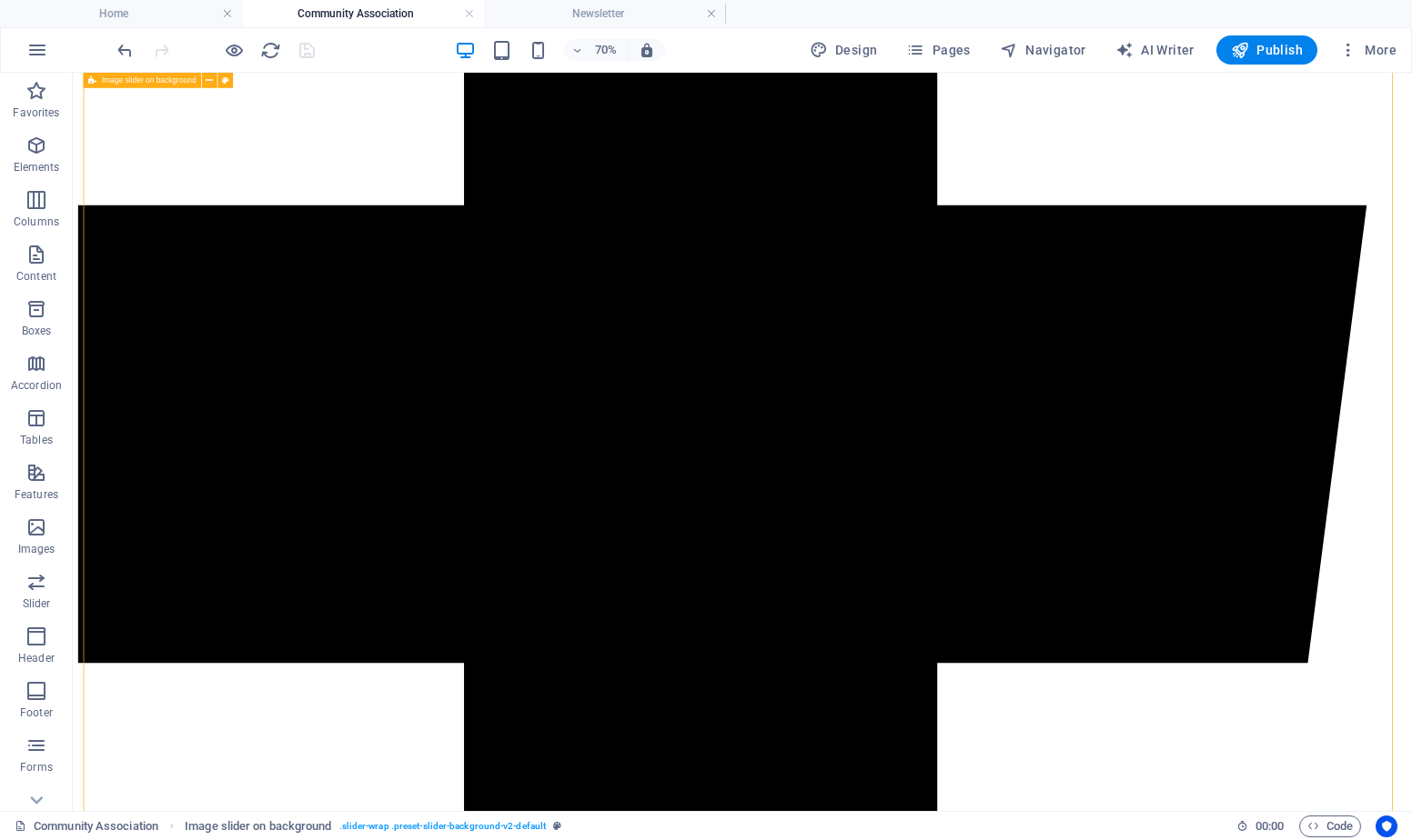
scroll to position [1213, 0]
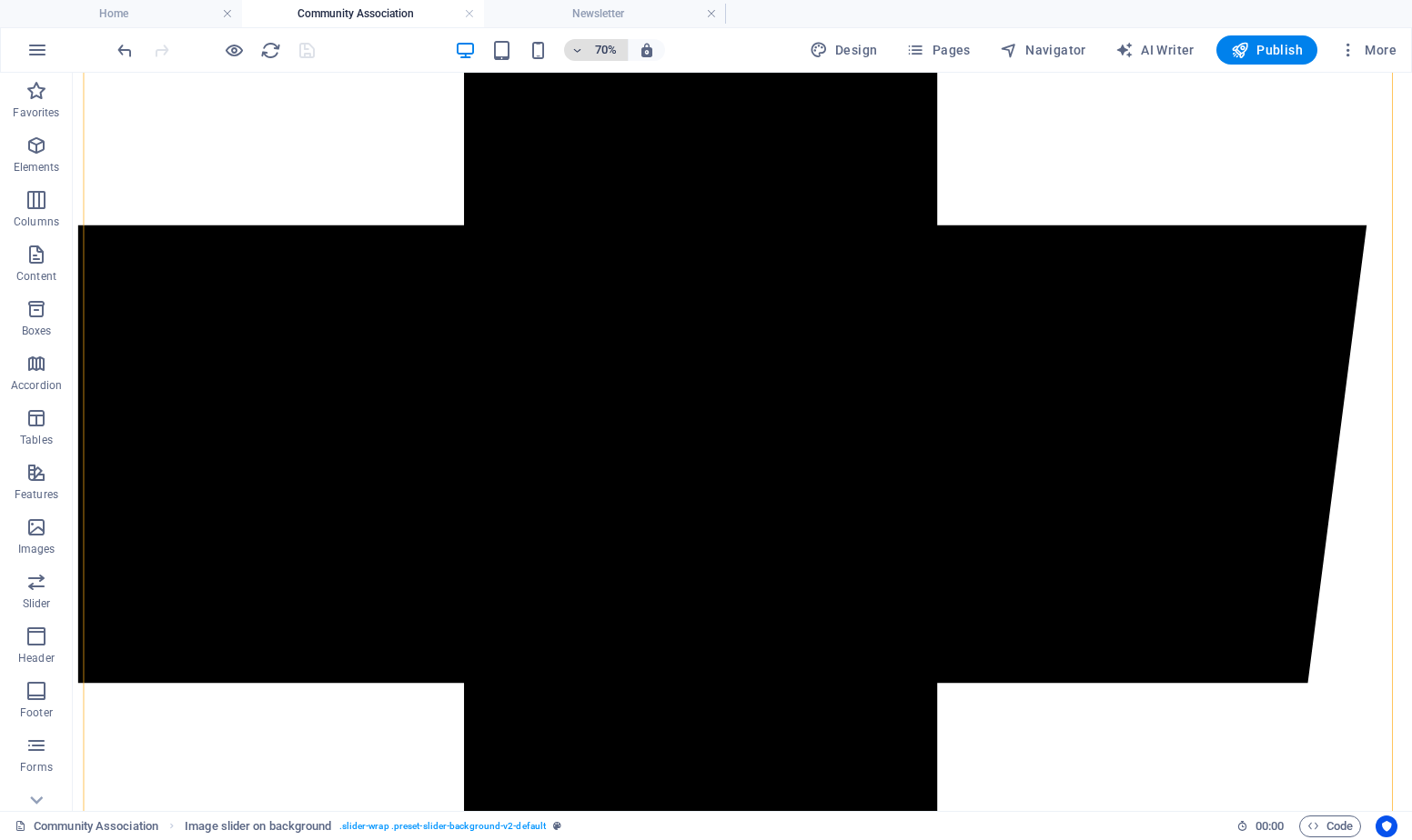
click at [578, 54] on icon "button" at bounding box center [578, 50] width 13 height 12
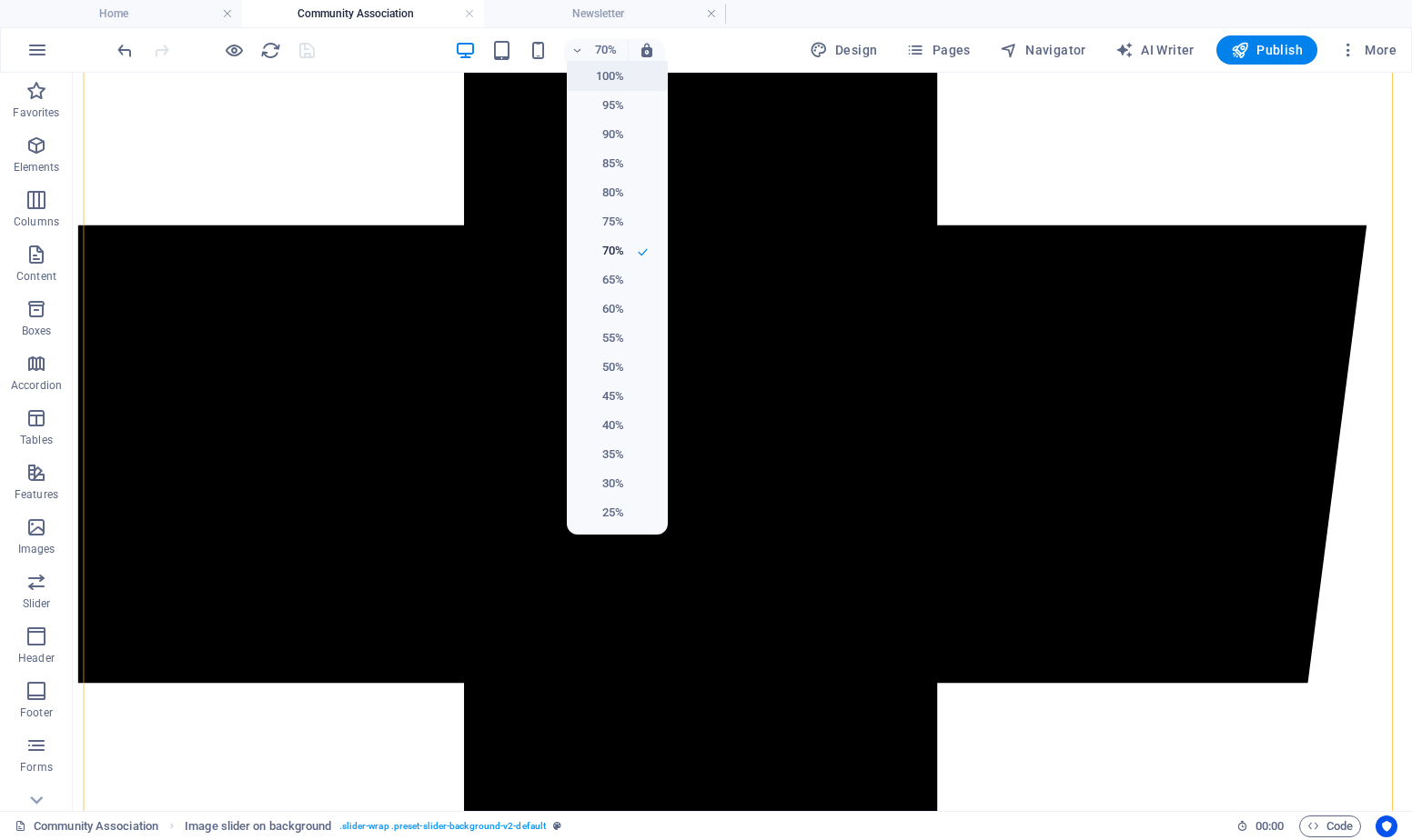
drag, startPoint x: 587, startPoint y: 82, endPoint x: 899, endPoint y: 87, distance: 312.0
click at [587, 82] on h6 "100%" at bounding box center [600, 76] width 46 height 22
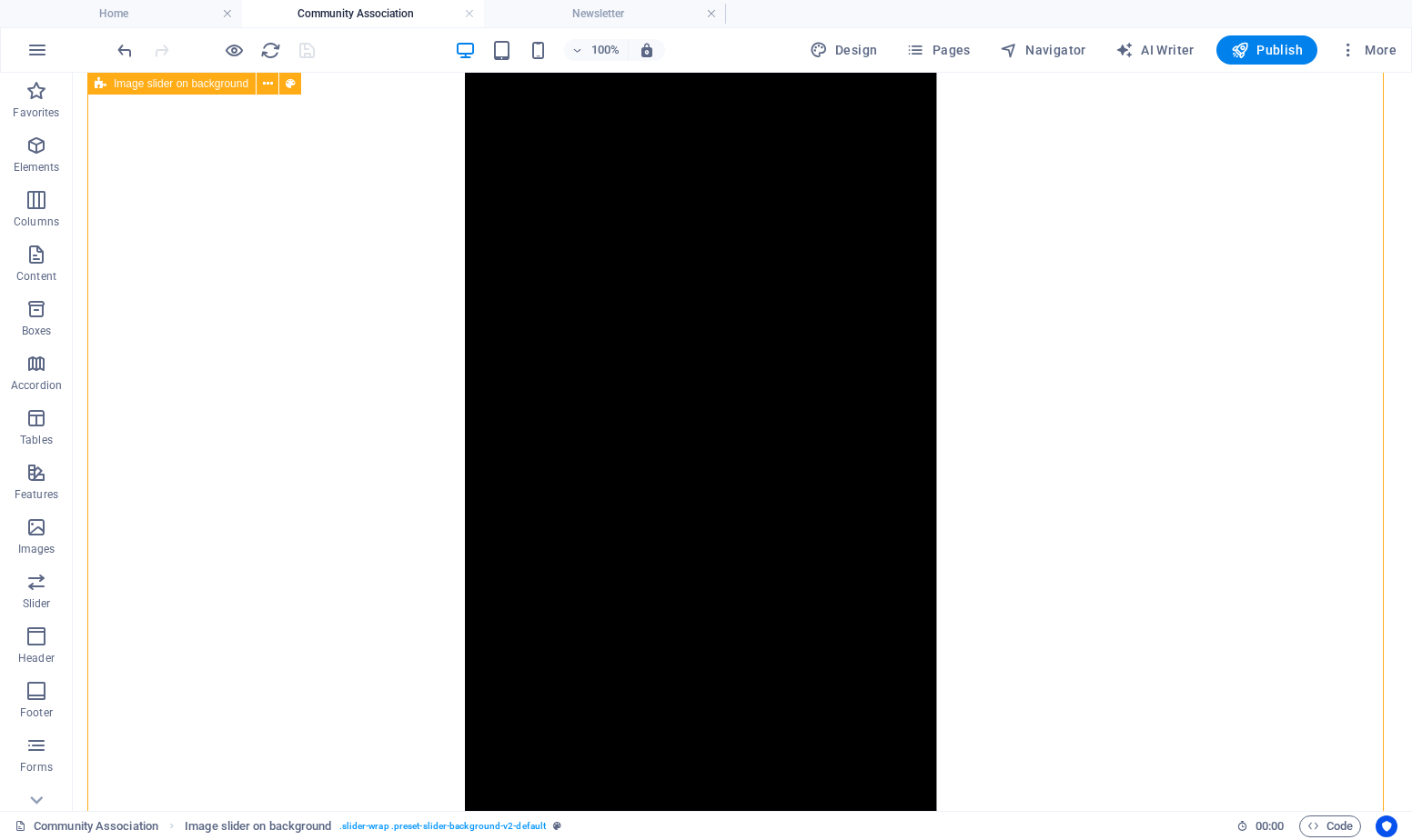
scroll to position [1729, 0]
